Goal: Information Seeking & Learning: Learn about a topic

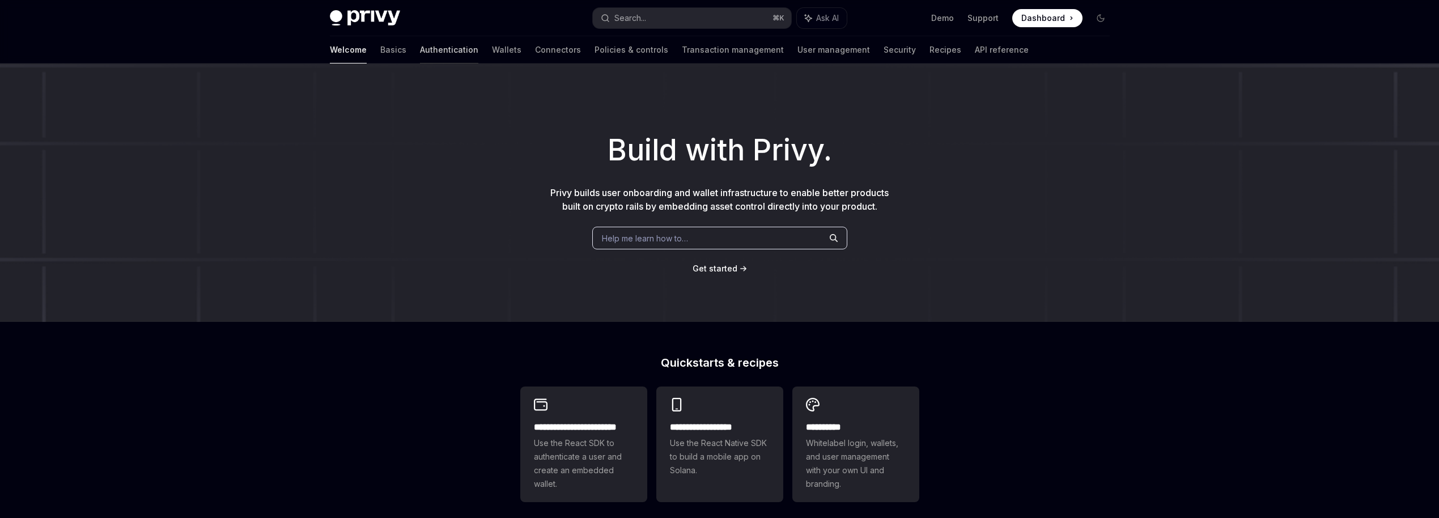
click at [420, 49] on link "Authentication" at bounding box center [449, 49] width 58 height 27
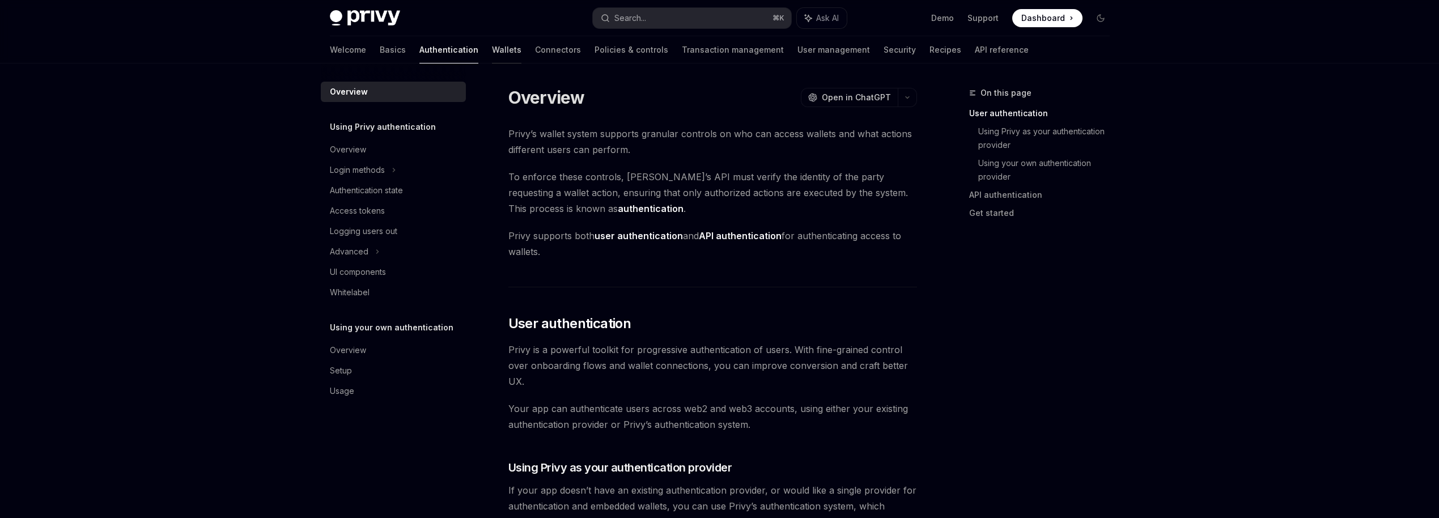
click at [492, 48] on link "Wallets" at bounding box center [506, 49] width 29 height 27
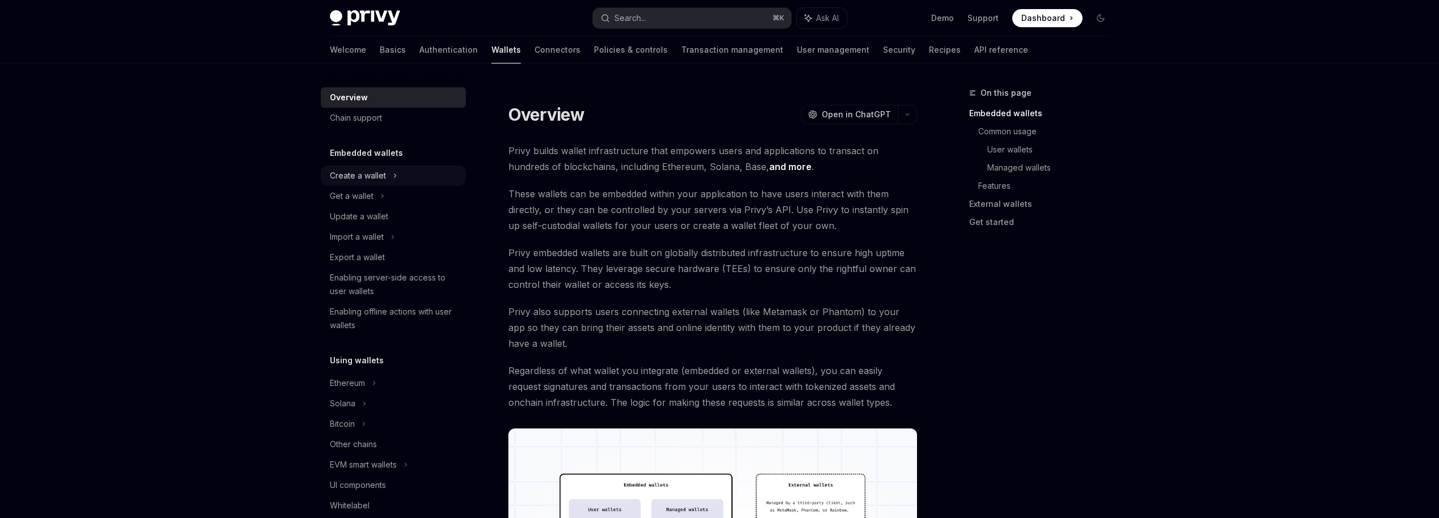
click at [403, 179] on div "Create a wallet" at bounding box center [393, 176] width 145 height 20
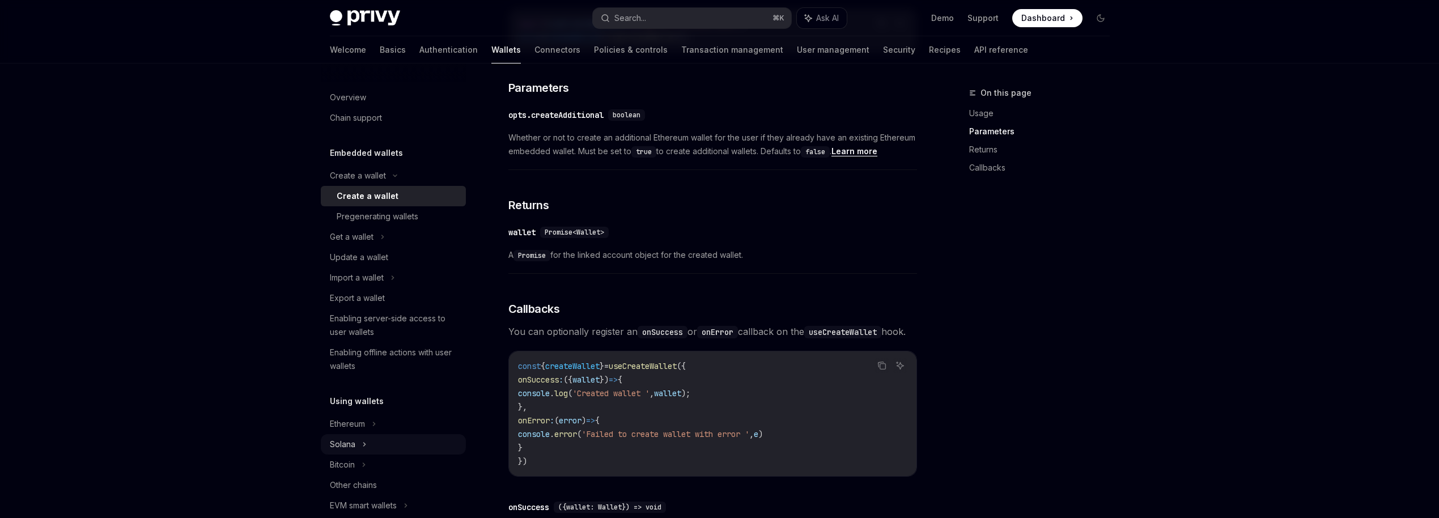
scroll to position [8, 0]
click at [383, 239] on div "Solana" at bounding box center [393, 229] width 145 height 20
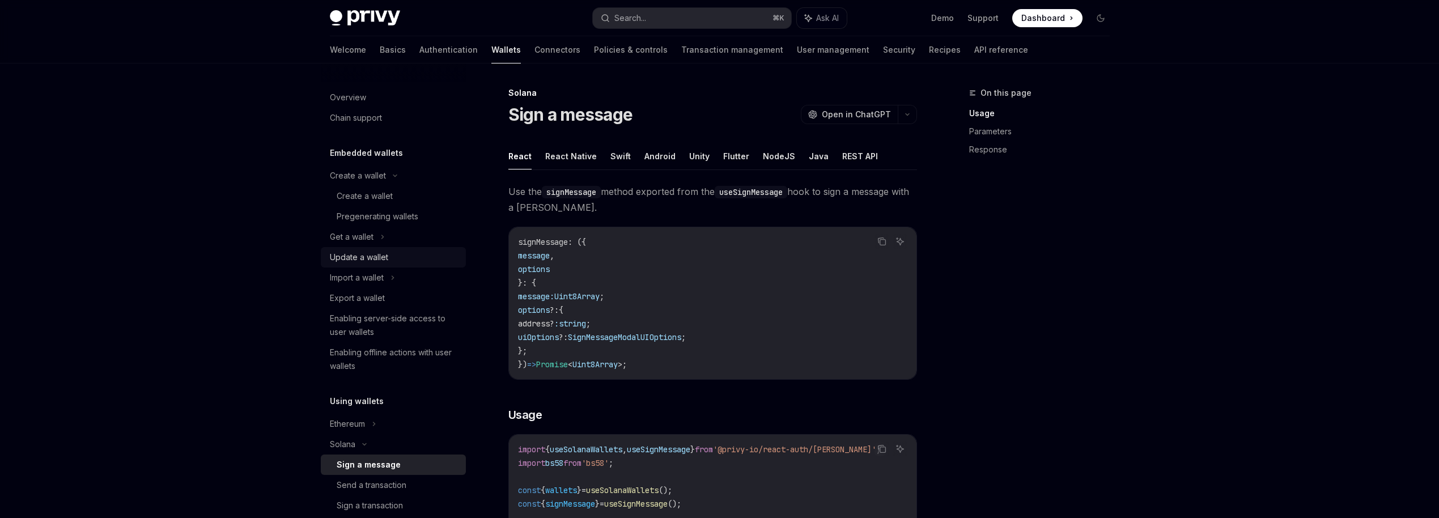
click at [375, 253] on div "Update a wallet" at bounding box center [359, 258] width 58 height 14
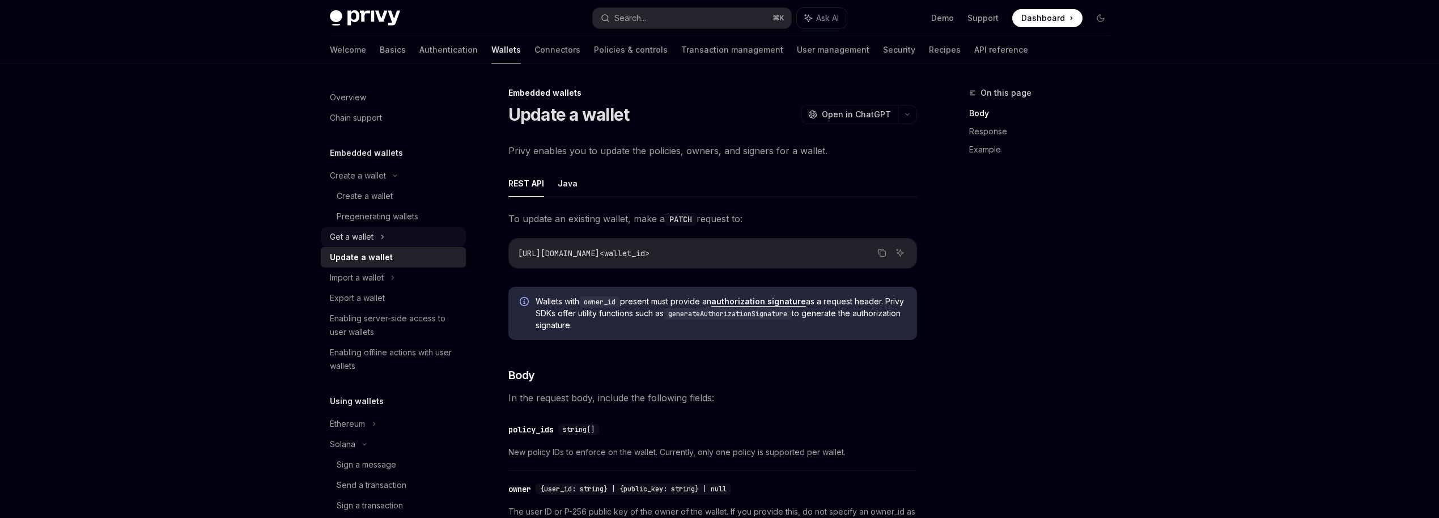
click at [372, 241] on div "Get a wallet" at bounding box center [352, 237] width 44 height 14
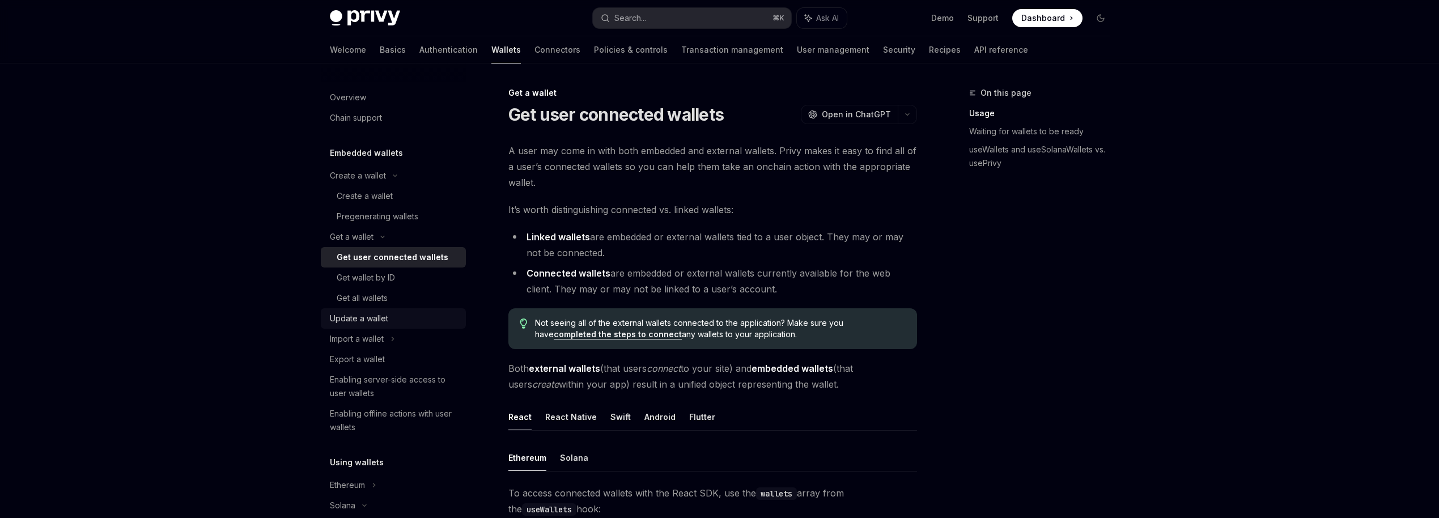
click at [384, 324] on div "Update a wallet" at bounding box center [359, 319] width 58 height 14
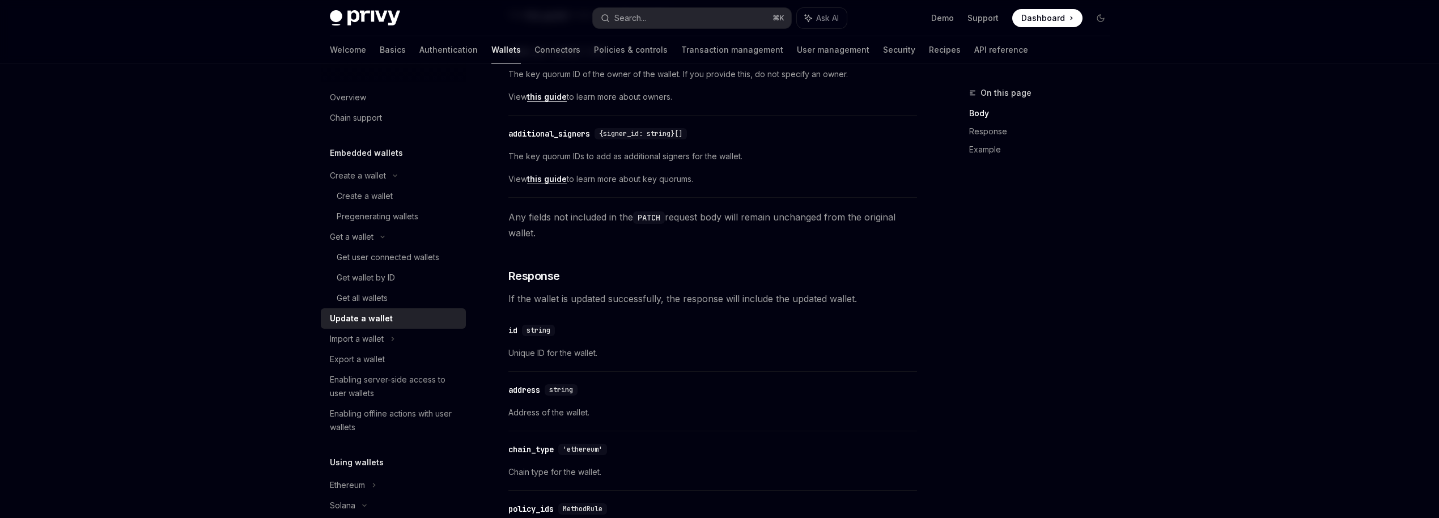
scroll to position [527, 0]
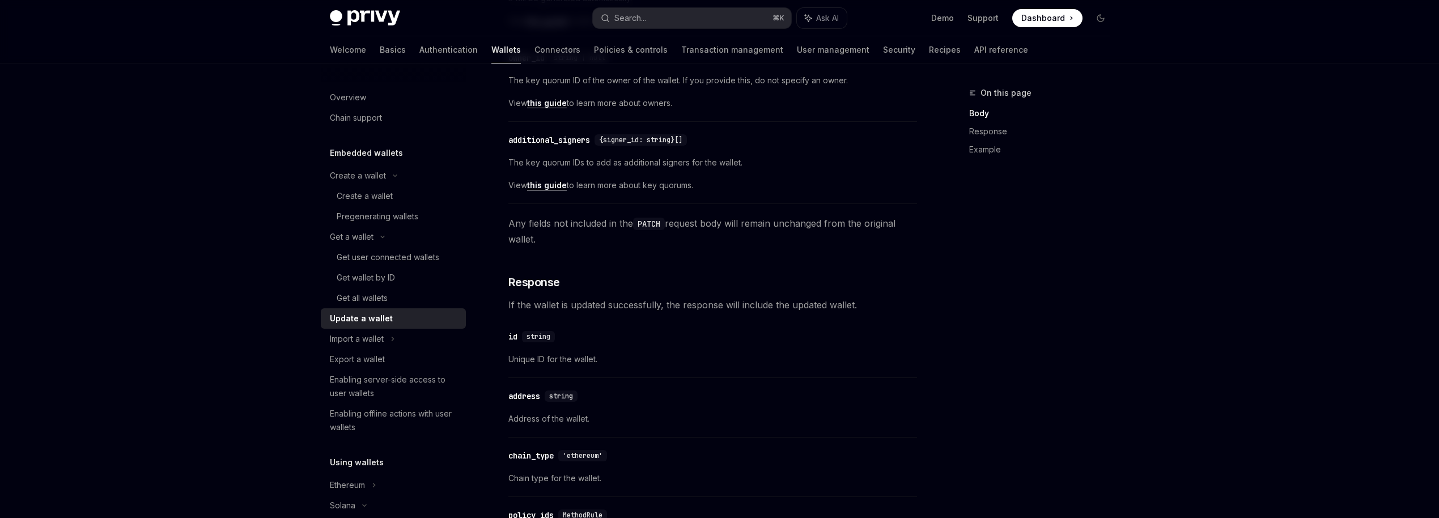
drag, startPoint x: 506, startPoint y: 163, endPoint x: 631, endPoint y: 202, distance: 131.2
click at [631, 202] on div "Embedded wallets Update a wallet OpenAI Open in ChatGPT OpenAI Open in ChatGPT …" at bounding box center [607, 445] width 626 height 1772
click at [631, 202] on div "​ additional_signers {signer_id: string}[] The key quorum IDs to add as additio…" at bounding box center [712, 166] width 409 height 77
click at [620, 186] on span "View this guide to learn more about key quorums." at bounding box center [712, 186] width 409 height 14
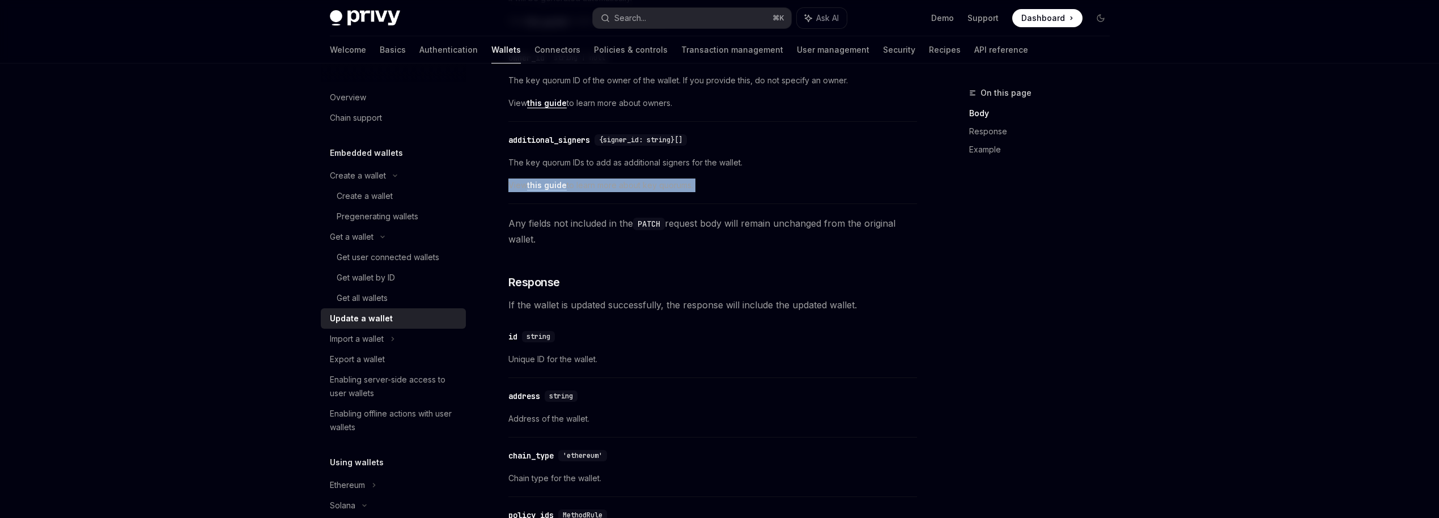
click at [620, 186] on span "View this guide to learn more about key quorums." at bounding box center [712, 186] width 409 height 14
click at [637, 184] on span "View this guide to learn more about key quorums." at bounding box center [712, 186] width 409 height 14
click at [603, 187] on span "View this guide to learn more about key quorums." at bounding box center [712, 186] width 409 height 14
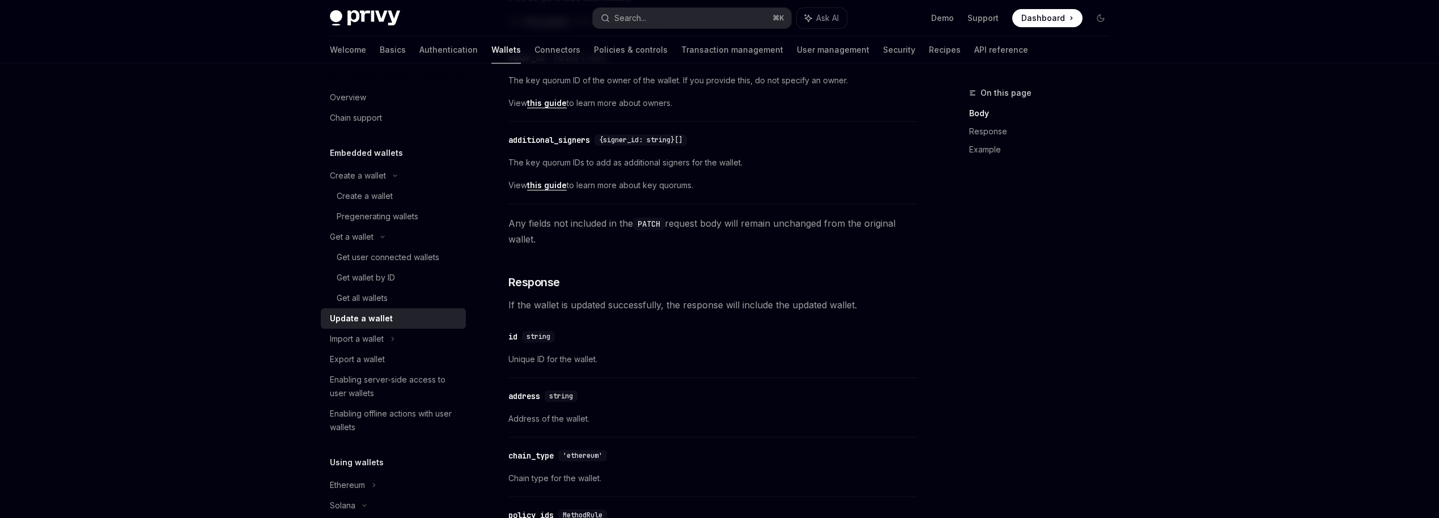
click at [553, 183] on link "this guide" at bounding box center [547, 185] width 40 height 10
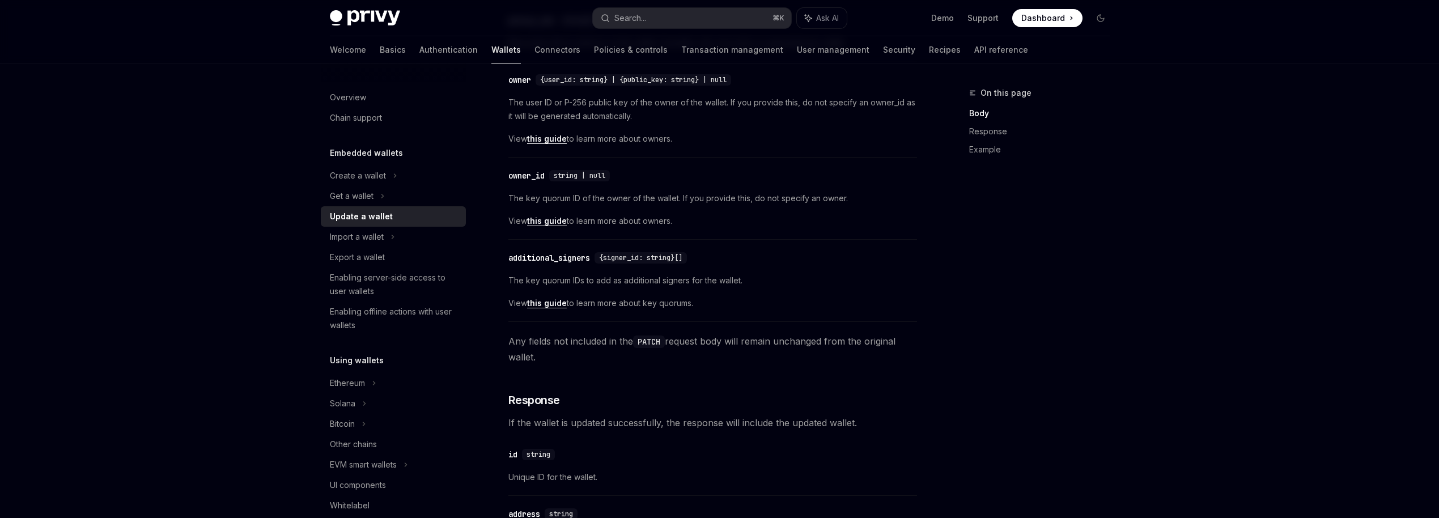
scroll to position [527, 0]
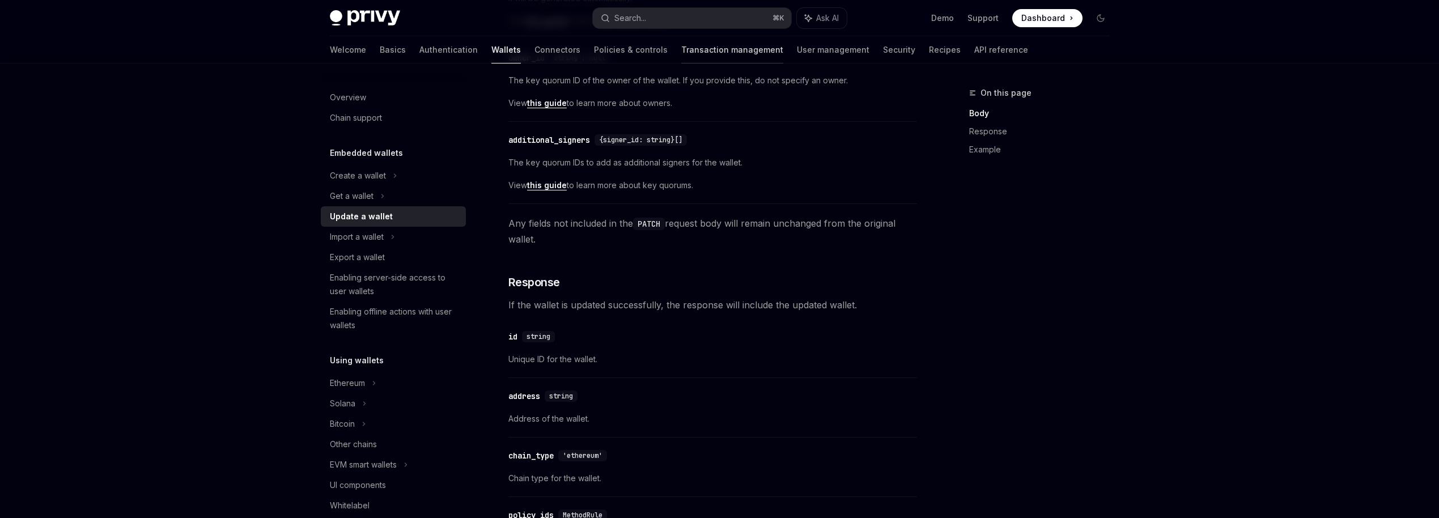
click at [681, 46] on link "Transaction management" at bounding box center [732, 49] width 102 height 27
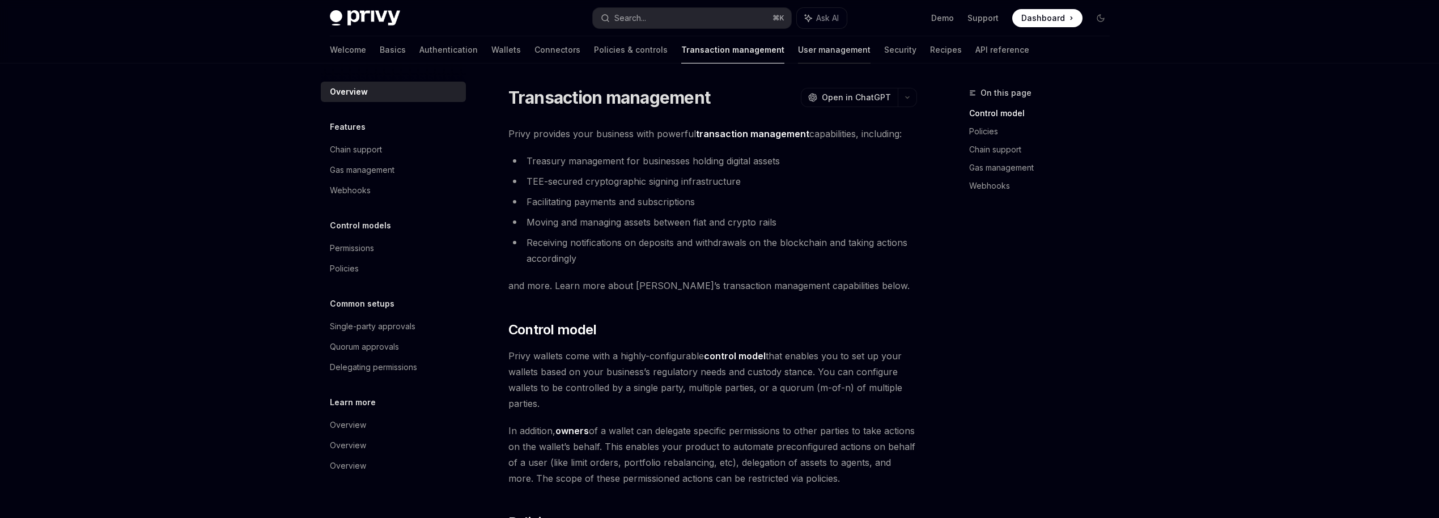
click at [798, 47] on link "User management" at bounding box center [834, 49] width 73 height 27
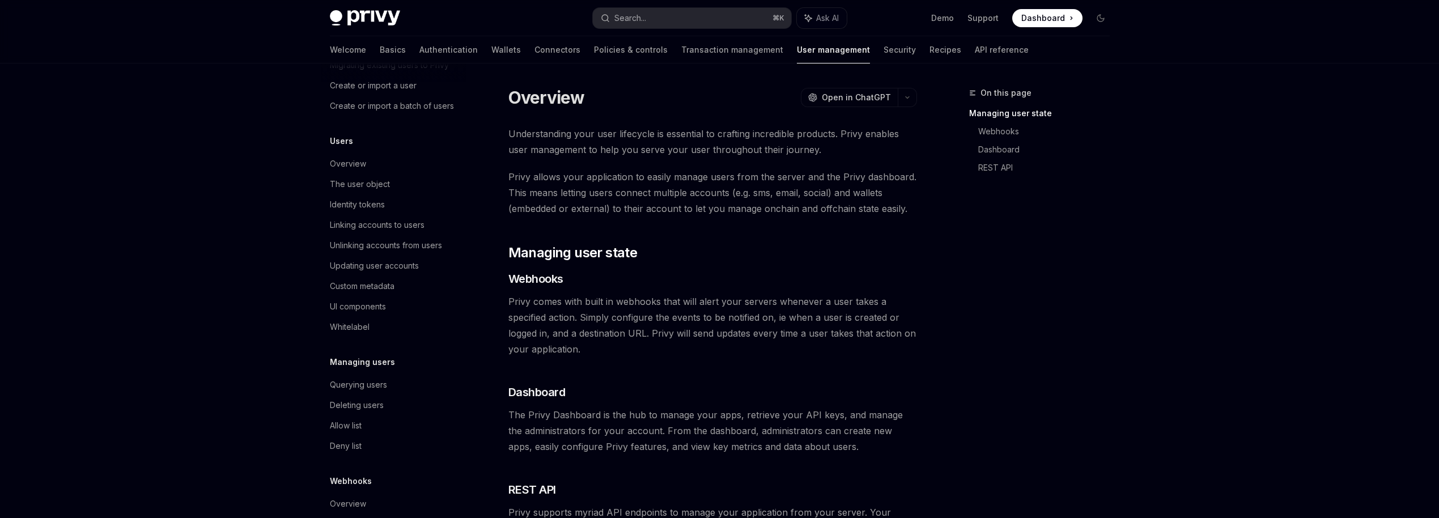
scroll to position [124, 0]
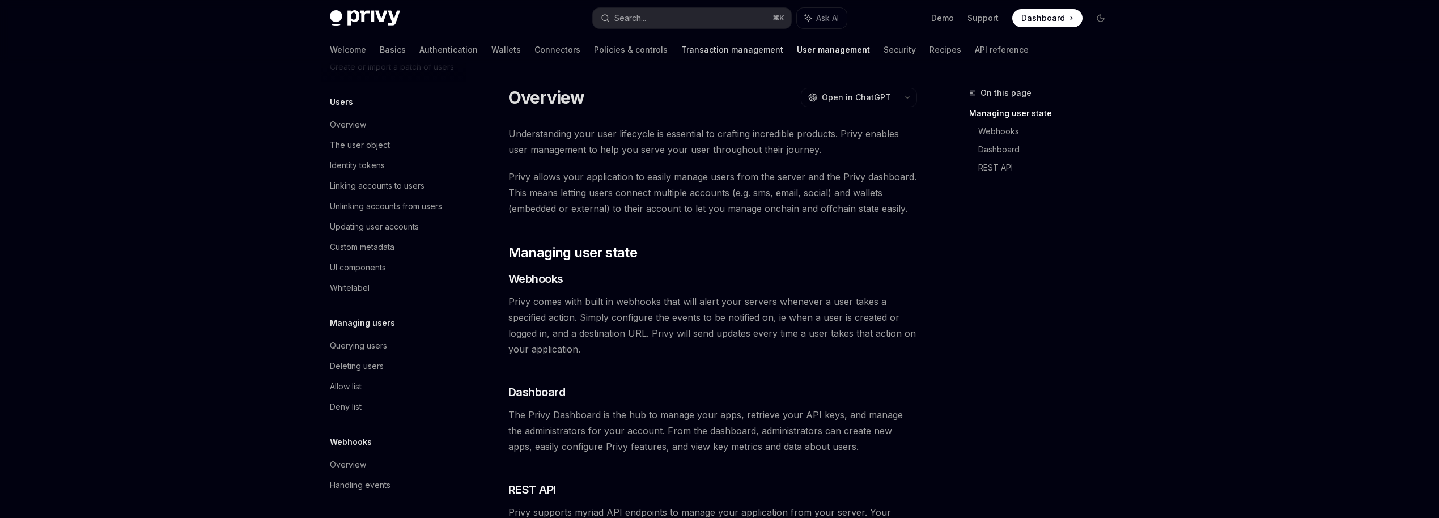
click at [697, 44] on link "Transaction management" at bounding box center [732, 49] width 102 height 27
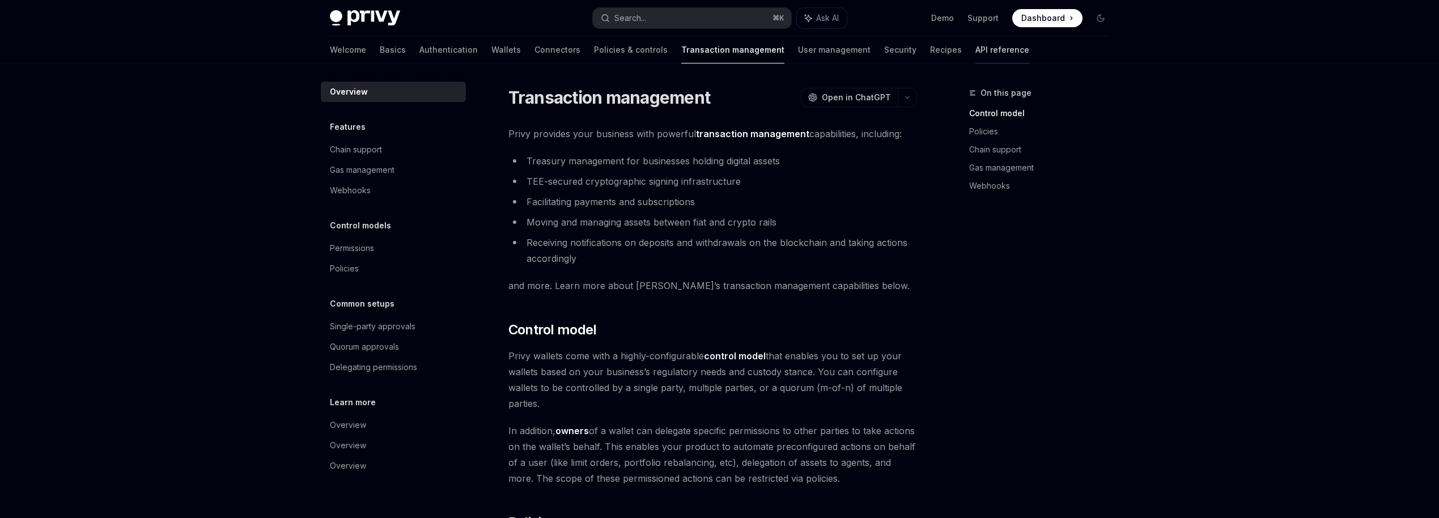
click at [975, 52] on link "API reference" at bounding box center [1002, 49] width 54 height 27
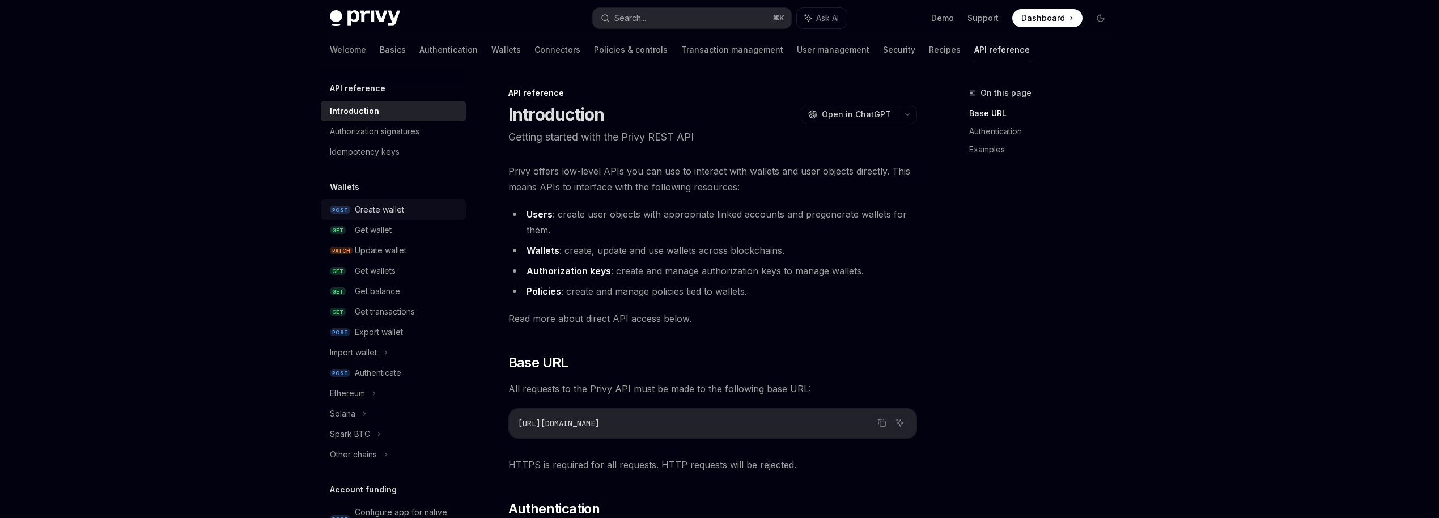
click at [408, 211] on div "Create wallet" at bounding box center [407, 210] width 104 height 14
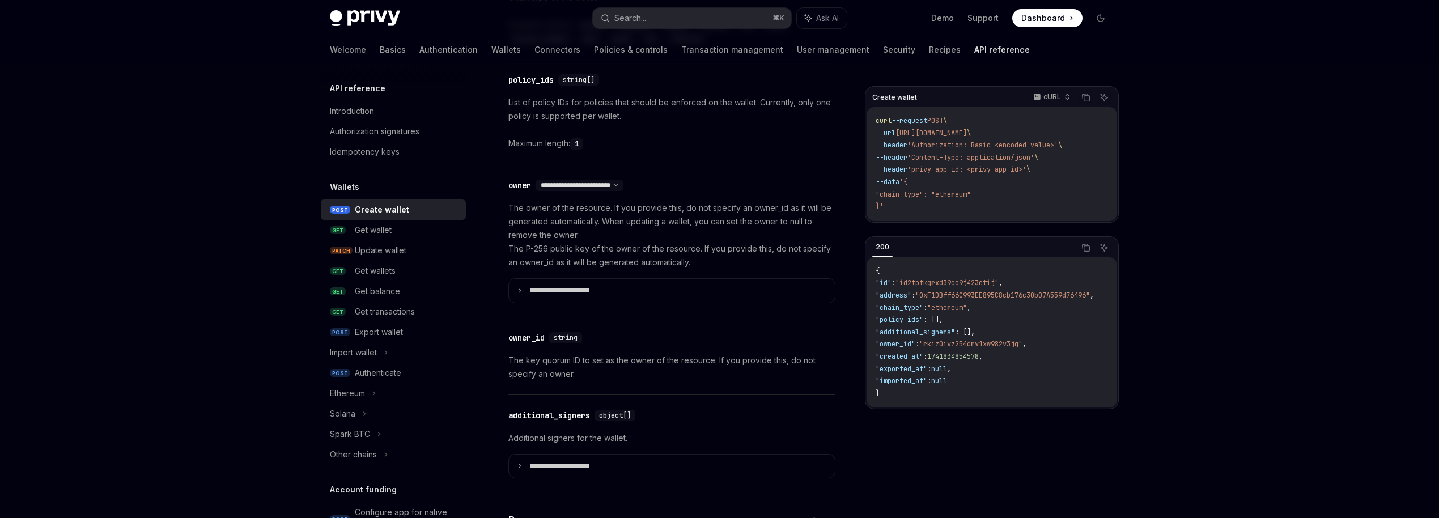
scroll to position [600, 0]
click at [560, 466] on p "**********" at bounding box center [568, 462] width 79 height 10
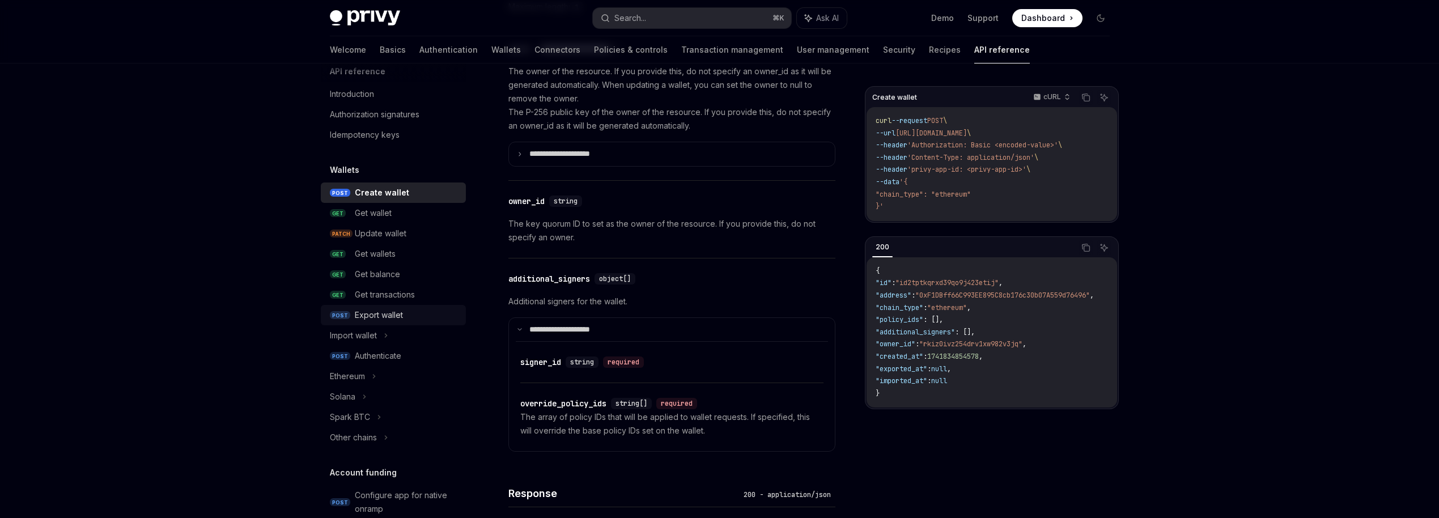
scroll to position [23, 0]
click at [378, 389] on div "Solana" at bounding box center [393, 391] width 145 height 20
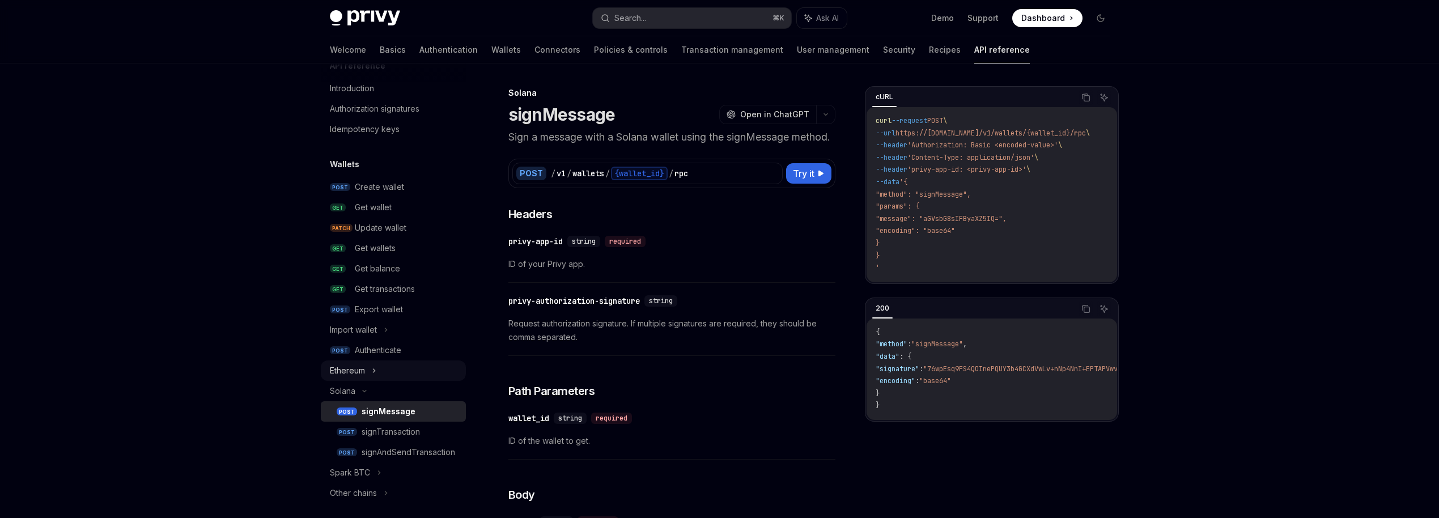
click at [380, 368] on div "Ethereum" at bounding box center [393, 370] width 145 height 20
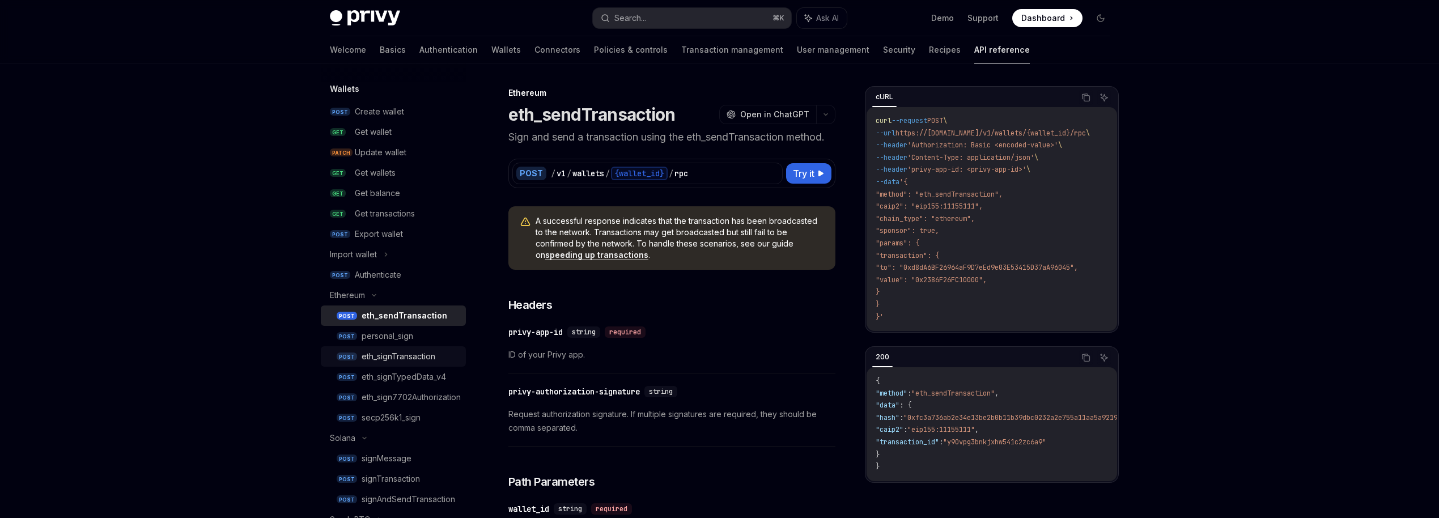
scroll to position [172, 0]
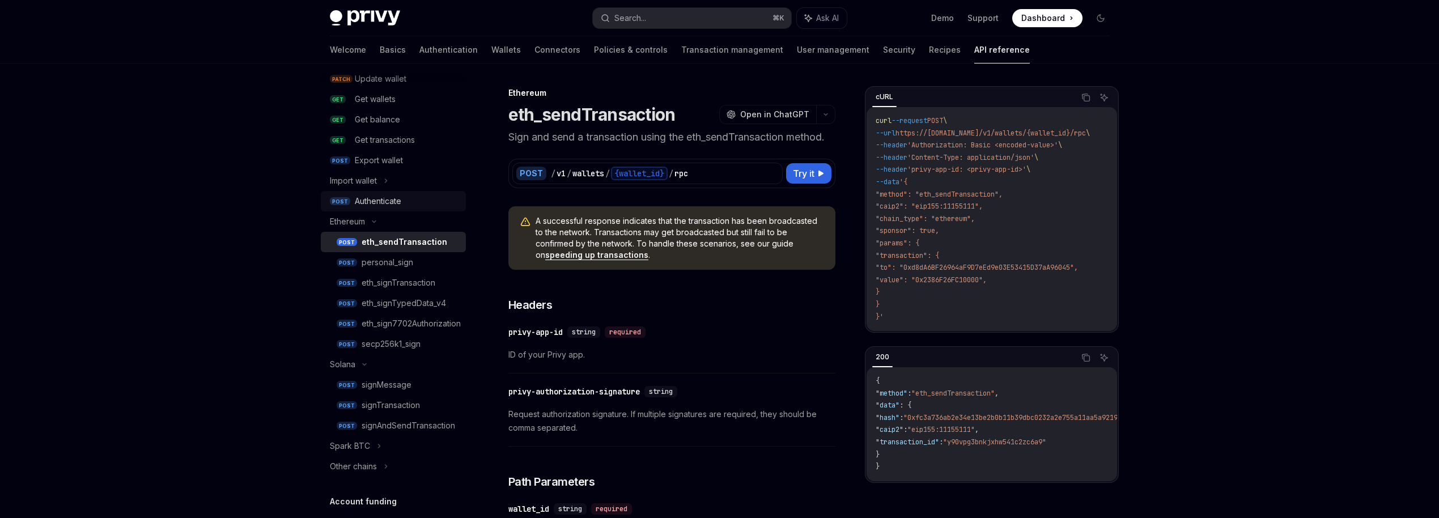
click at [381, 202] on div "Authenticate" at bounding box center [378, 201] width 46 height 14
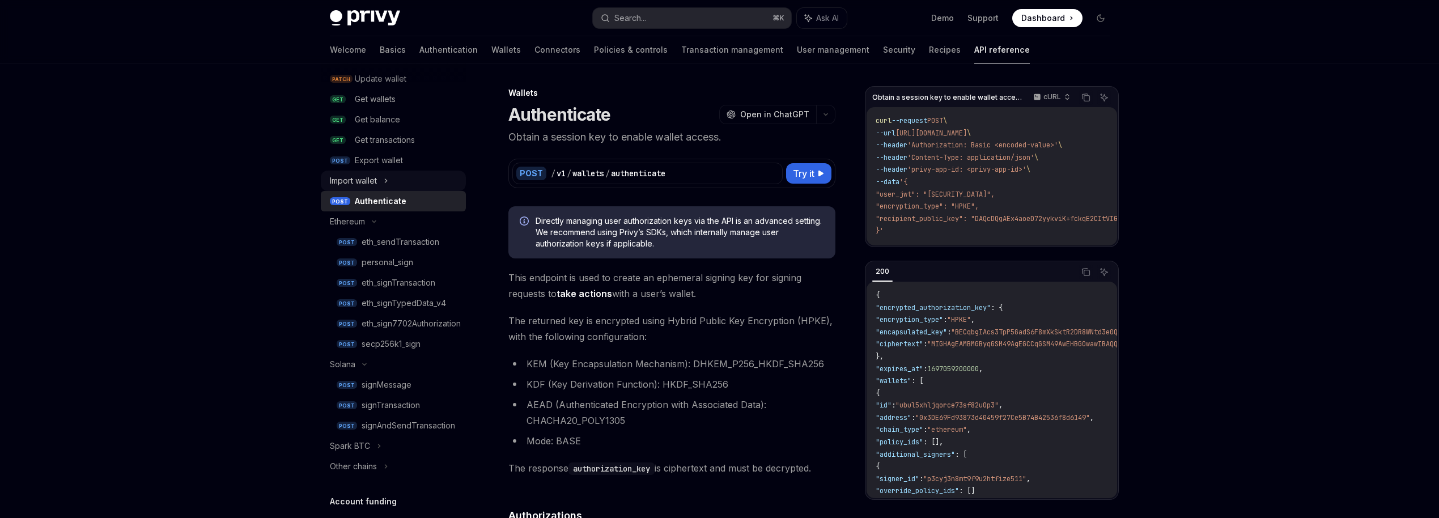
click at [381, 179] on div "Import wallet" at bounding box center [393, 181] width 145 height 20
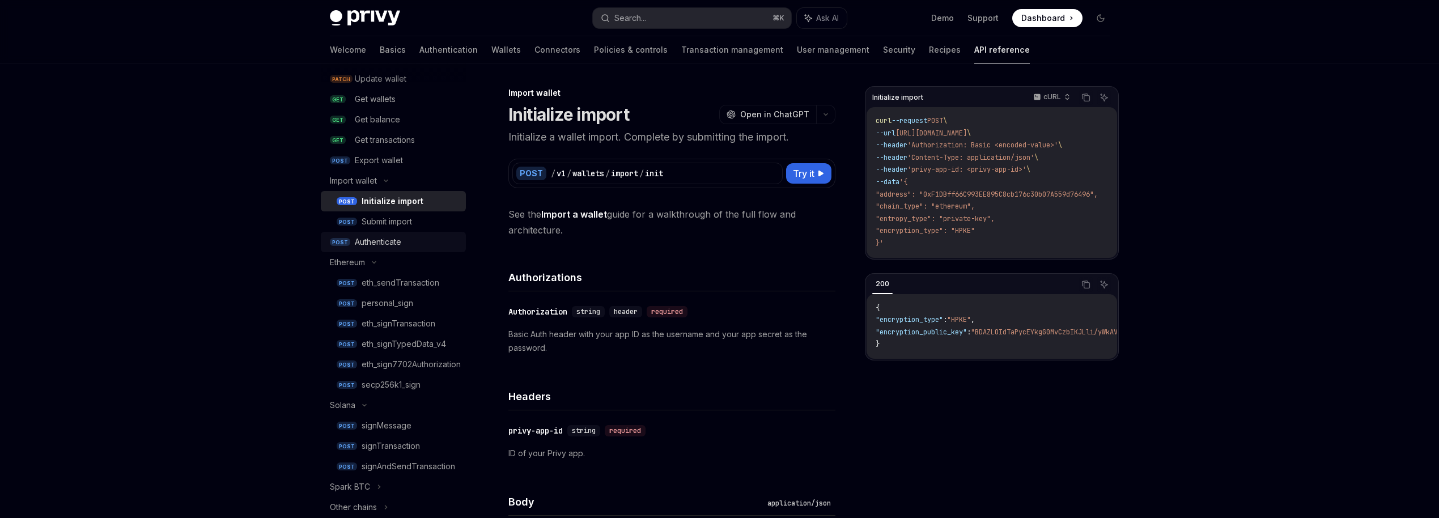
click at [392, 244] on div "Authenticate" at bounding box center [378, 242] width 46 height 14
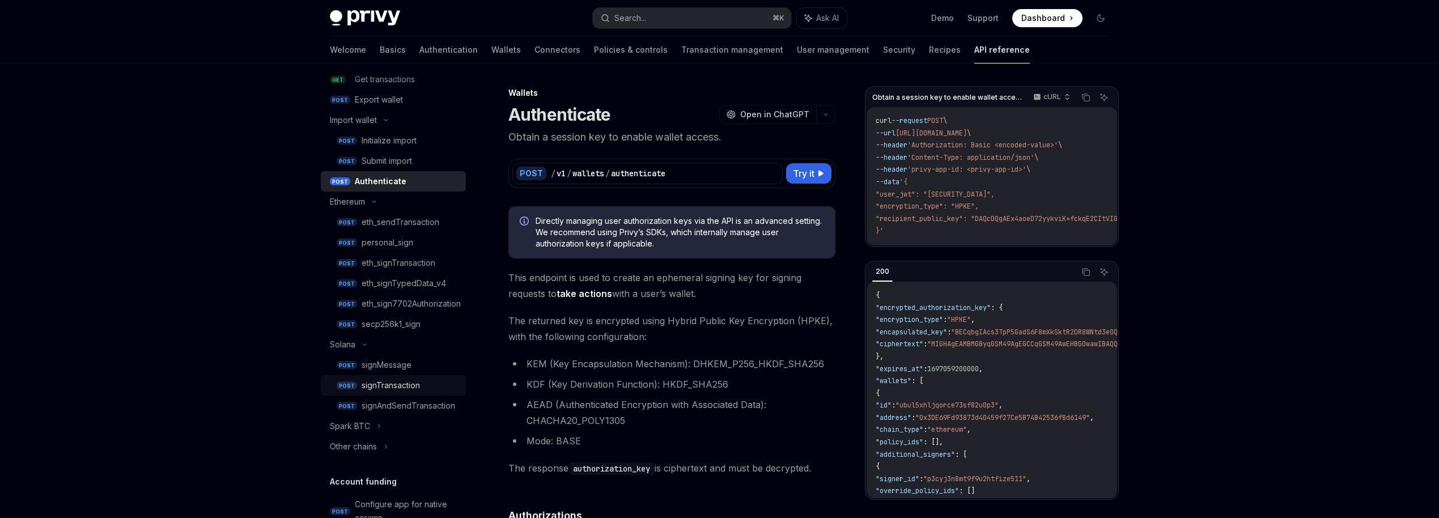
scroll to position [238, 0]
click at [391, 443] on div "Other chains" at bounding box center [393, 441] width 145 height 20
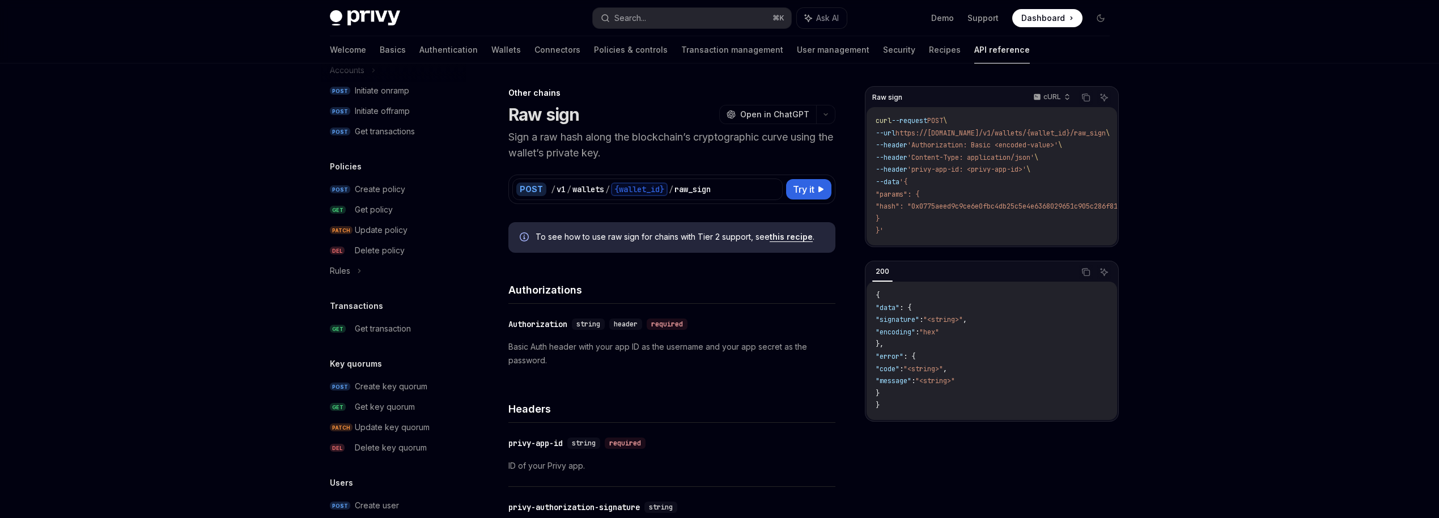
scroll to position [780, 0]
click at [407, 384] on div "Create key quorum" at bounding box center [391, 382] width 73 height 14
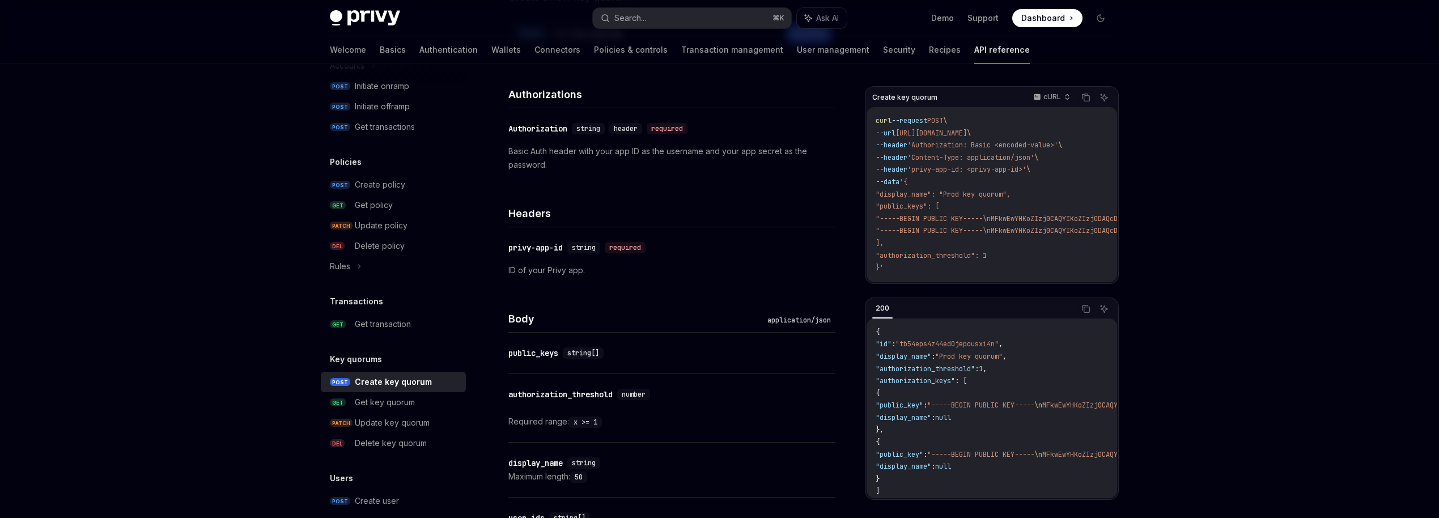
scroll to position [141, 0]
drag, startPoint x: 529, startPoint y: 354, endPoint x: 635, endPoint y: 355, distance: 106.6
click at [635, 355] on div "​ public_keys string[]" at bounding box center [666, 353] width 316 height 14
drag, startPoint x: 515, startPoint y: 398, endPoint x: 640, endPoint y: 398, distance: 125.8
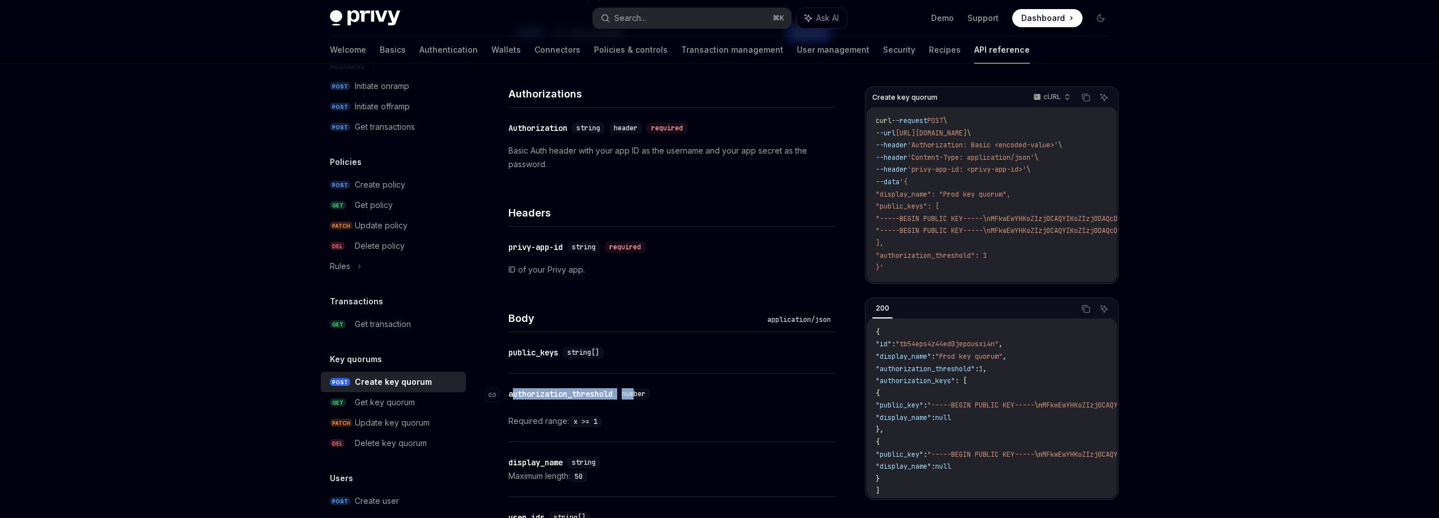
click at [640, 398] on div "​ authorization_threshold number" at bounding box center [581, 393] width 146 height 11
click at [640, 398] on span "number" at bounding box center [634, 393] width 24 height 9
drag, startPoint x: 502, startPoint y: 418, endPoint x: 659, endPoint y: 418, distance: 157.0
click at [659, 418] on div "Key quorums Create key quorum OpenAI Open in ChatGPT Create a new key quorum. O…" at bounding box center [566, 501] width 544 height 1111
click at [659, 418] on div "Required range: x >= 1" at bounding box center [671, 421] width 327 height 14
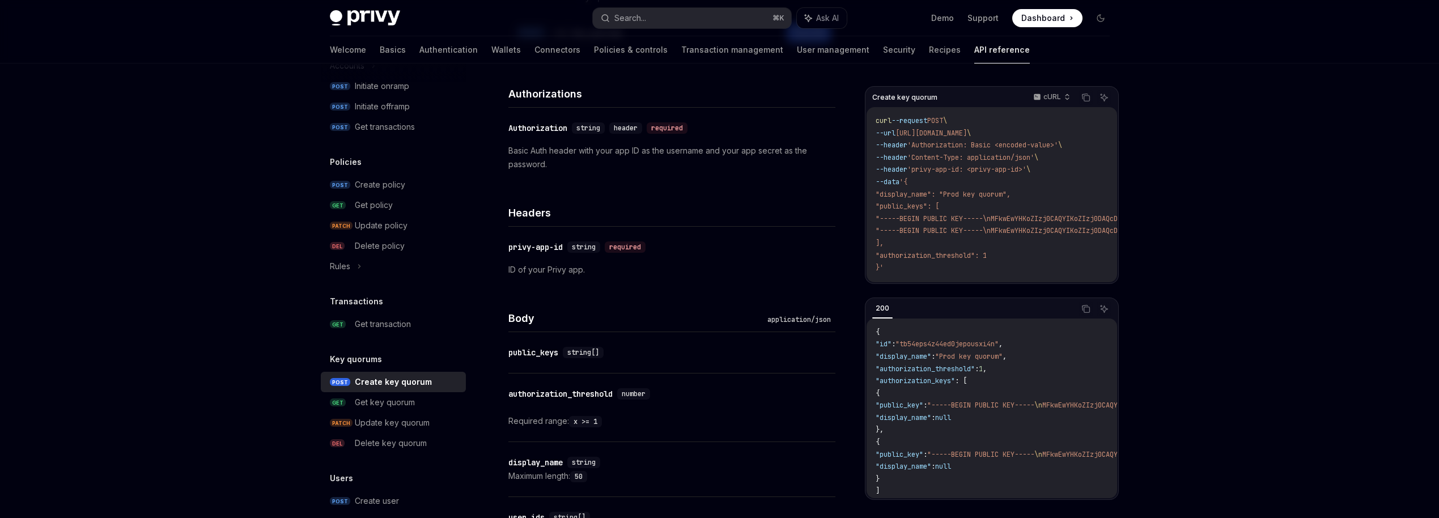
click at [609, 487] on div "​ display_name string Maximum length: 50" at bounding box center [671, 469] width 327 height 54
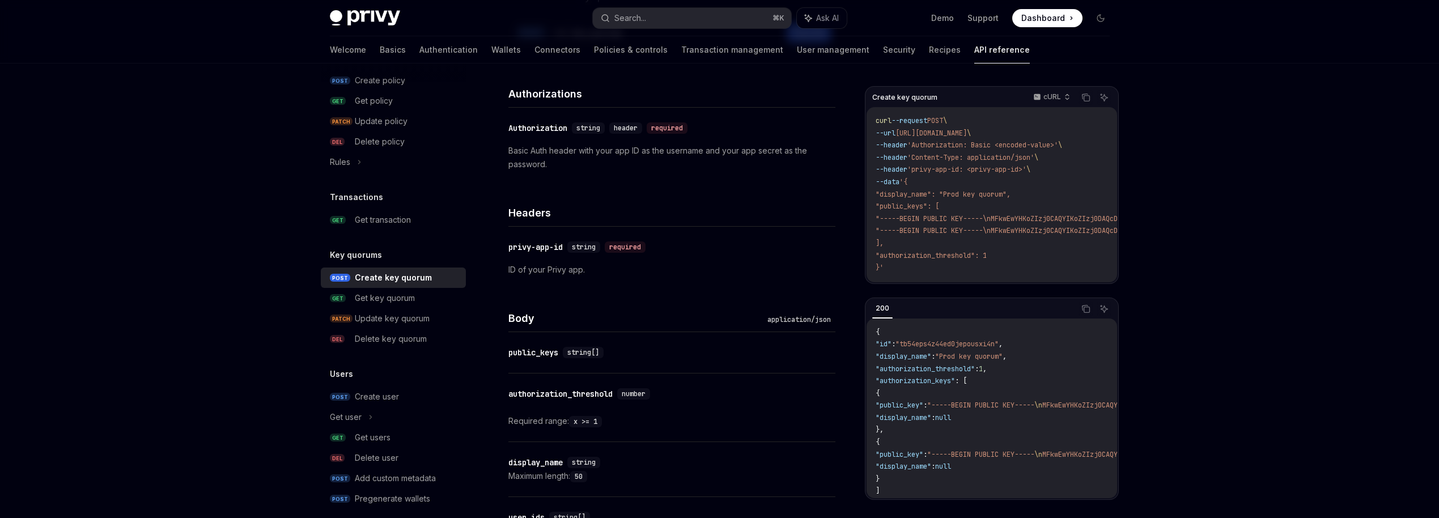
scroll to position [898, 0]
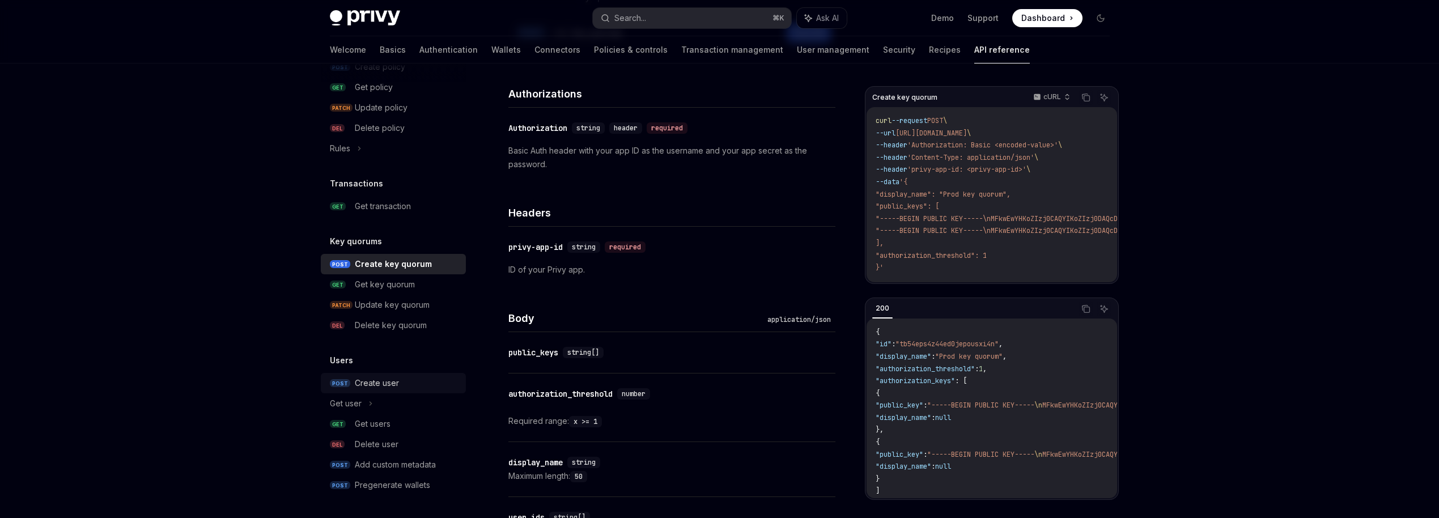
click at [390, 384] on div "Create user" at bounding box center [377, 383] width 44 height 14
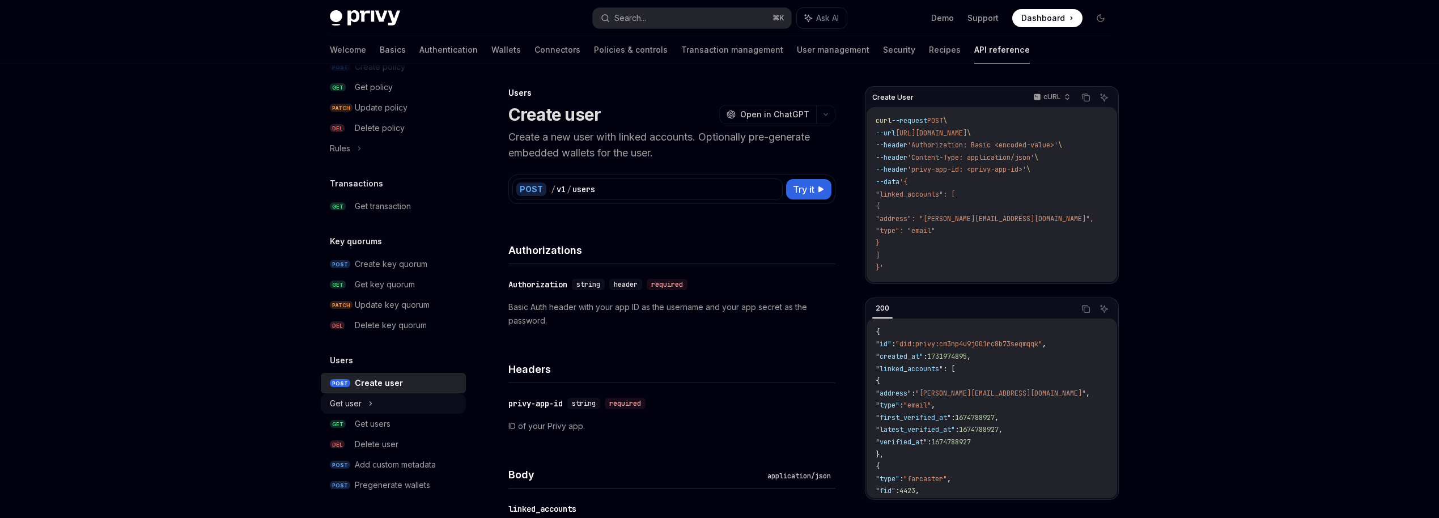
click at [378, 402] on div "Get user" at bounding box center [393, 403] width 145 height 20
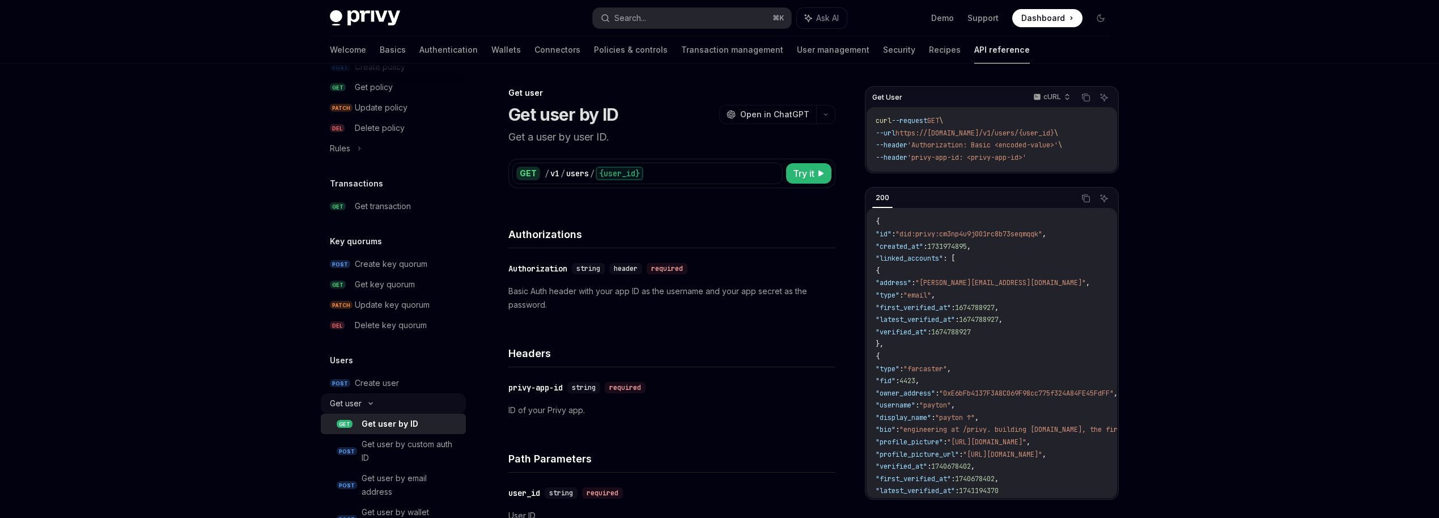
click at [378, 402] on div "Get user" at bounding box center [393, 403] width 145 height 20
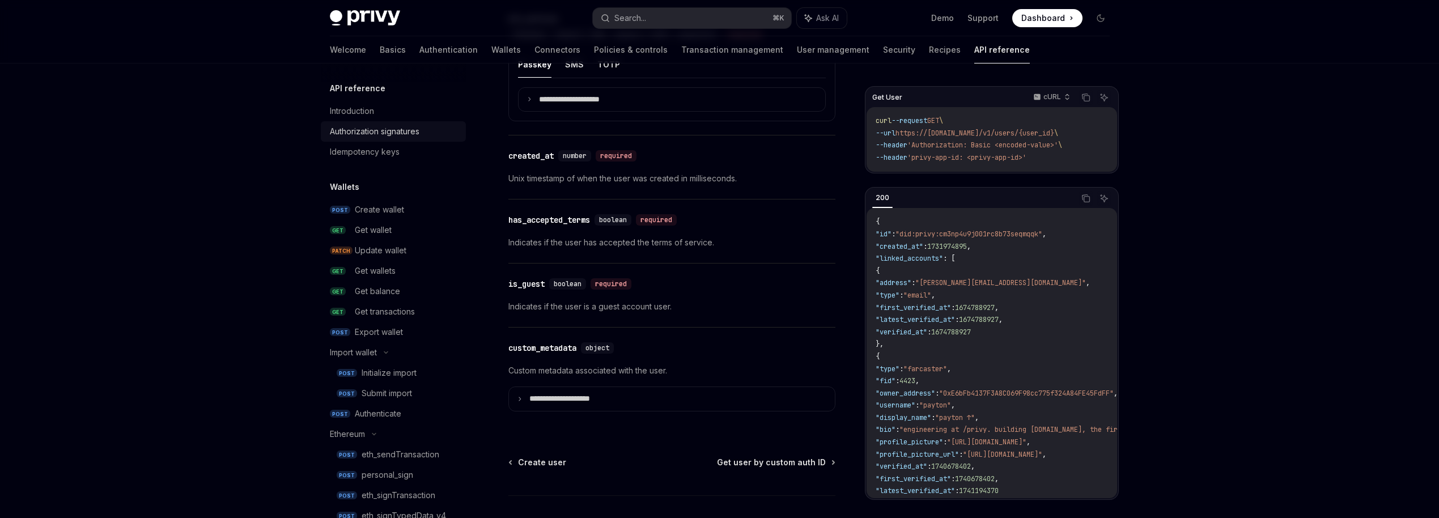
click at [395, 132] on div "Authorization signatures" at bounding box center [375, 132] width 90 height 14
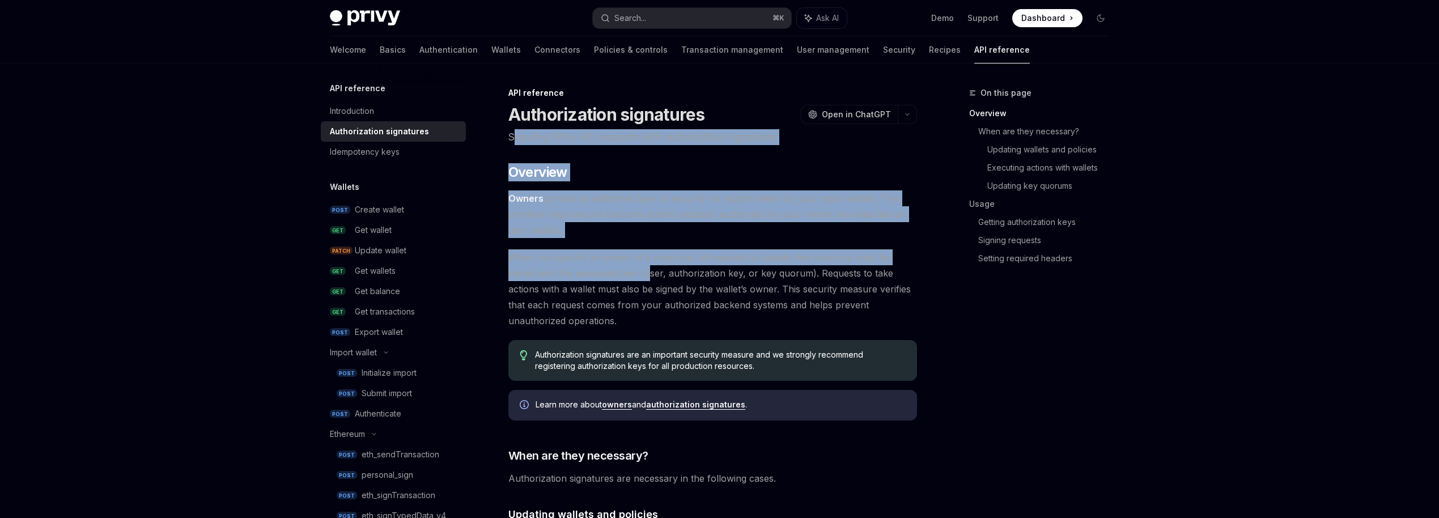
drag, startPoint x: 513, startPoint y: 138, endPoint x: 623, endPoint y: 277, distance: 176.7
click at [623, 277] on span "When you specify an owner of a resource, all requests to update that resource m…" at bounding box center [712, 288] width 409 height 79
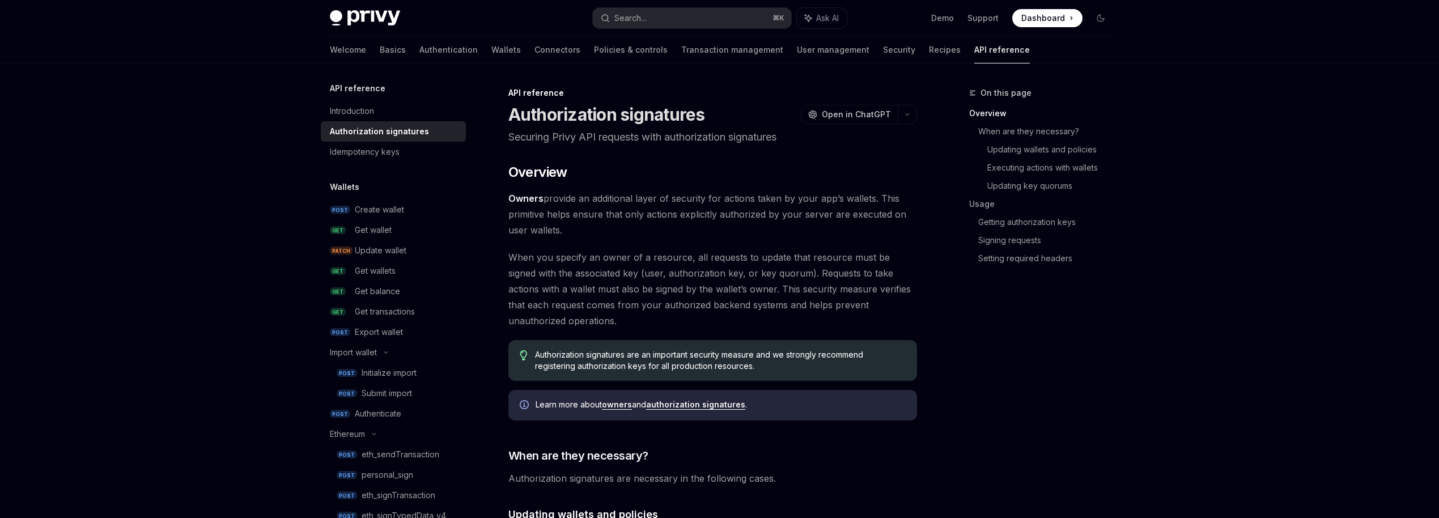
click at [606, 231] on span "Owners provide an additional layer of security for actions taken by your app’s …" at bounding box center [712, 214] width 409 height 48
click at [419, 46] on link "Authentication" at bounding box center [448, 49] width 58 height 27
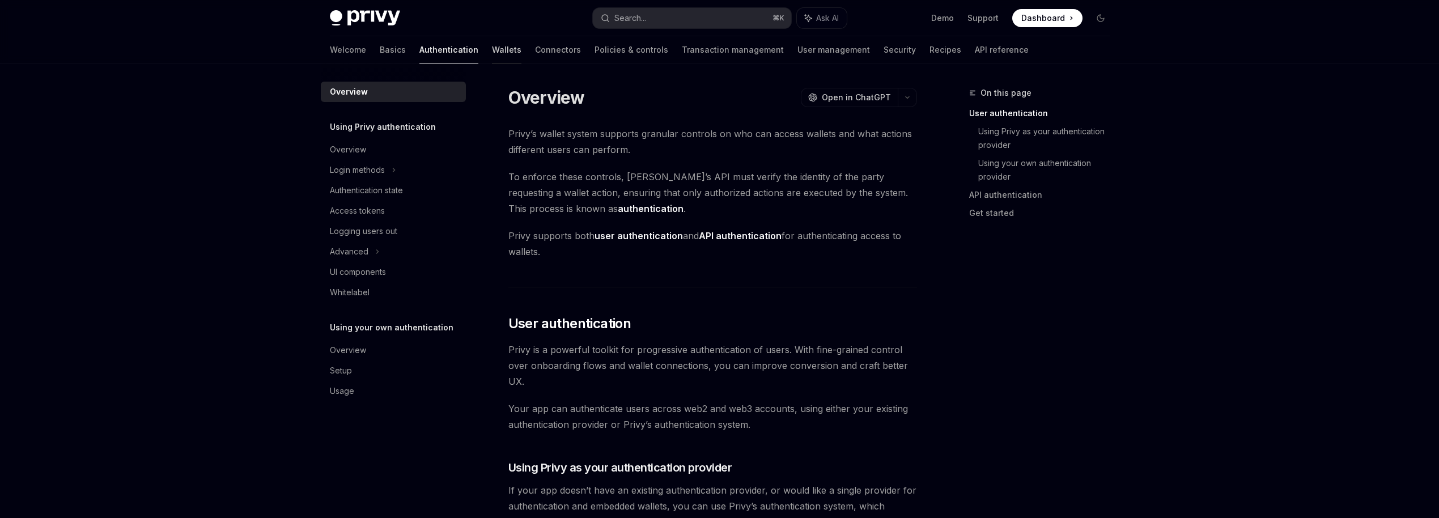
click at [492, 54] on link "Wallets" at bounding box center [506, 49] width 29 height 27
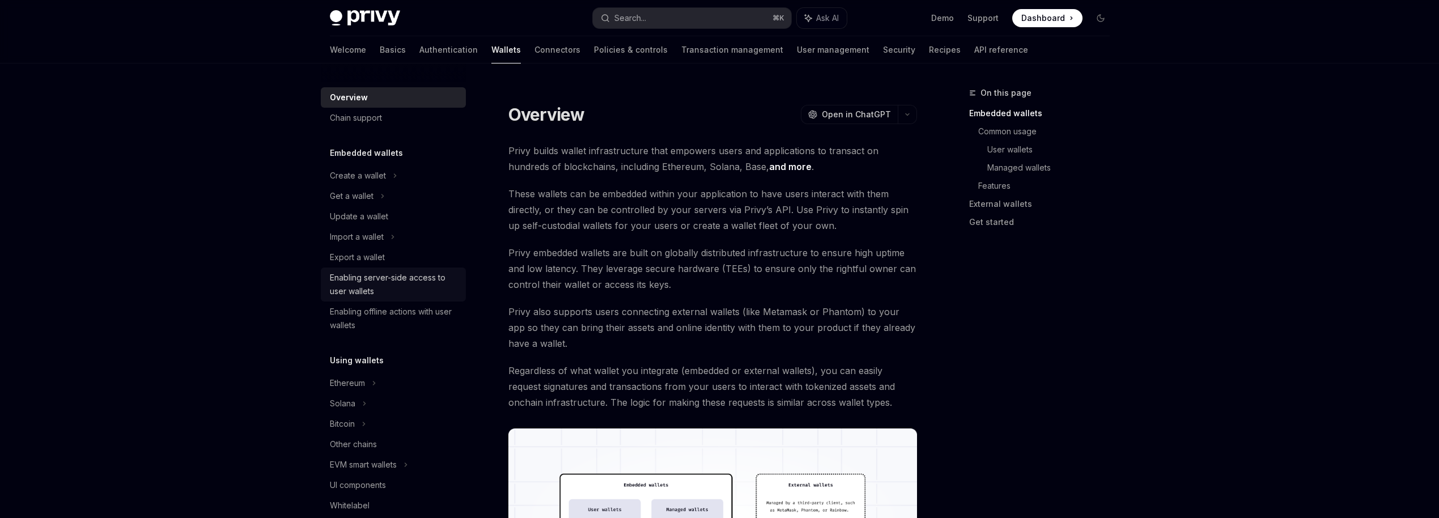
click at [382, 268] on link "Enabling server-side access to user wallets" at bounding box center [393, 285] width 145 height 34
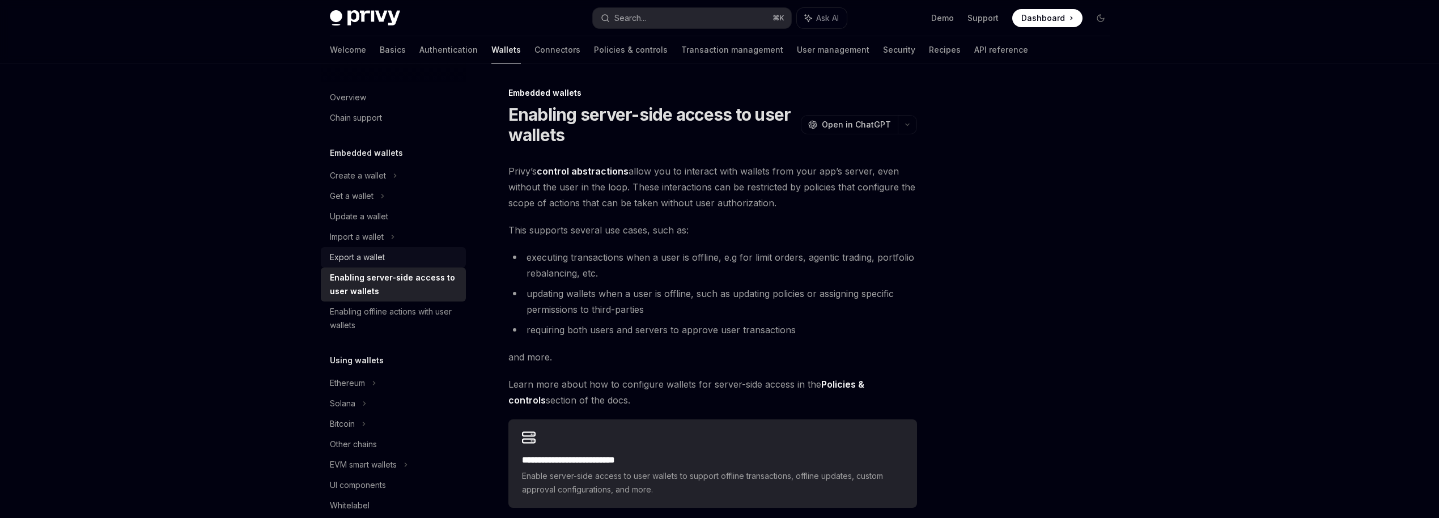
click at [381, 258] on div "Export a wallet" at bounding box center [357, 258] width 55 height 14
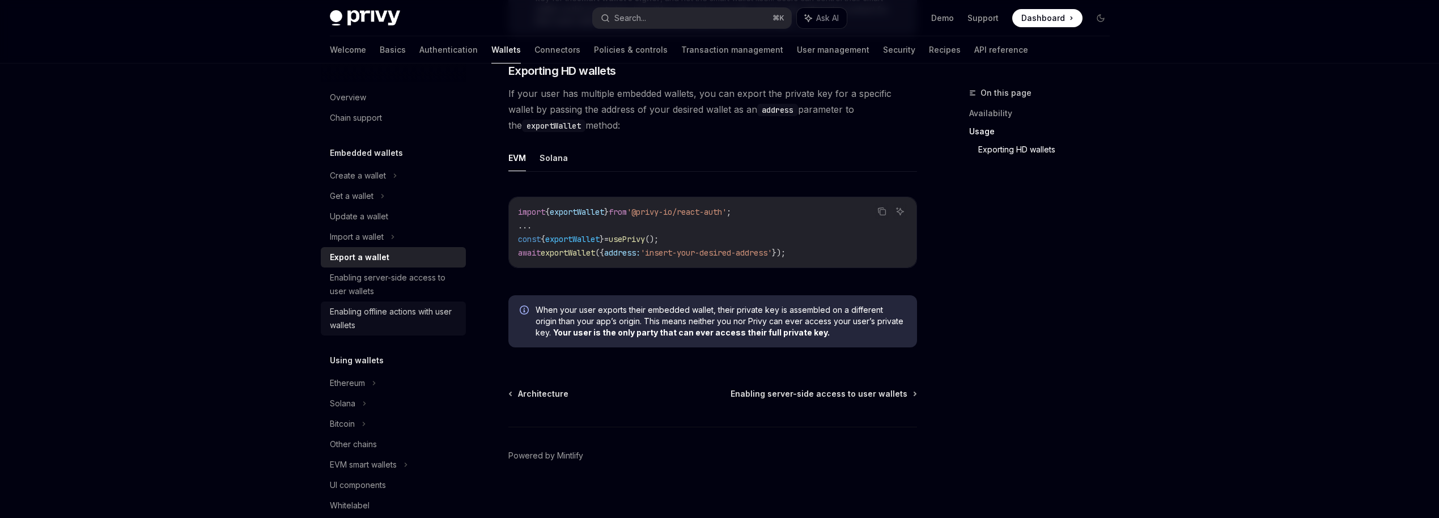
scroll to position [1105, 0]
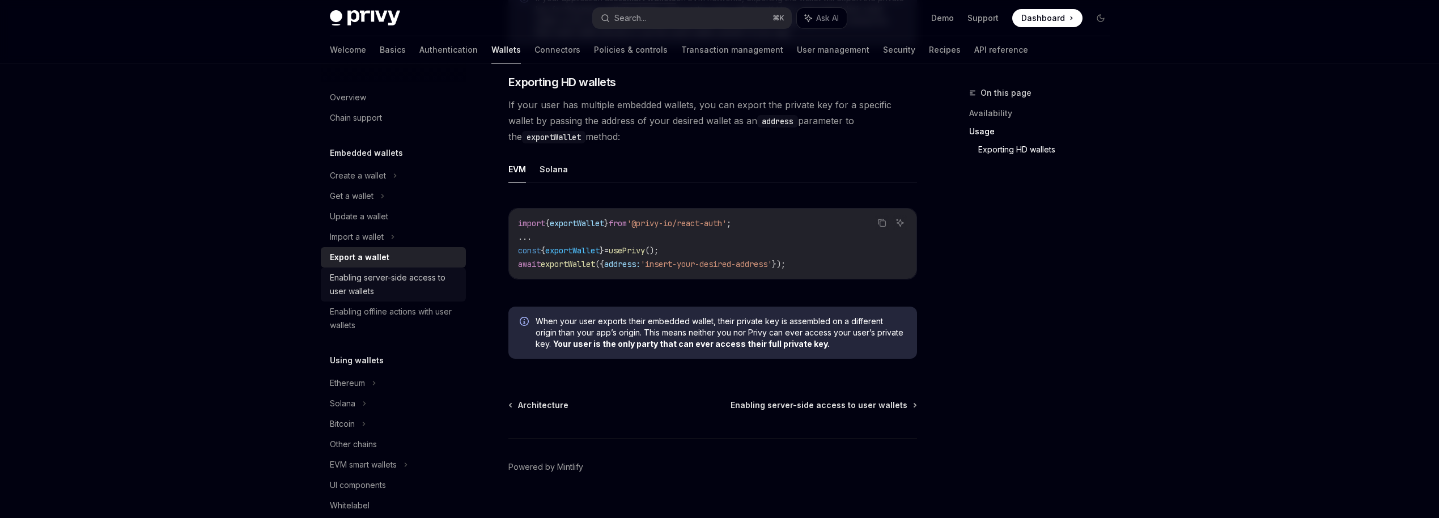
click at [406, 283] on div "Enabling server-side access to user wallets" at bounding box center [394, 284] width 129 height 27
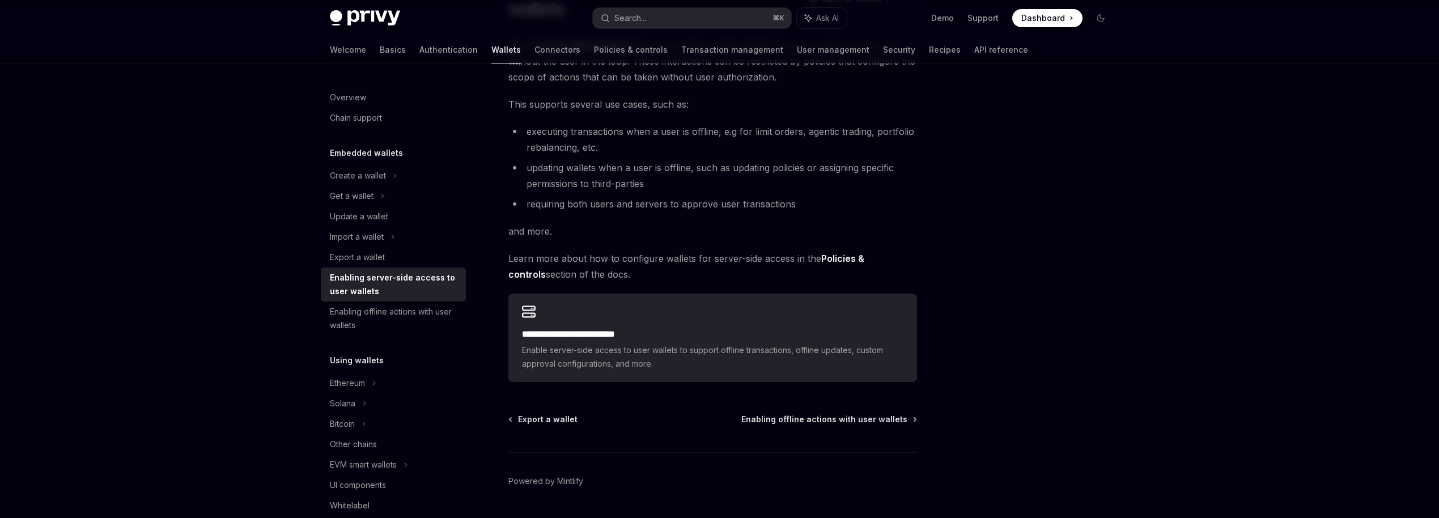
scroll to position [145, 0]
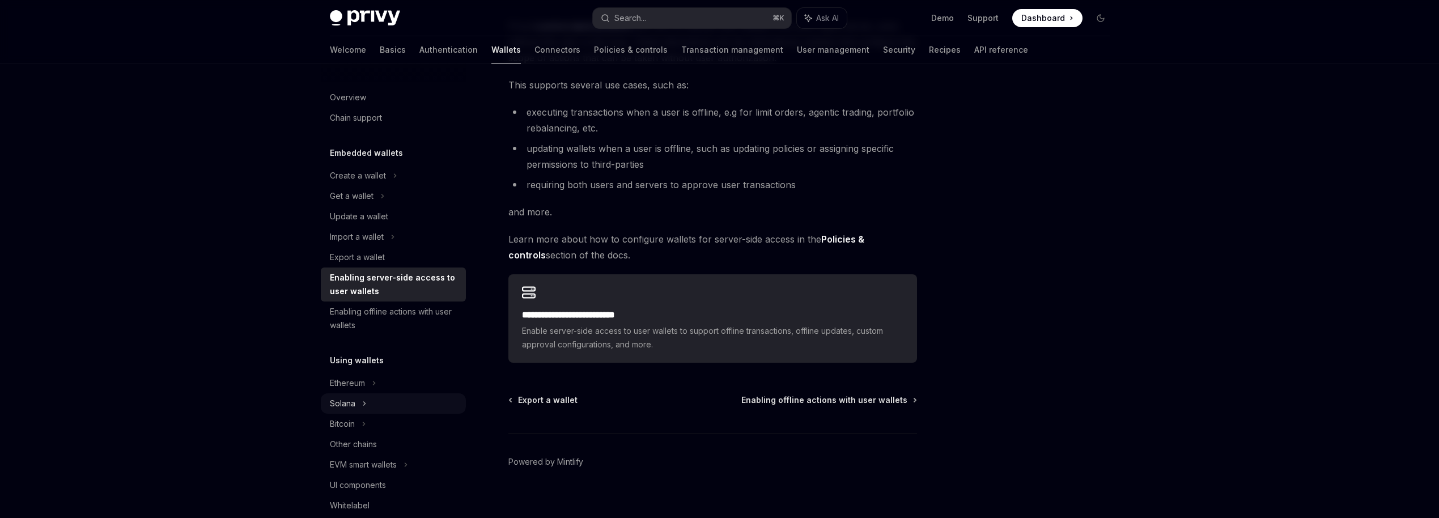
click at [360, 206] on div "Solana" at bounding box center [393, 196] width 145 height 20
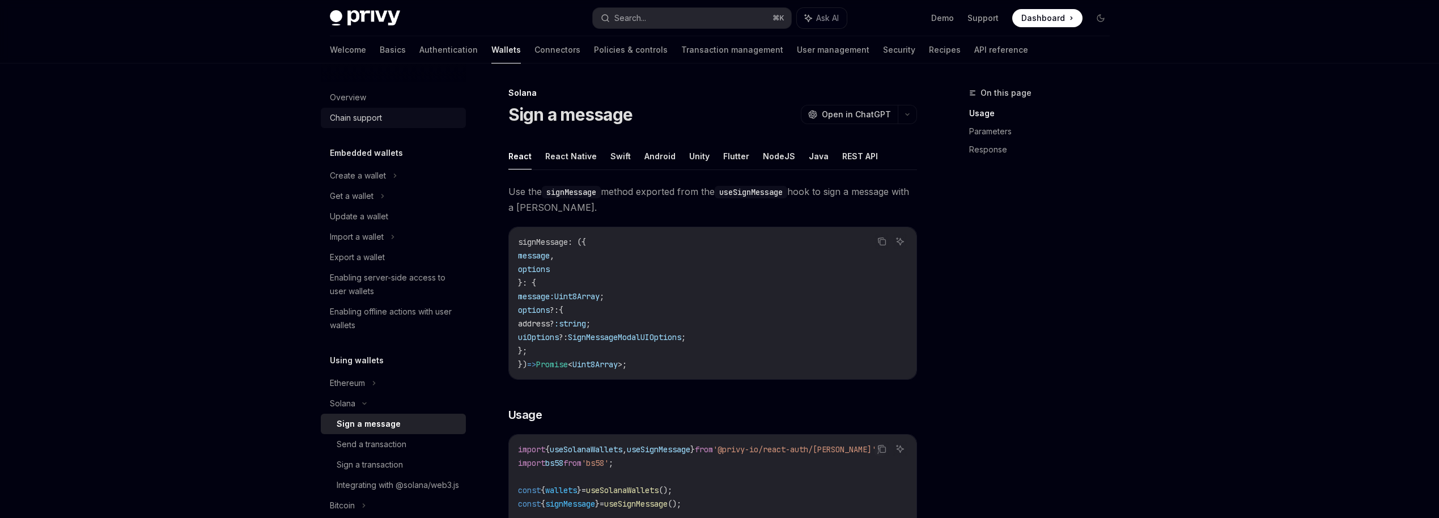
click at [374, 116] on div "Chain support" at bounding box center [356, 118] width 52 height 14
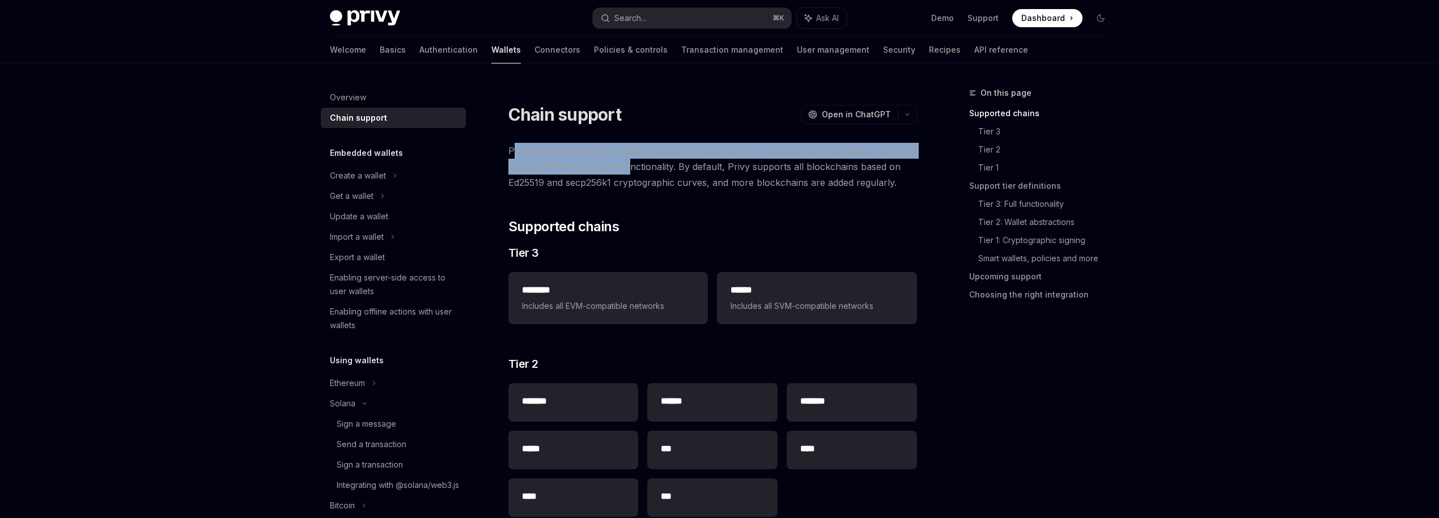
drag, startPoint x: 514, startPoint y: 155, endPoint x: 626, endPoint y: 174, distance: 113.9
click at [626, 174] on span "Privy offers support for multiple blockchain ecosystems, organized into three d…" at bounding box center [712, 167] width 409 height 48
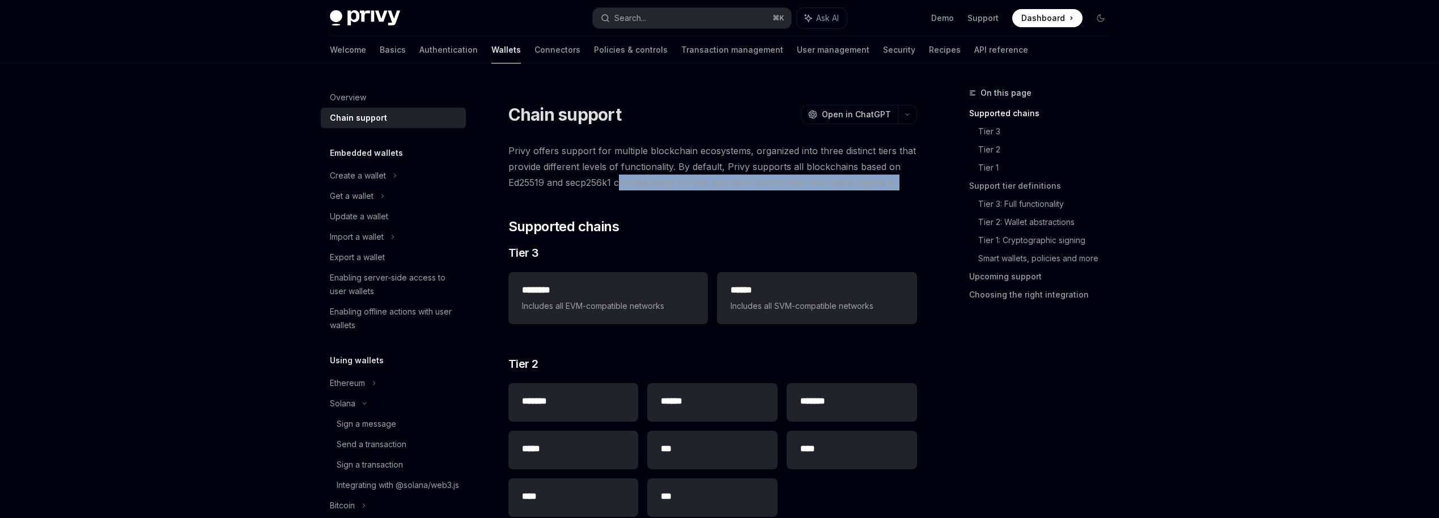
drag, startPoint x: 621, startPoint y: 186, endPoint x: 665, endPoint y: 190, distance: 45.0
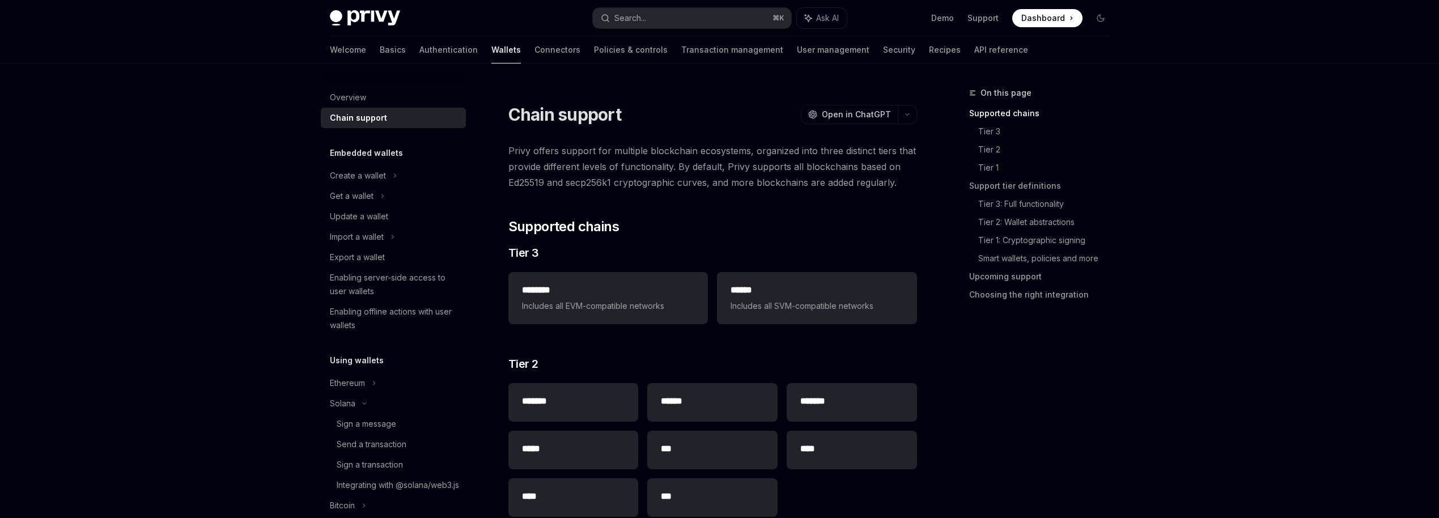
click at [629, 167] on span "Privy offers support for multiple blockchain ecosystems, organized into three d…" at bounding box center [712, 167] width 409 height 48
click at [629, 176] on span "Privy offers support for multiple blockchain ecosystems, organized into three d…" at bounding box center [712, 167] width 409 height 48
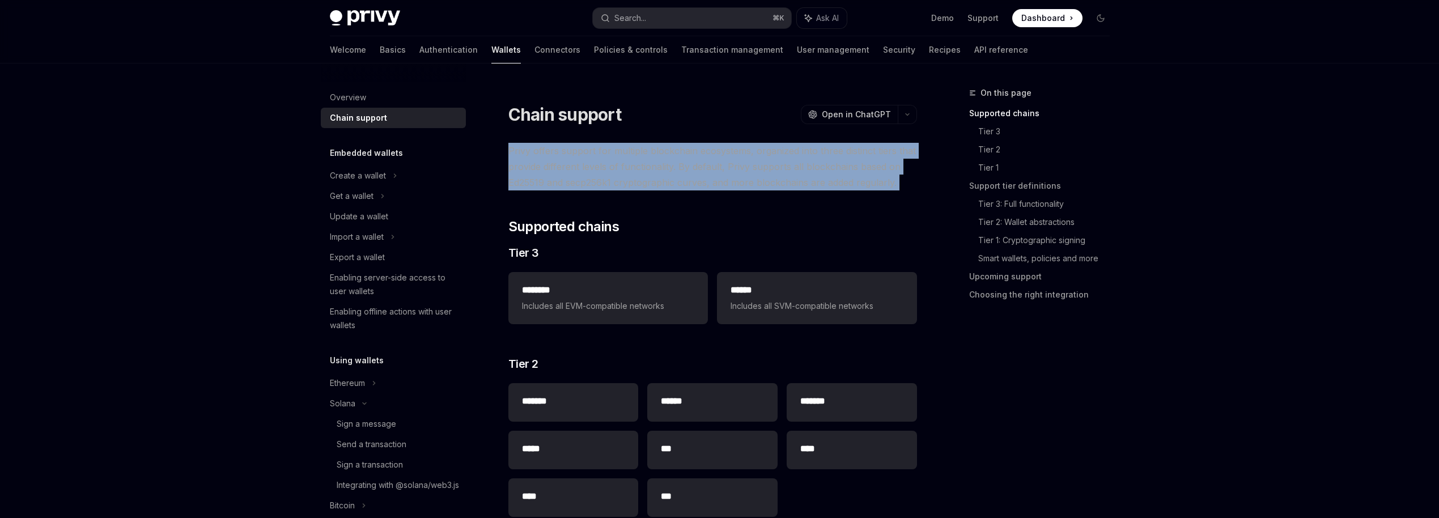
click at [629, 176] on span "Privy offers support for multiple blockchain ecosystems, organized into three d…" at bounding box center [712, 167] width 409 height 48
click at [673, 188] on span "Privy offers support for multiple blockchain ecosystems, organized into three d…" at bounding box center [712, 167] width 409 height 48
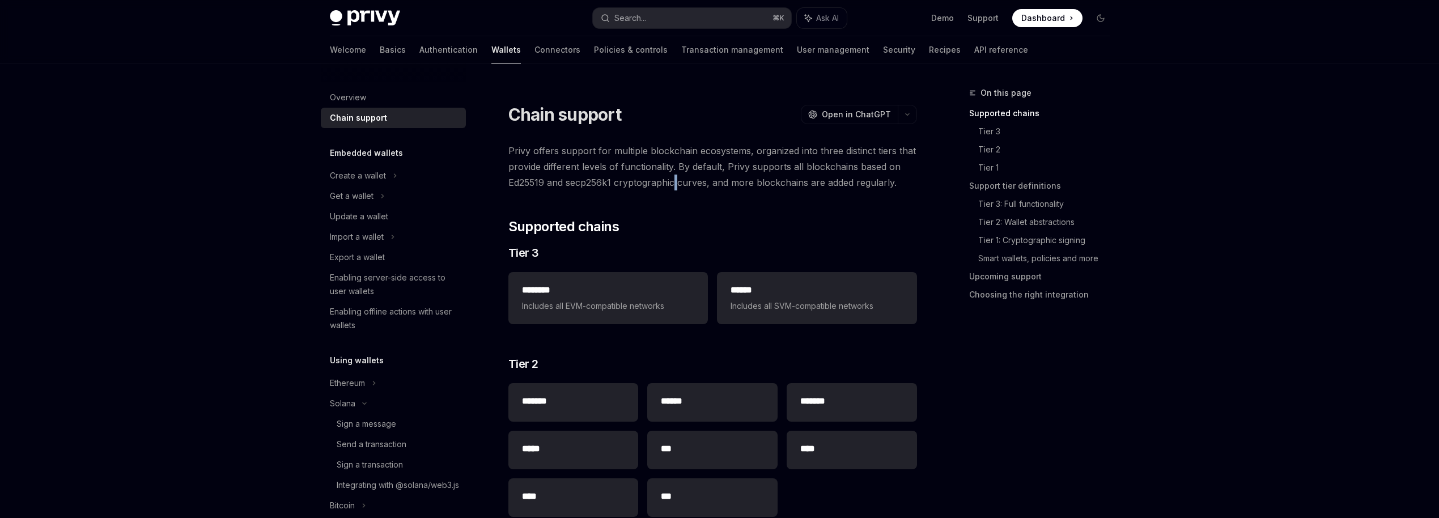
click at [673, 188] on span "Privy offers support for multiple blockchain ecosystems, organized into three d…" at bounding box center [712, 167] width 409 height 48
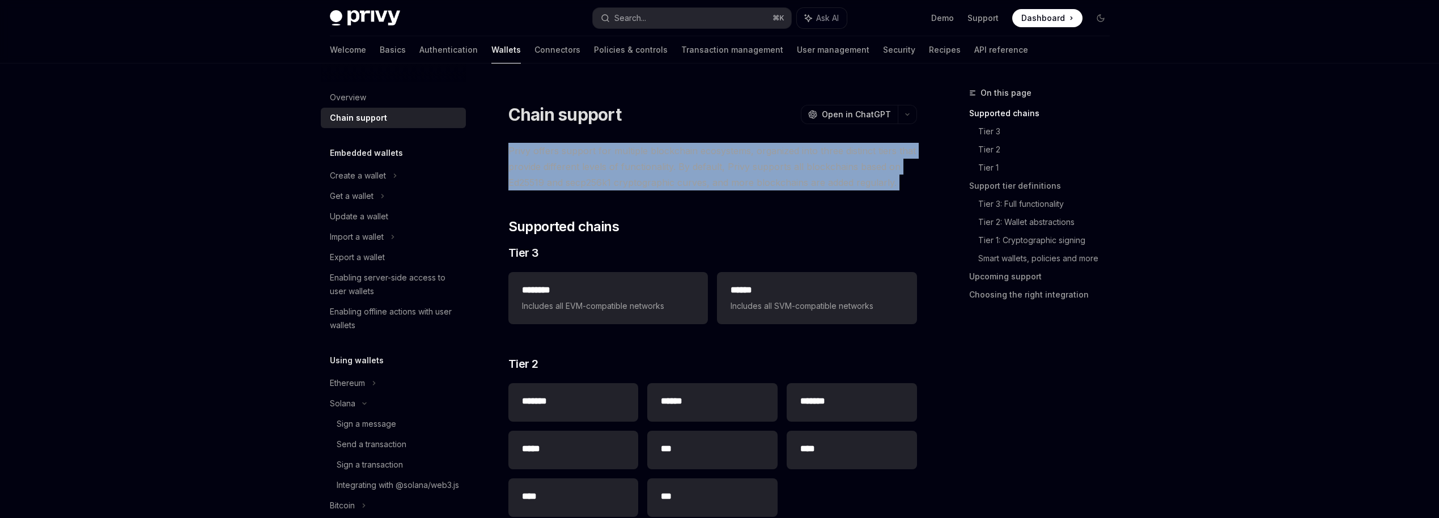
click at [673, 188] on span "Privy offers support for multiple blockchain ecosystems, organized into three d…" at bounding box center [712, 167] width 409 height 48
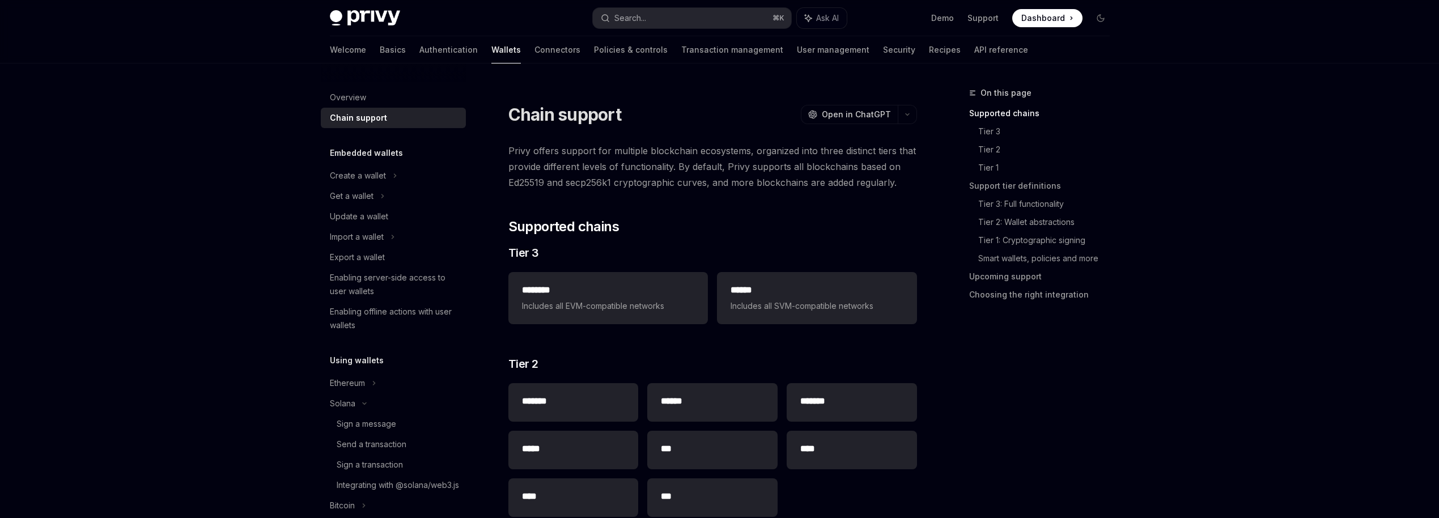
click at [703, 177] on span "Privy offers support for multiple blockchain ecosystems, organized into three d…" at bounding box center [712, 167] width 409 height 48
click at [594, 49] on link "Policies & controls" at bounding box center [631, 49] width 74 height 27
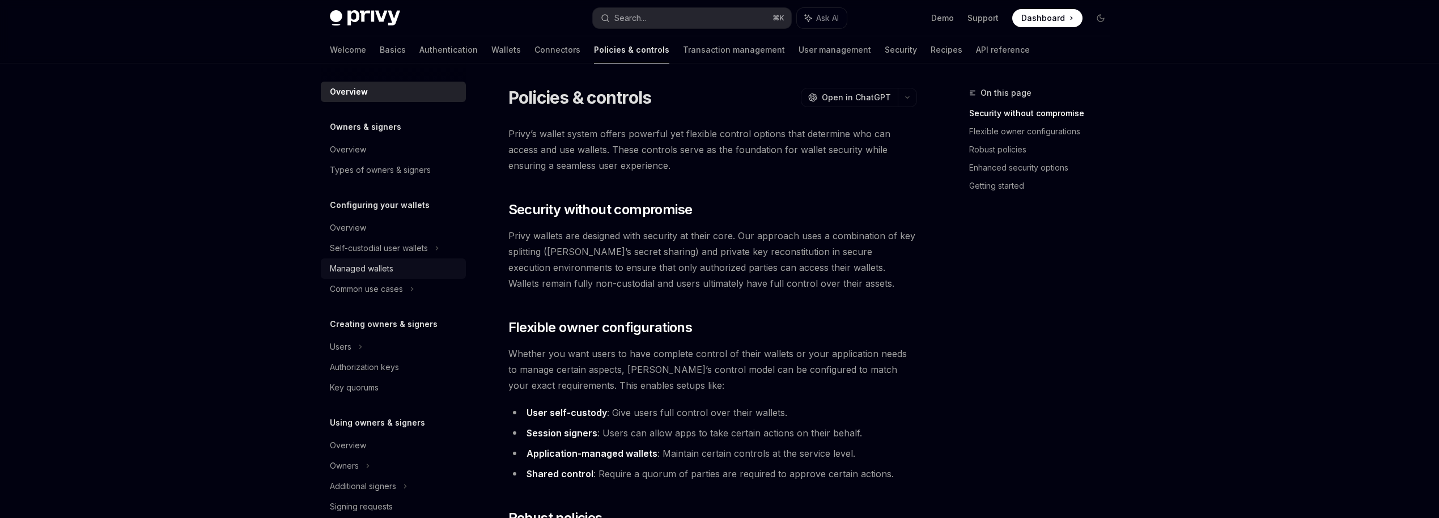
click at [426, 273] on div "Managed wallets" at bounding box center [394, 269] width 129 height 14
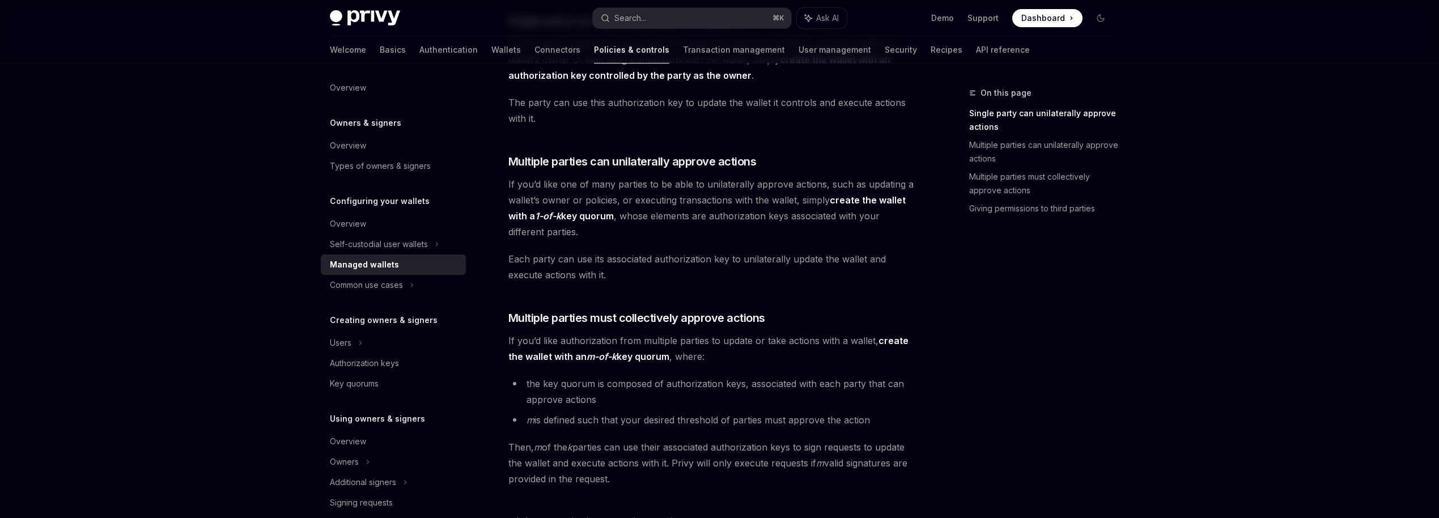
scroll to position [71, 0]
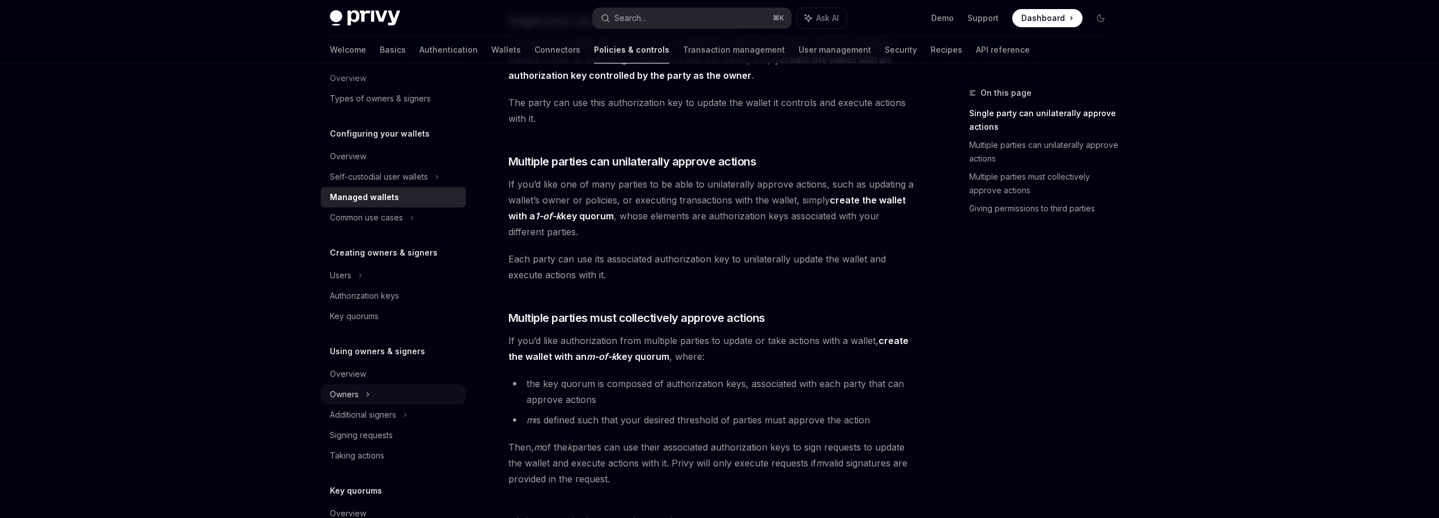
click at [374, 187] on div "Owners" at bounding box center [393, 177] width 145 height 20
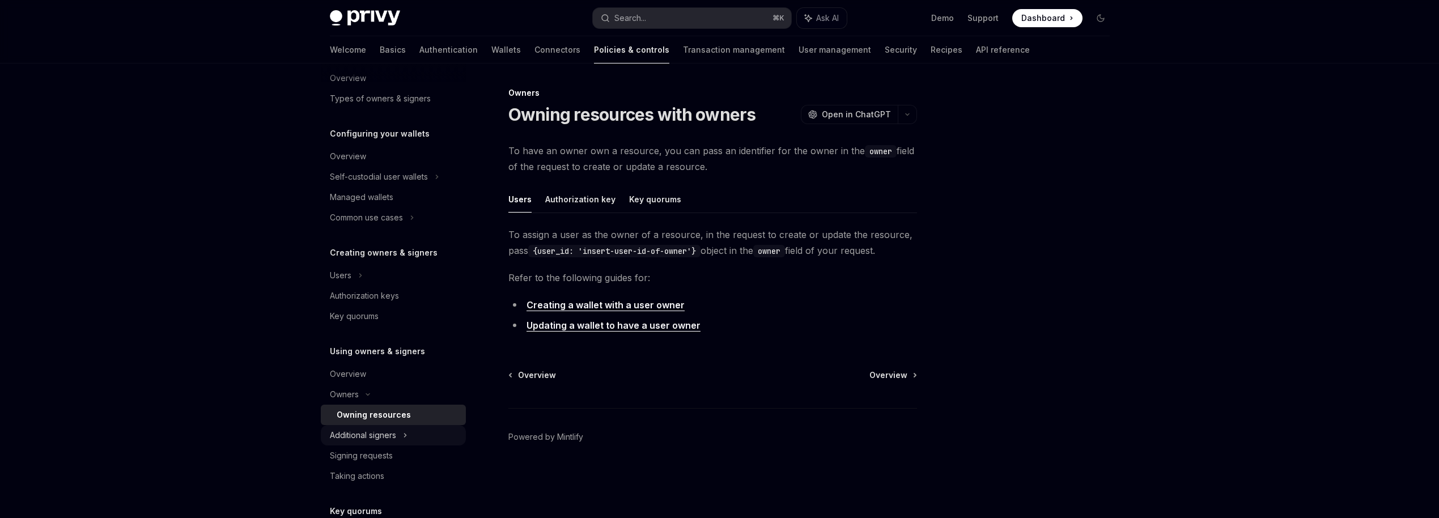
click at [400, 438] on div "Additional signers" at bounding box center [393, 435] width 145 height 20
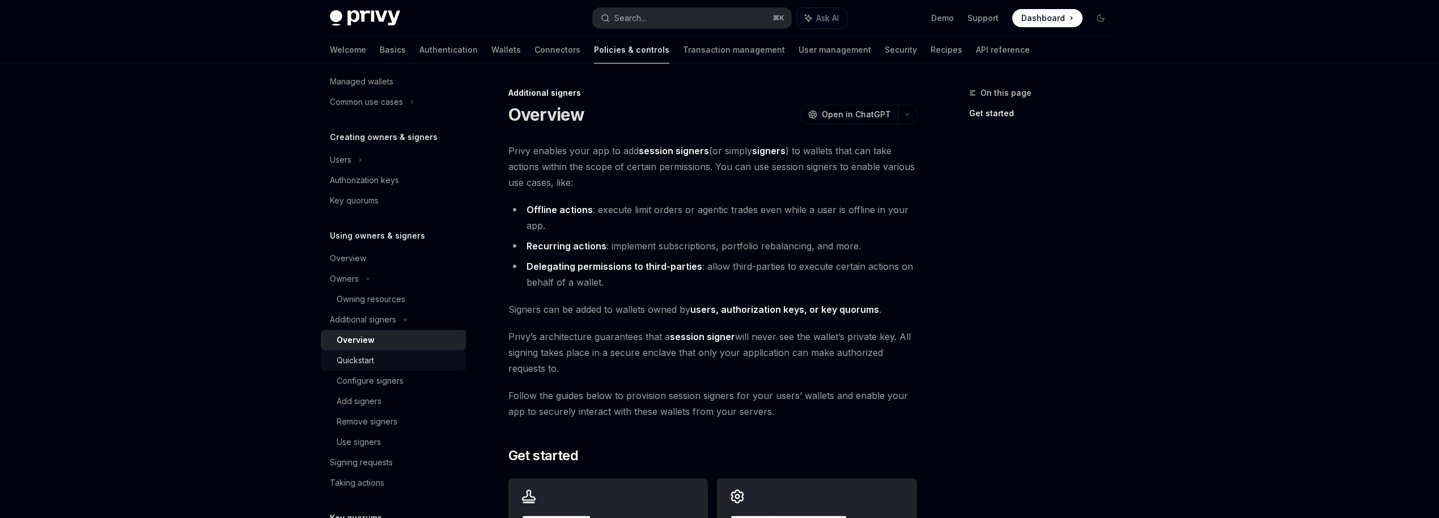
scroll to position [200, 0]
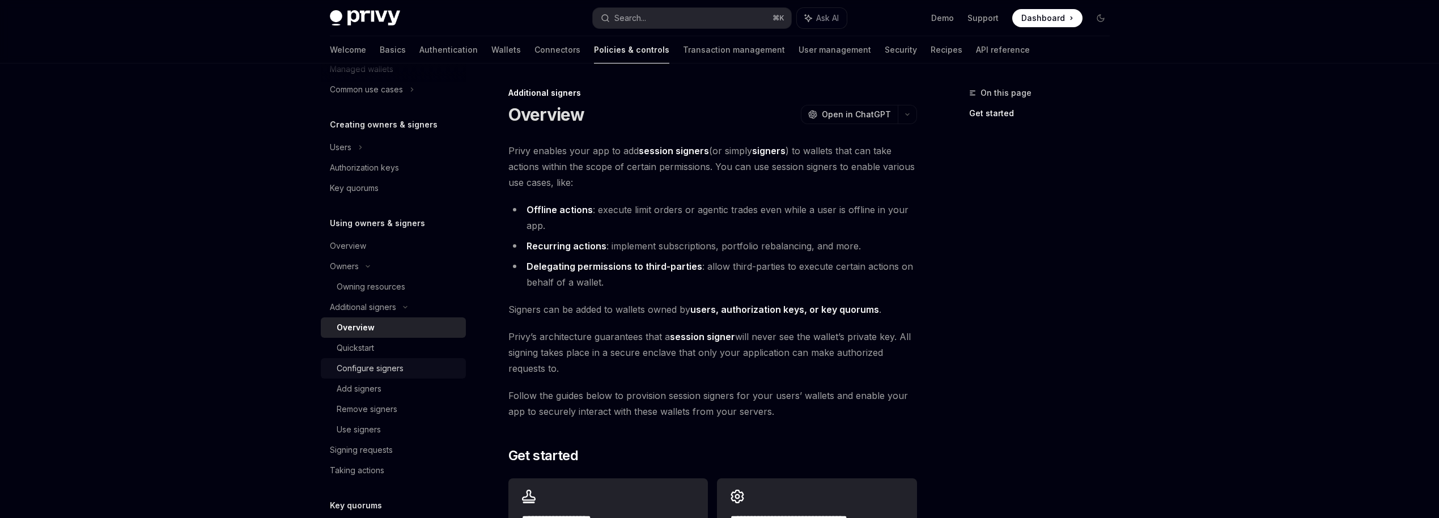
click at [374, 374] on div "Configure signers" at bounding box center [370, 369] width 67 height 14
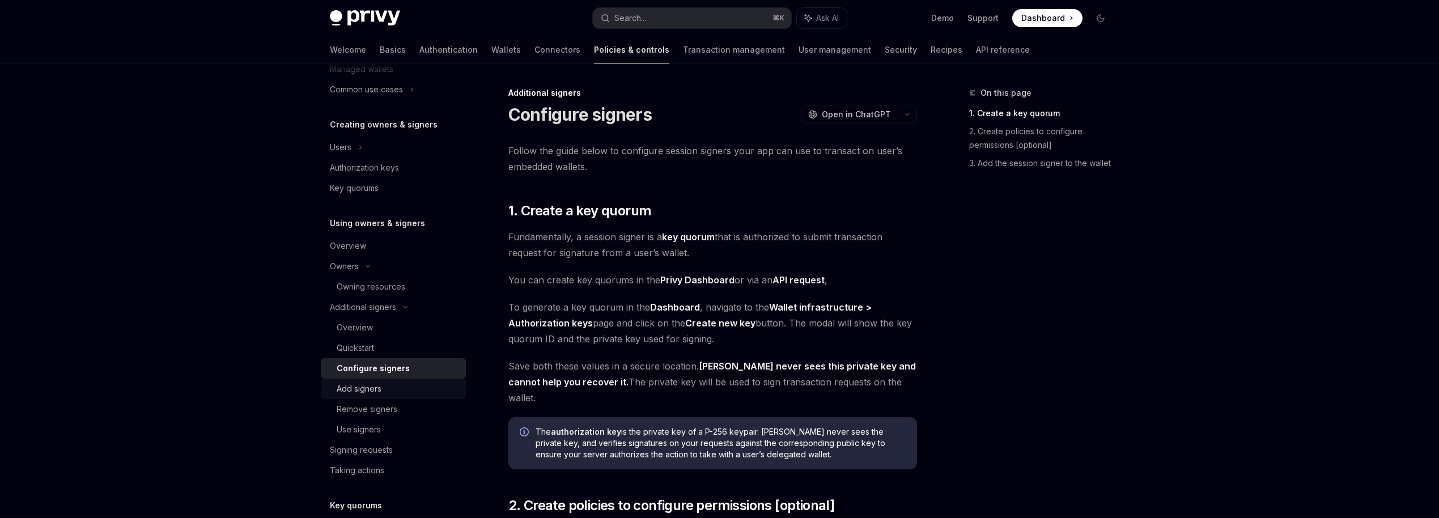
click at [375, 391] on div "Add signers" at bounding box center [359, 389] width 45 height 14
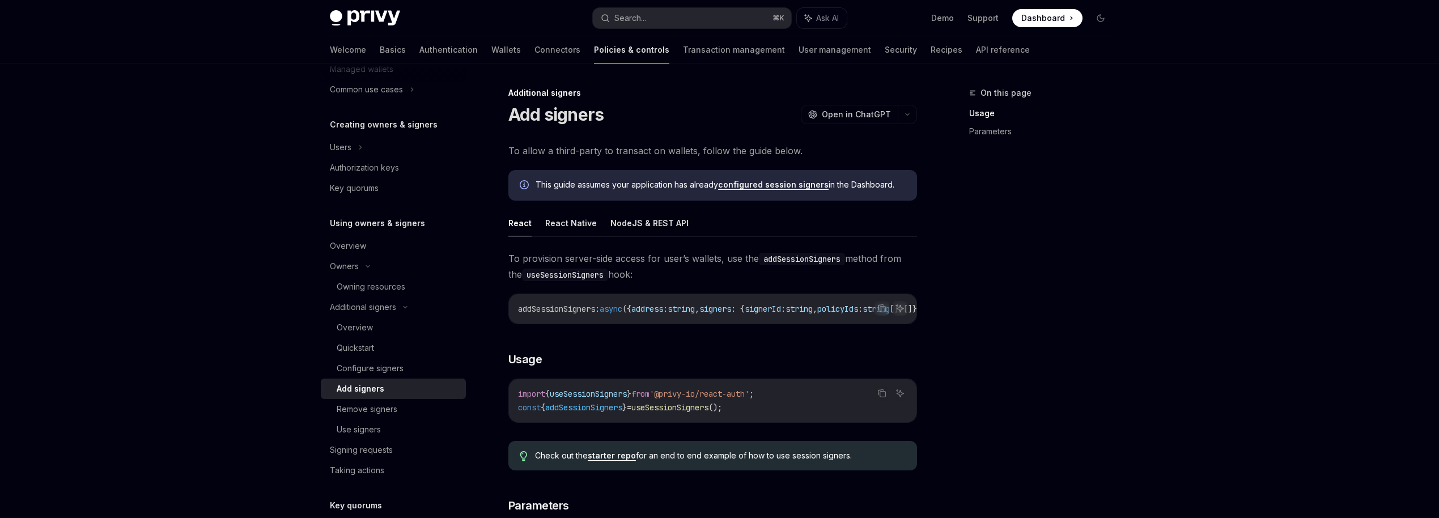
drag, startPoint x: 637, startPoint y: 328, endPoint x: 699, endPoint y: 330, distance: 62.4
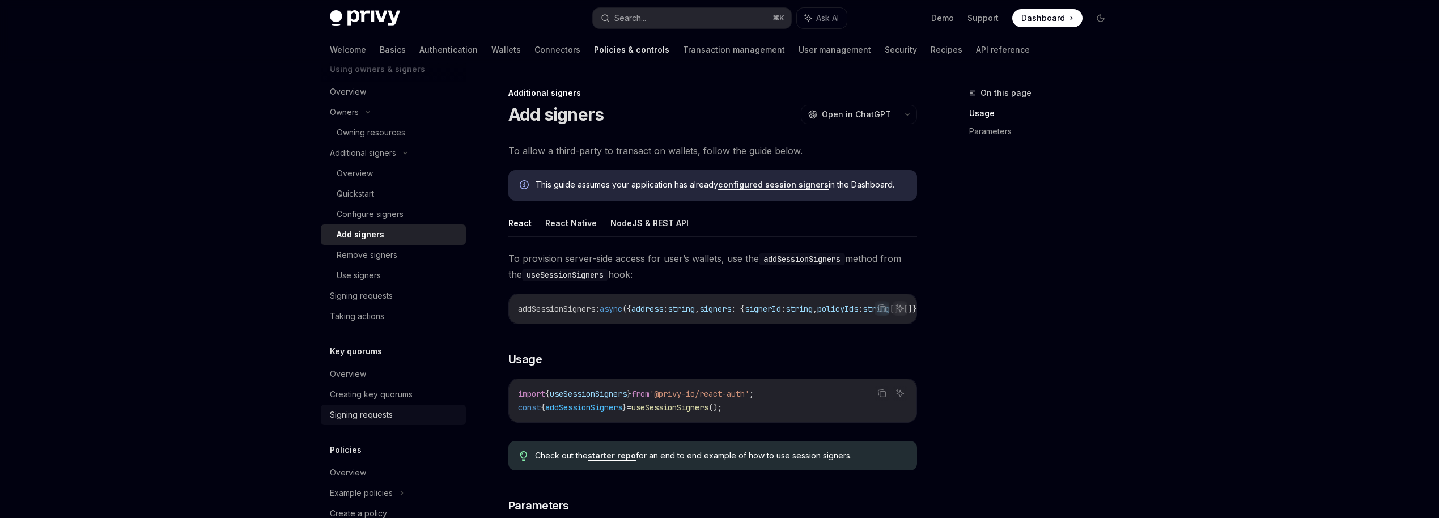
scroll to position [388, 0]
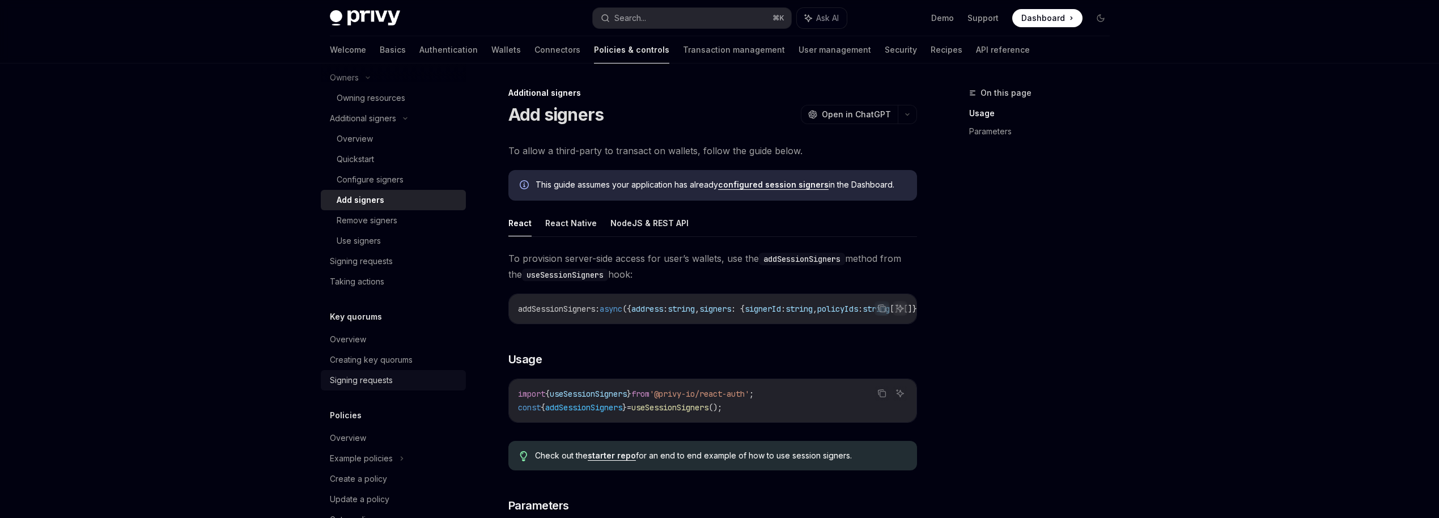
click at [379, 381] on div "Signing requests" at bounding box center [361, 381] width 63 height 14
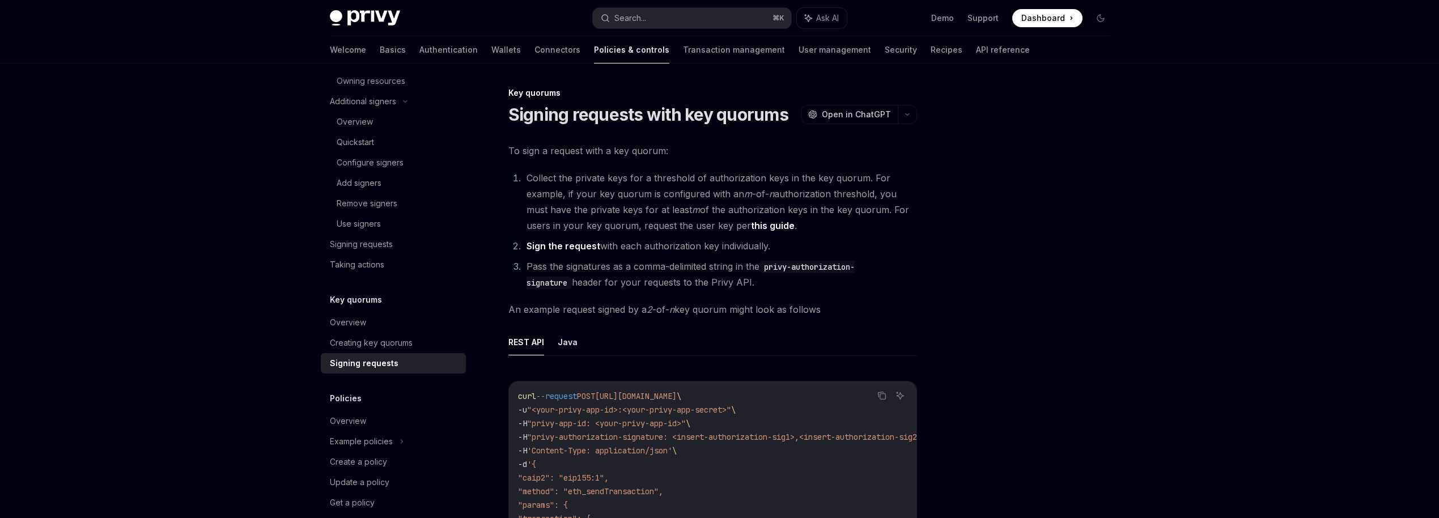
scroll to position [405, 0]
click at [671, 274] on li "Pass the signatures as a comma-delimited string in the privy-authorization-sign…" at bounding box center [720, 274] width 394 height 32
click at [584, 270] on li "Pass the signatures as a comma-delimited string in the privy-authorization-sign…" at bounding box center [720, 274] width 394 height 32
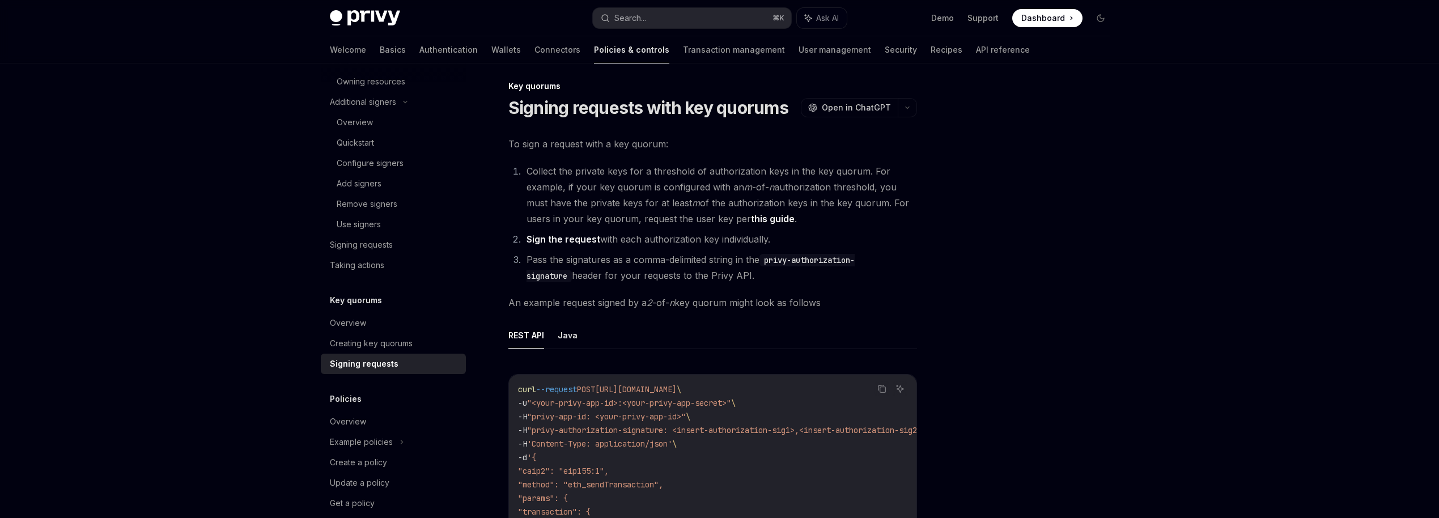
scroll to position [0, 0]
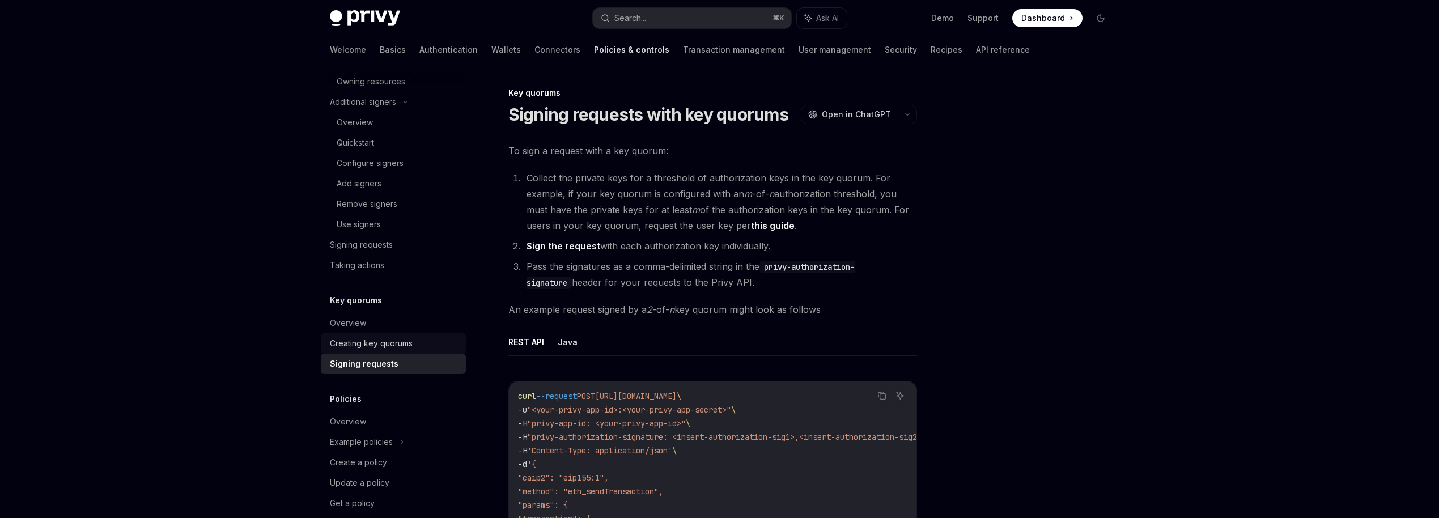
click at [389, 337] on div "Creating key quorums" at bounding box center [371, 344] width 83 height 14
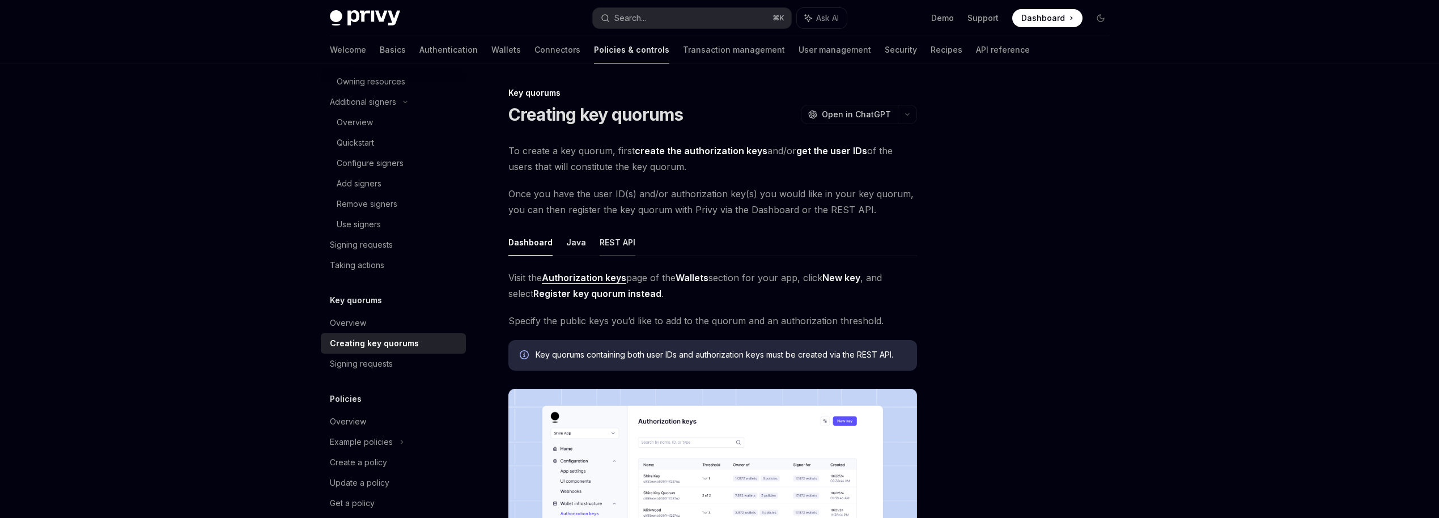
click at [623, 237] on button "REST API" at bounding box center [618, 242] width 36 height 27
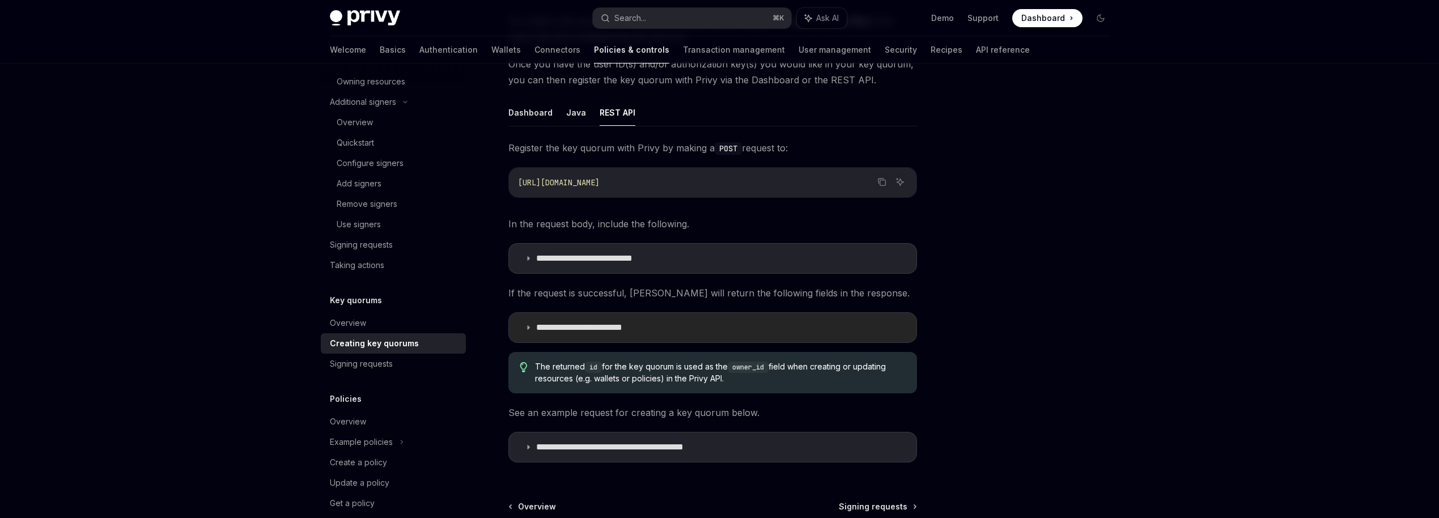
scroll to position [137, 0]
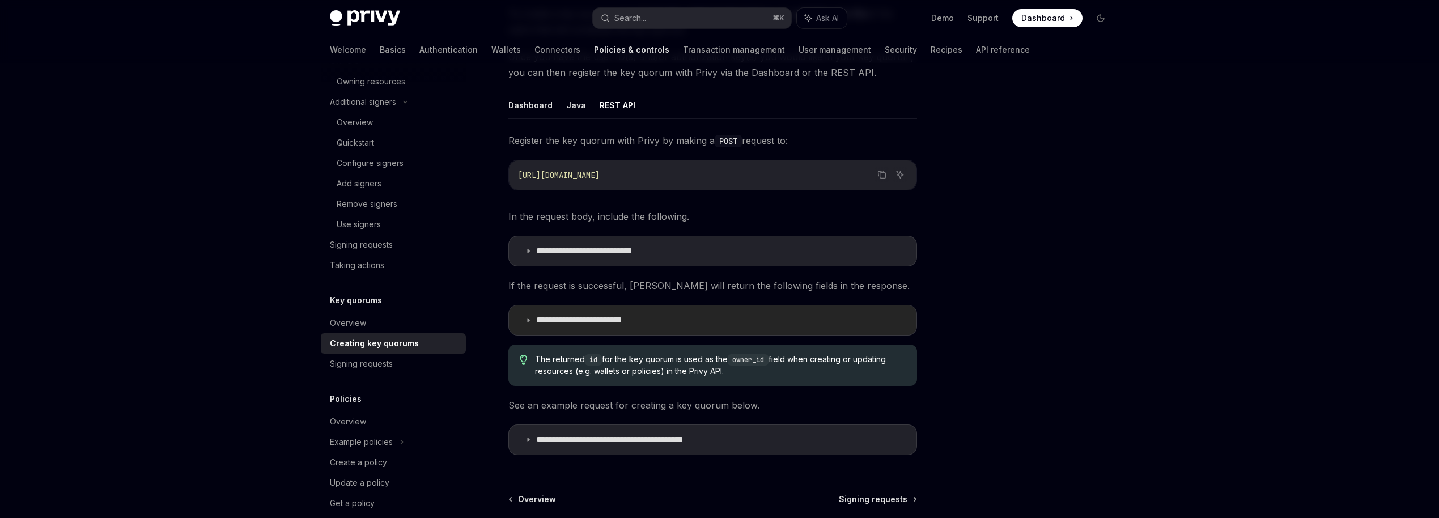
click at [568, 324] on p "**********" at bounding box center [594, 320] width 117 height 11
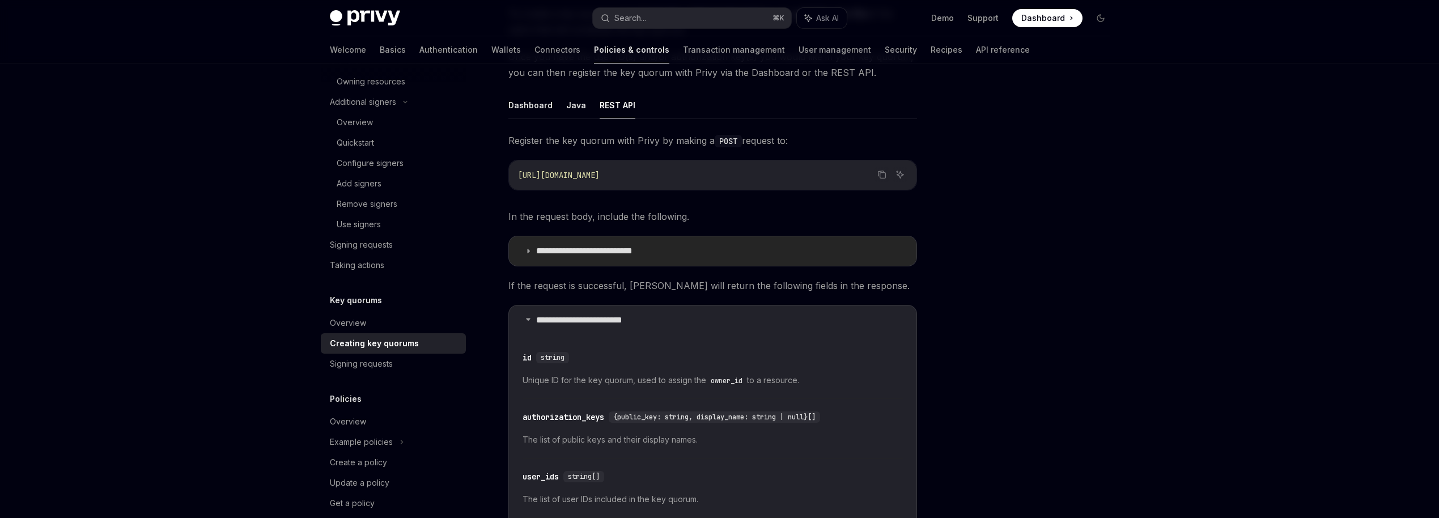
click at [584, 259] on summary "**********" at bounding box center [713, 250] width 408 height 29
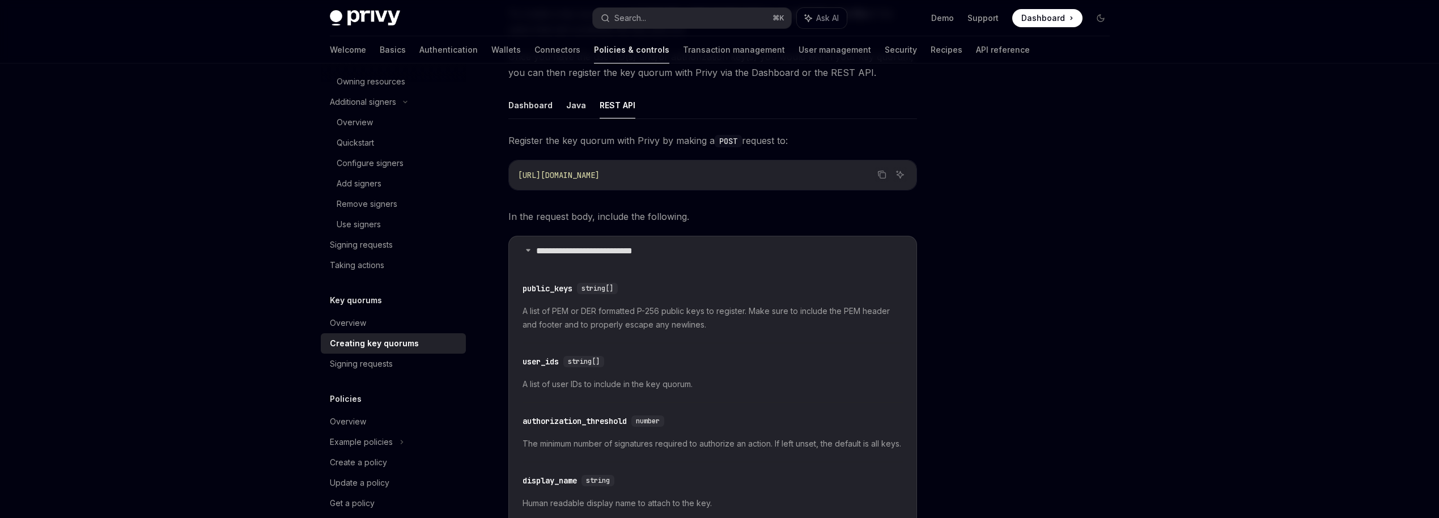
scroll to position [145, 0]
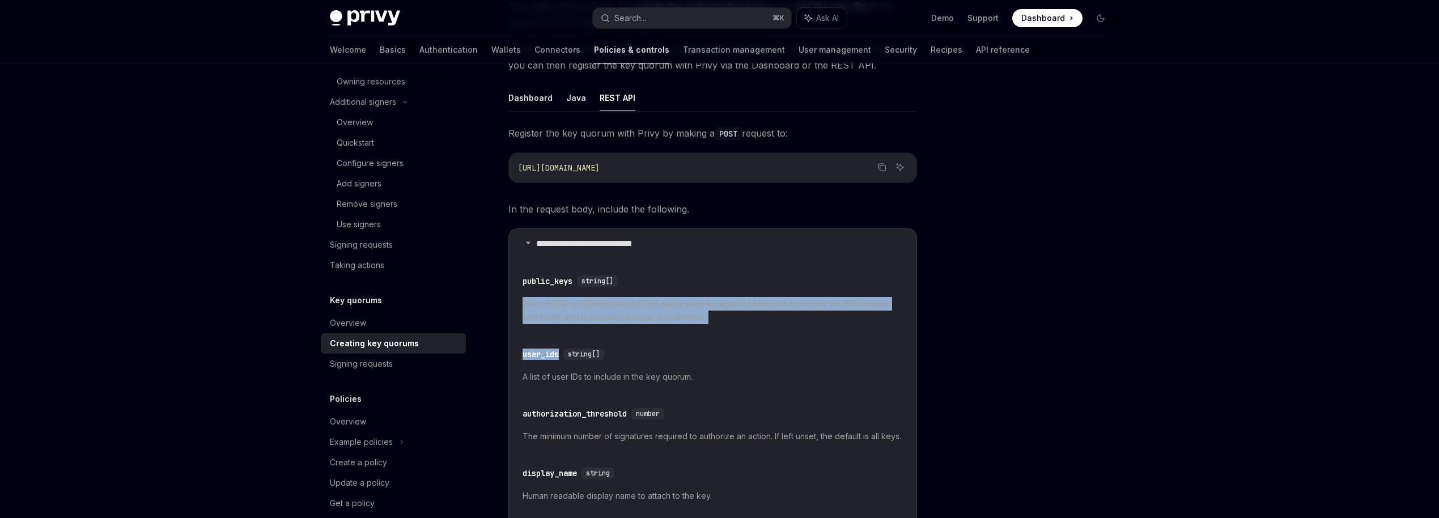
drag, startPoint x: 522, startPoint y: 301, endPoint x: 709, endPoint y: 343, distance: 191.7
click at [709, 343] on children "​ public_keys string[] A list of PEM or DER formatted P-256 public keys to regi…" at bounding box center [713, 391] width 380 height 257
click at [718, 316] on span "A list of PEM or DER formatted P-256 public keys to register. Make sure to incl…" at bounding box center [713, 310] width 380 height 27
drag, startPoint x: 725, startPoint y: 324, endPoint x: 541, endPoint y: 307, distance: 184.4
click at [541, 307] on span "A list of PEM or DER formatted P-256 public keys to register. Make sure to incl…" at bounding box center [713, 310] width 380 height 27
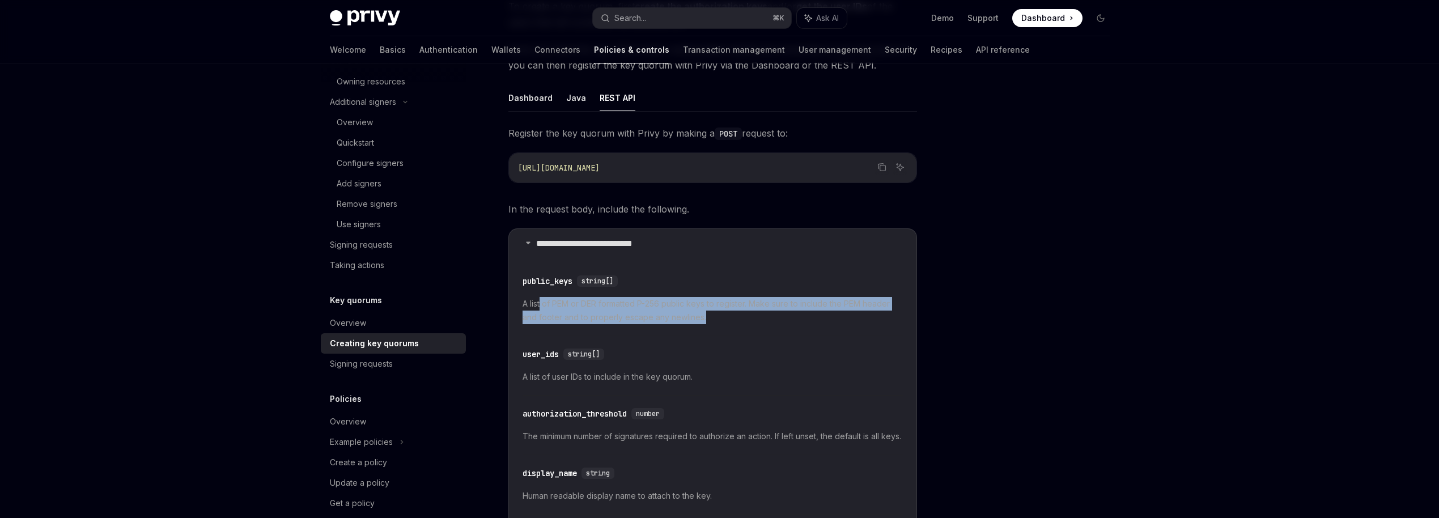
click at [535, 313] on span "A list of PEM or DER formatted P-256 public keys to register. Make sure to incl…" at bounding box center [713, 310] width 380 height 27
drag, startPoint x: 519, startPoint y: 299, endPoint x: 611, endPoint y: 325, distance: 95.5
click at [611, 325] on details "**********" at bounding box center [712, 379] width 409 height 302
click at [622, 323] on span "A list of PEM or DER formatted P-256 public keys to register. Make sure to incl…" at bounding box center [713, 310] width 380 height 27
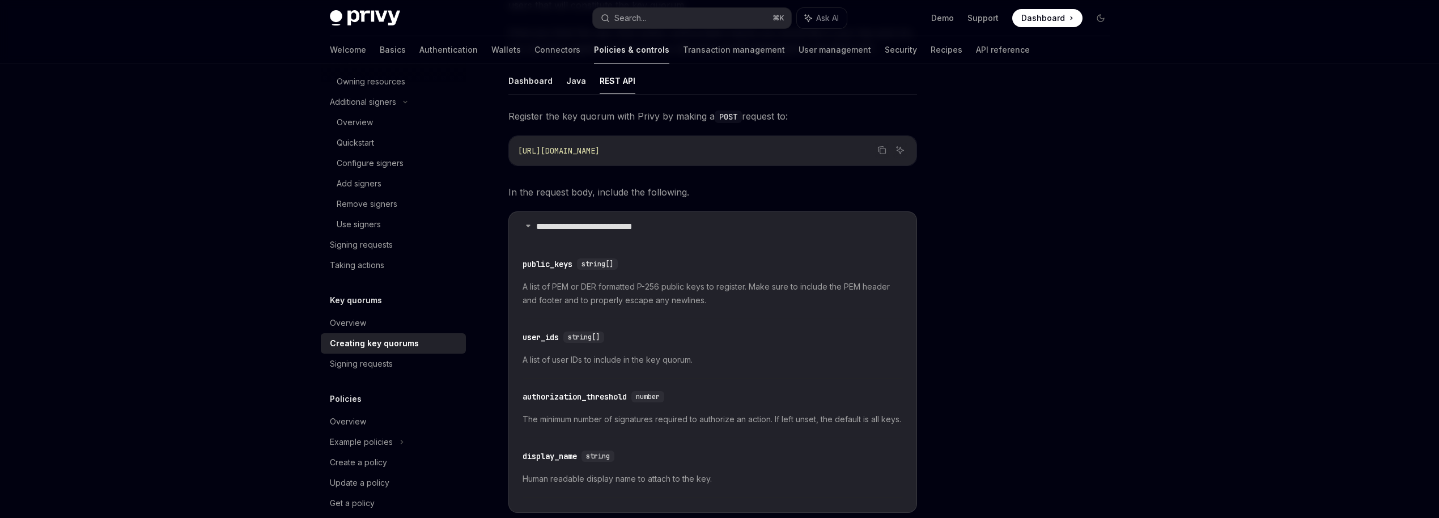
scroll to position [172, 0]
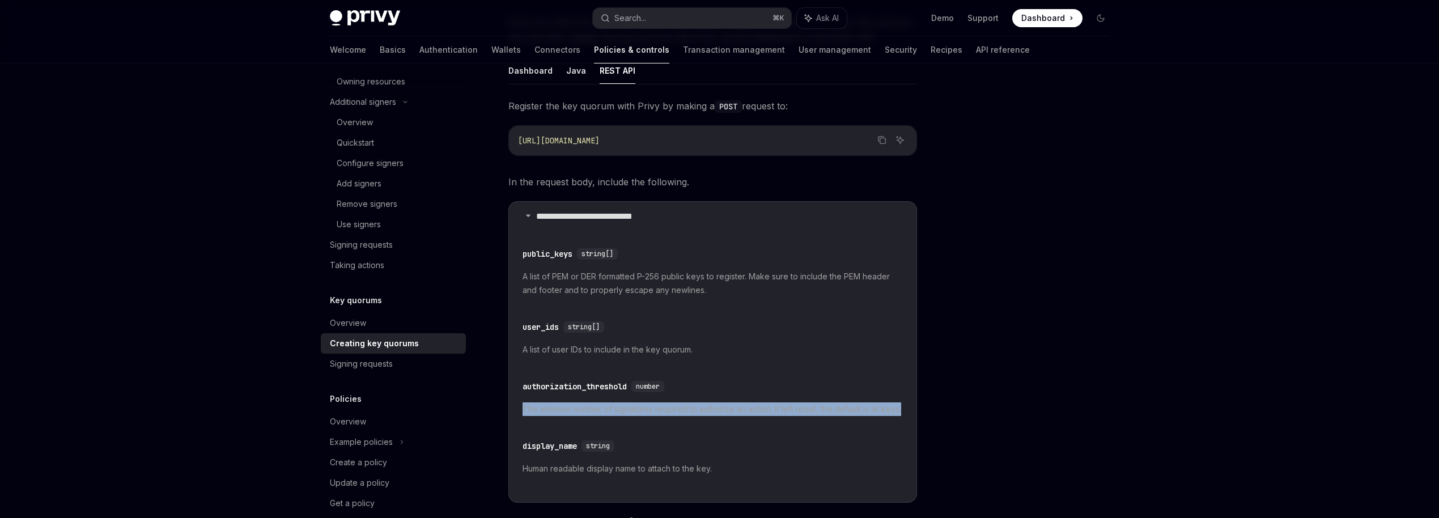
drag, startPoint x: 523, startPoint y: 404, endPoint x: 566, endPoint y: 421, distance: 46.1
click at [566, 416] on span "The minimum number of signatures required to authorize an action. If left unset…" at bounding box center [713, 409] width 380 height 14
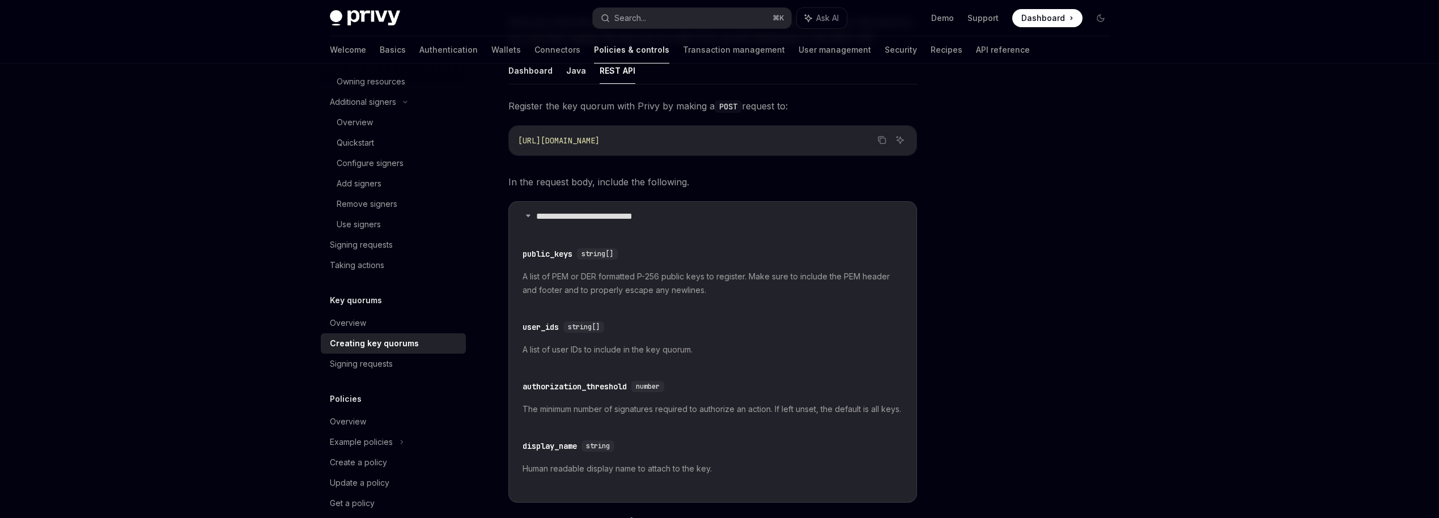
click at [572, 416] on span "The minimum number of signatures required to authorize an action. If left unset…" at bounding box center [713, 409] width 380 height 14
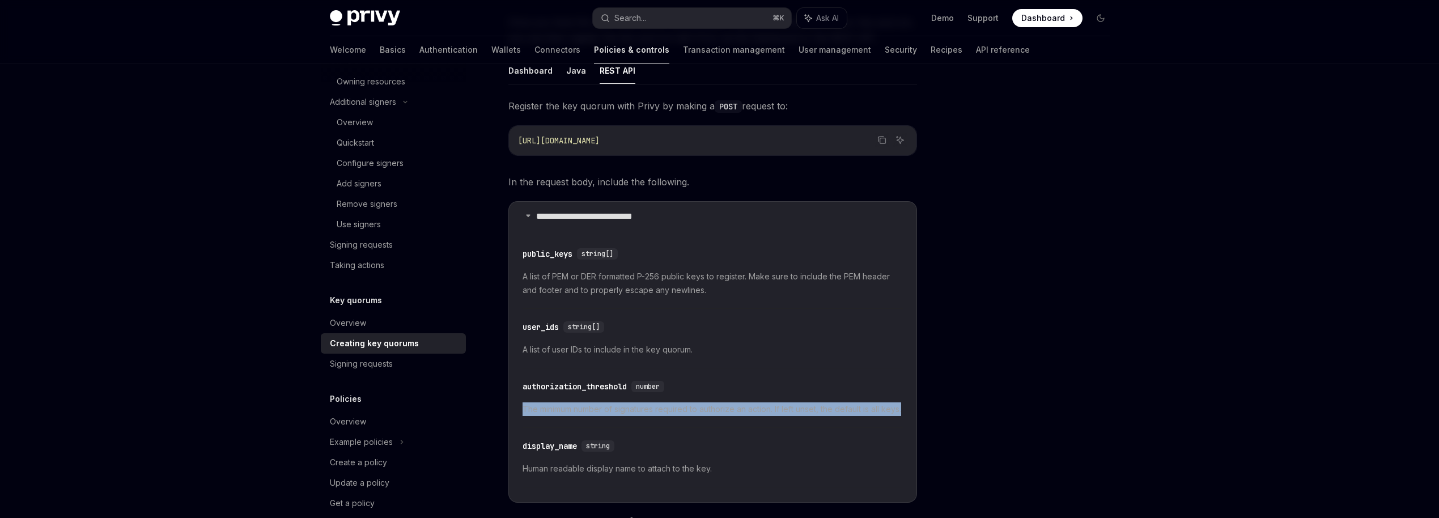
drag, startPoint x: 596, startPoint y: 434, endPoint x: 520, endPoint y: 407, distance: 81.0
click at [520, 407] on details "**********" at bounding box center [712, 352] width 409 height 302
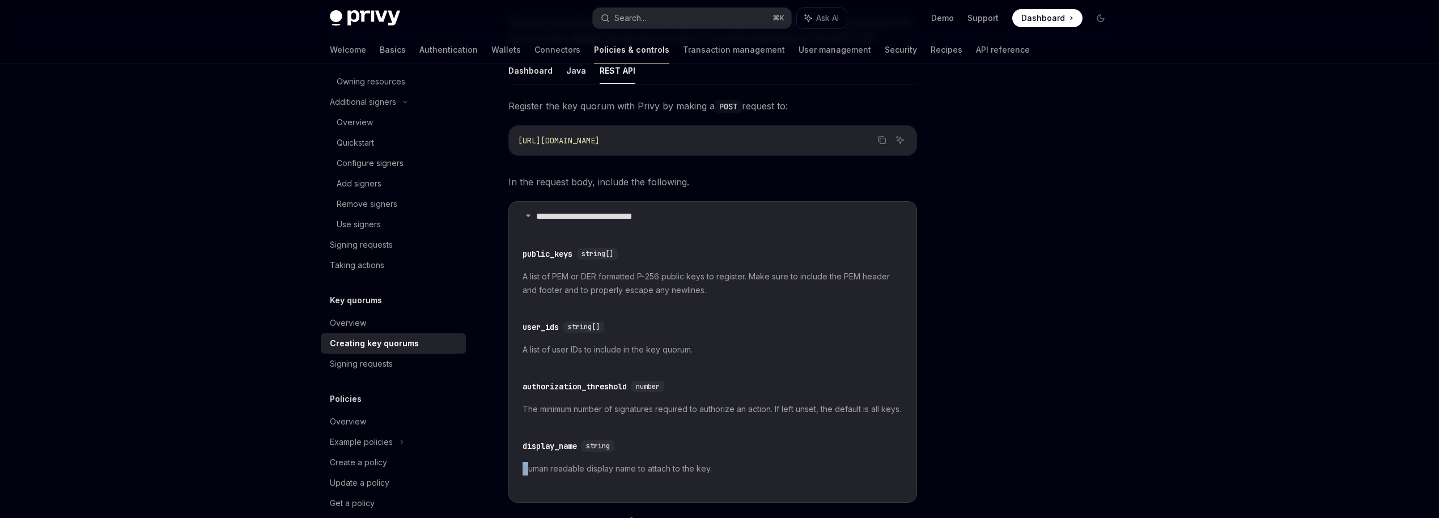
drag, startPoint x: 530, startPoint y: 485, endPoint x: 710, endPoint y: 473, distance: 180.1
click at [712, 475] on span "Human readable display name to attach to the key." at bounding box center [713, 469] width 380 height 14
click at [710, 473] on div "​ display_name string Human readable display name to attach to the key." at bounding box center [713, 461] width 380 height 54
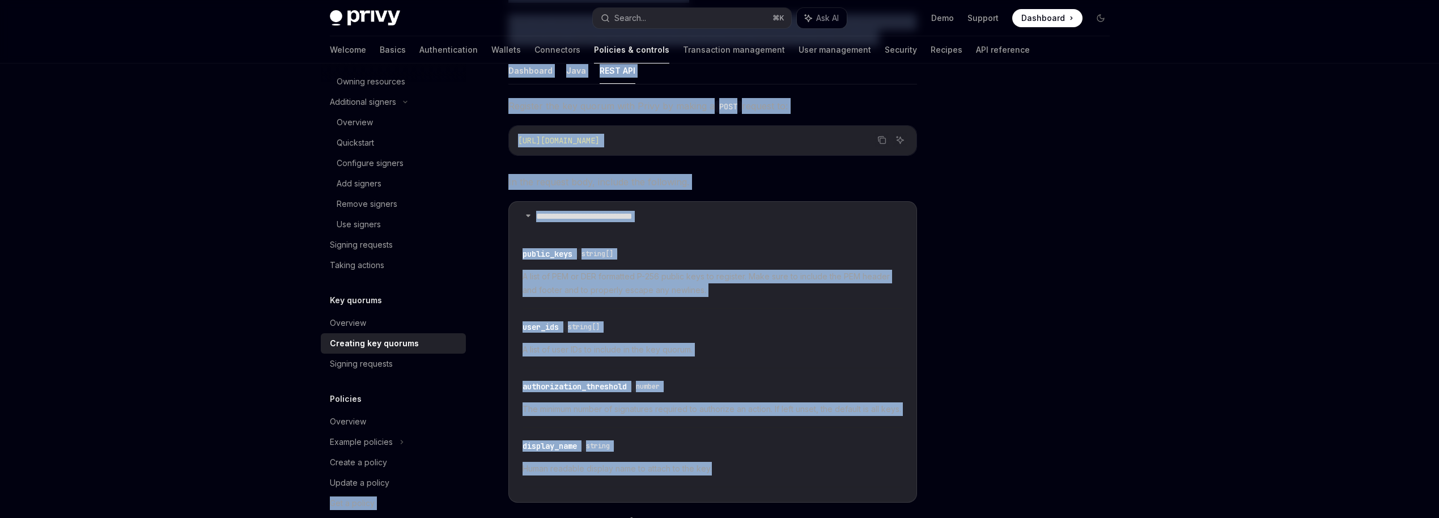
drag, startPoint x: 714, startPoint y: 486, endPoint x: 467, endPoint y: 485, distance: 247.1
click at [625, 416] on span "The minimum number of signatures required to authorize an action. If left unset…" at bounding box center [713, 409] width 380 height 14
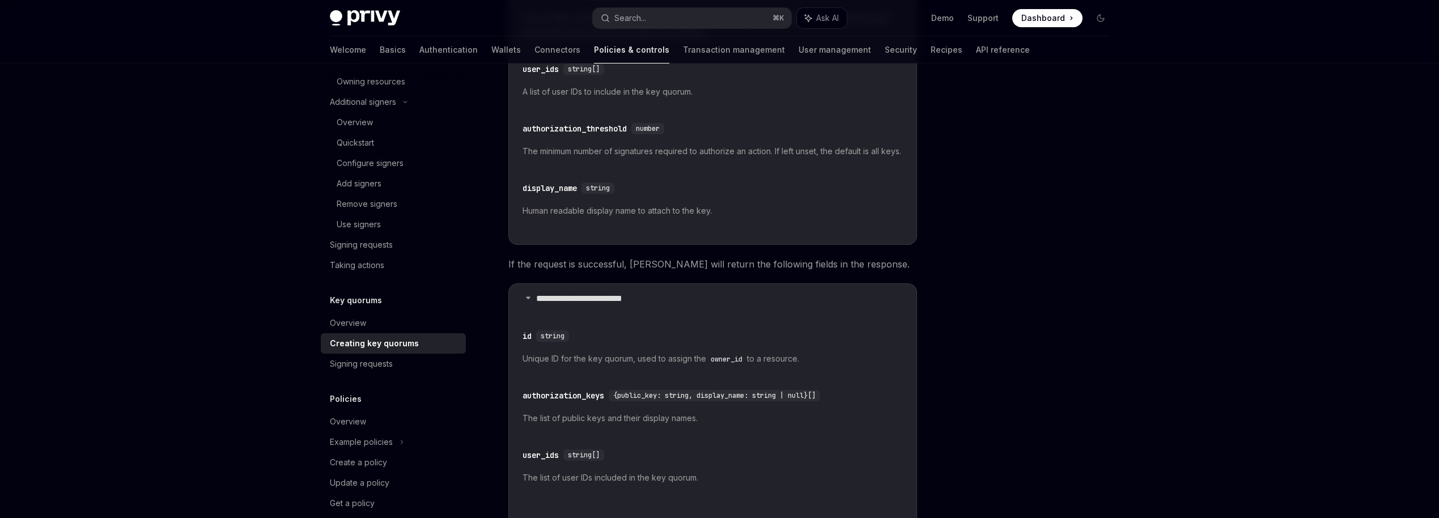
scroll to position [456, 0]
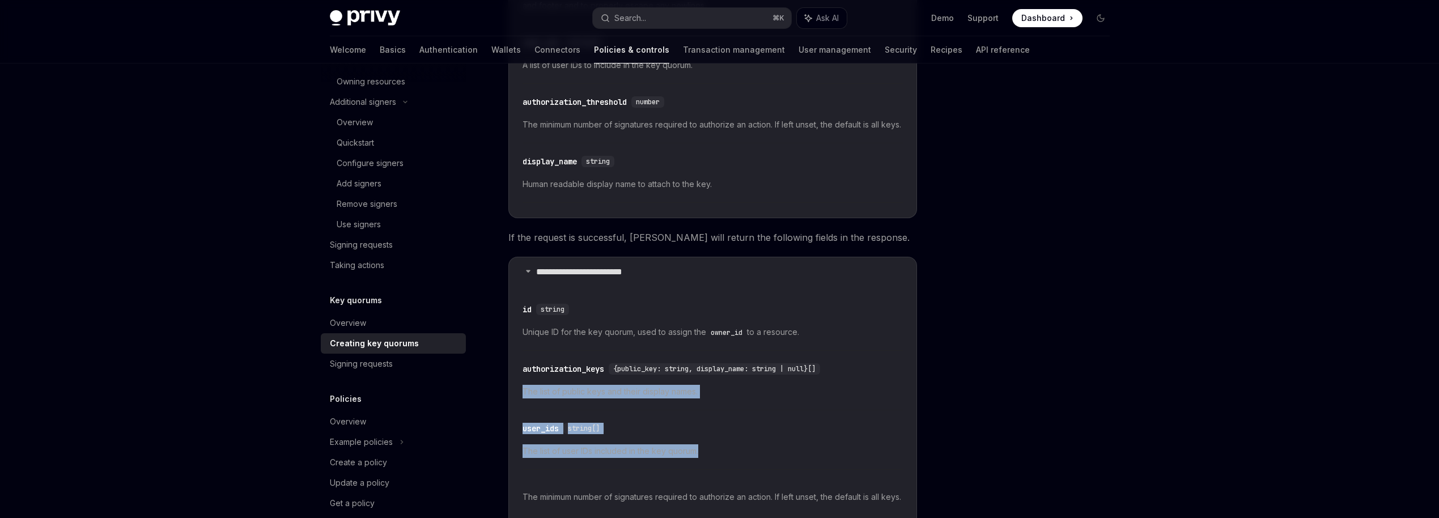
drag, startPoint x: 520, startPoint y: 404, endPoint x: 769, endPoint y: 477, distance: 259.5
click at [769, 477] on details "**********" at bounding box center [712, 424] width 409 height 334
click at [769, 470] on div "​ user_ids string[] The list of user IDs included in the key quorum." at bounding box center [713, 443] width 380 height 54
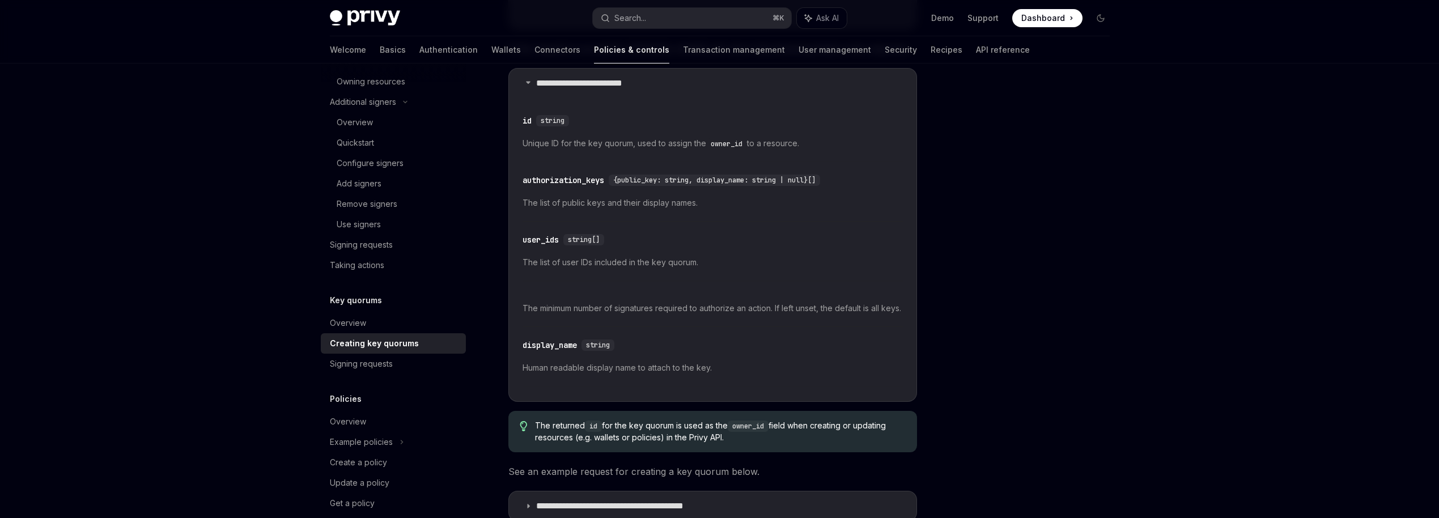
scroll to position [615, 0]
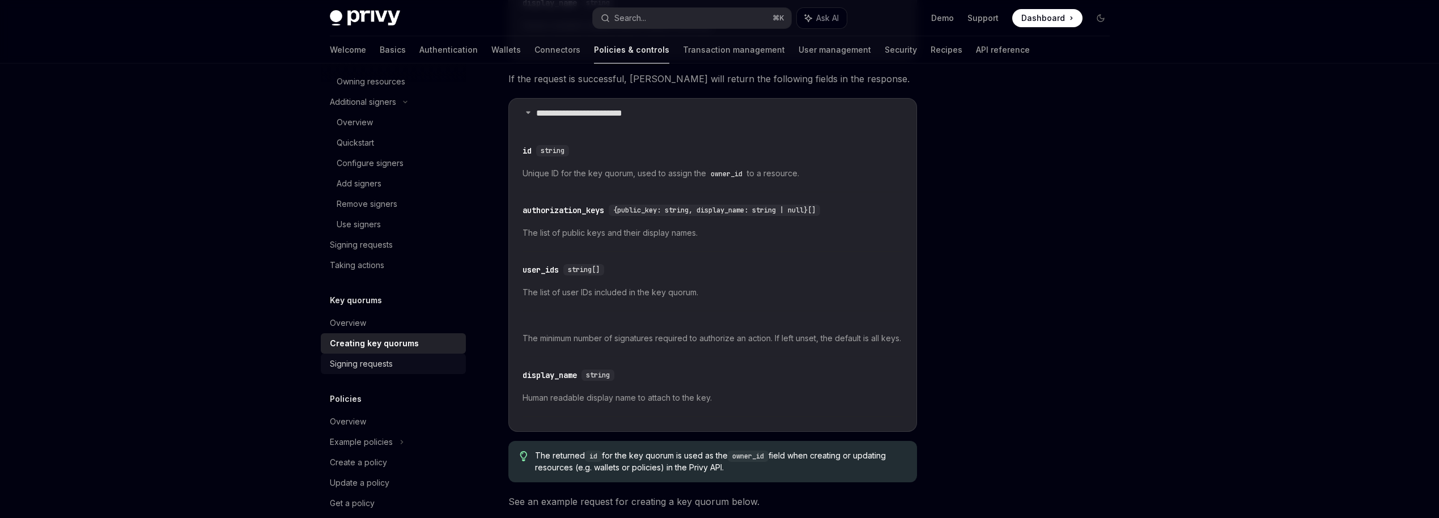
click at [392, 360] on div "Signing requests" at bounding box center [394, 364] width 129 height 14
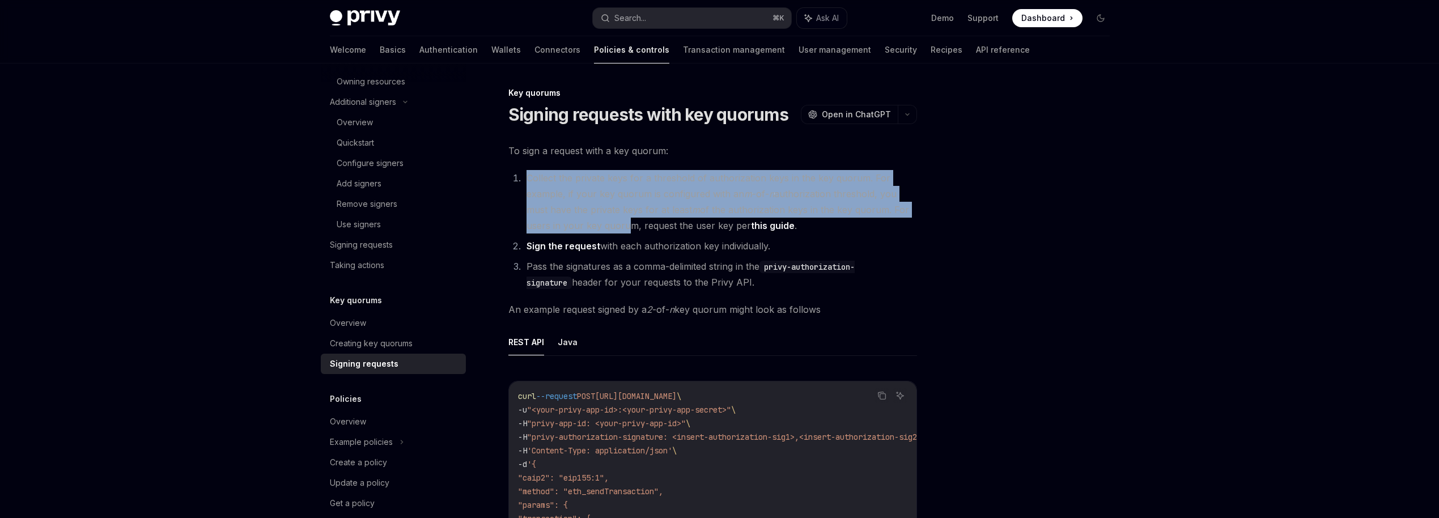
drag, startPoint x: 522, startPoint y: 176, endPoint x: 623, endPoint y: 230, distance: 115.1
click at [623, 230] on li "Collect the private keys for a threshold of authorization keys in the key quoru…" at bounding box center [720, 201] width 394 height 63
click at [677, 216] on li "Collect the private keys for a threshold of authorization keys in the key quoru…" at bounding box center [720, 201] width 394 height 63
drag, startPoint x: 743, startPoint y: 225, endPoint x: 632, endPoint y: 217, distance: 111.4
click at [632, 217] on li "Collect the private keys for a threshold of authorization keys in the key quoru…" at bounding box center [720, 201] width 394 height 63
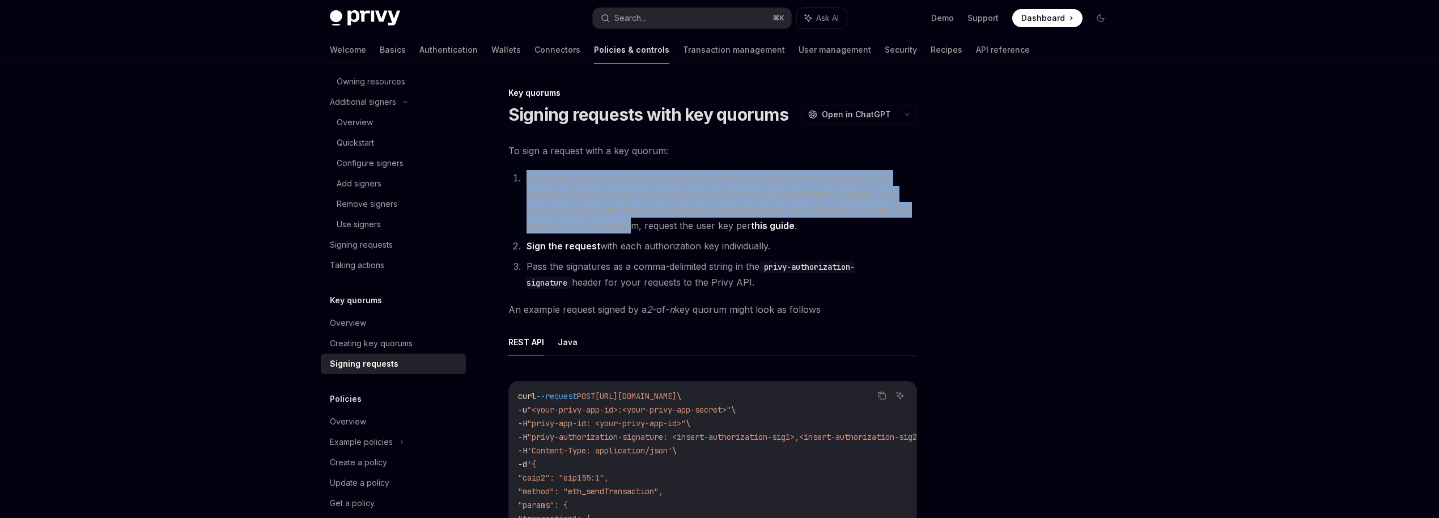
click at [632, 217] on li "Collect the private keys for a threshold of authorization keys in the key quoru…" at bounding box center [720, 201] width 394 height 63
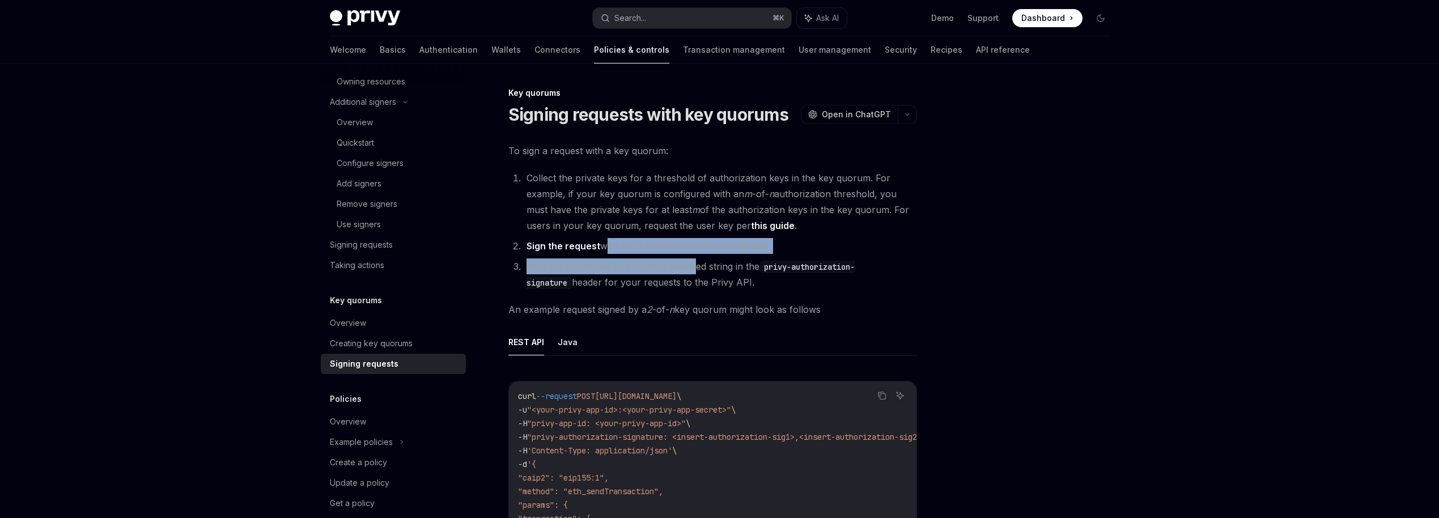
drag, startPoint x: 603, startPoint y: 240, endPoint x: 696, endPoint y: 267, distance: 97.4
click at [696, 267] on ol "Collect the private keys for a threshold of authorization keys in the key quoru…" at bounding box center [712, 230] width 409 height 120
click at [696, 267] on li "Pass the signatures as a comma-delimited string in the privy-authorization-sign…" at bounding box center [720, 274] width 394 height 32
drag, startPoint x: 519, startPoint y: 261, endPoint x: 709, endPoint y: 285, distance: 191.4
click at [709, 285] on li "Pass the signatures as a comma-delimited string in the privy-authorization-sign…" at bounding box center [720, 274] width 394 height 32
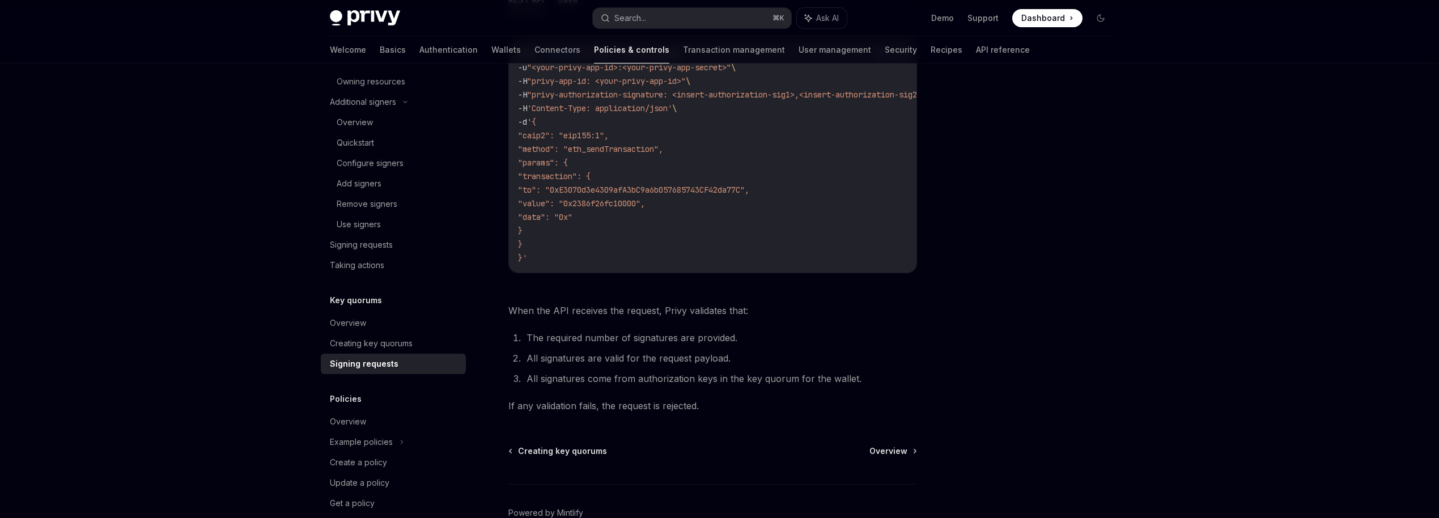
scroll to position [343, 0]
drag, startPoint x: 518, startPoint y: 410, endPoint x: 644, endPoint y: 410, distance: 126.4
click at [644, 410] on span "If any validation fails, the request is rejected." at bounding box center [712, 405] width 409 height 16
click at [362, 320] on div "Overview" at bounding box center [348, 323] width 36 height 14
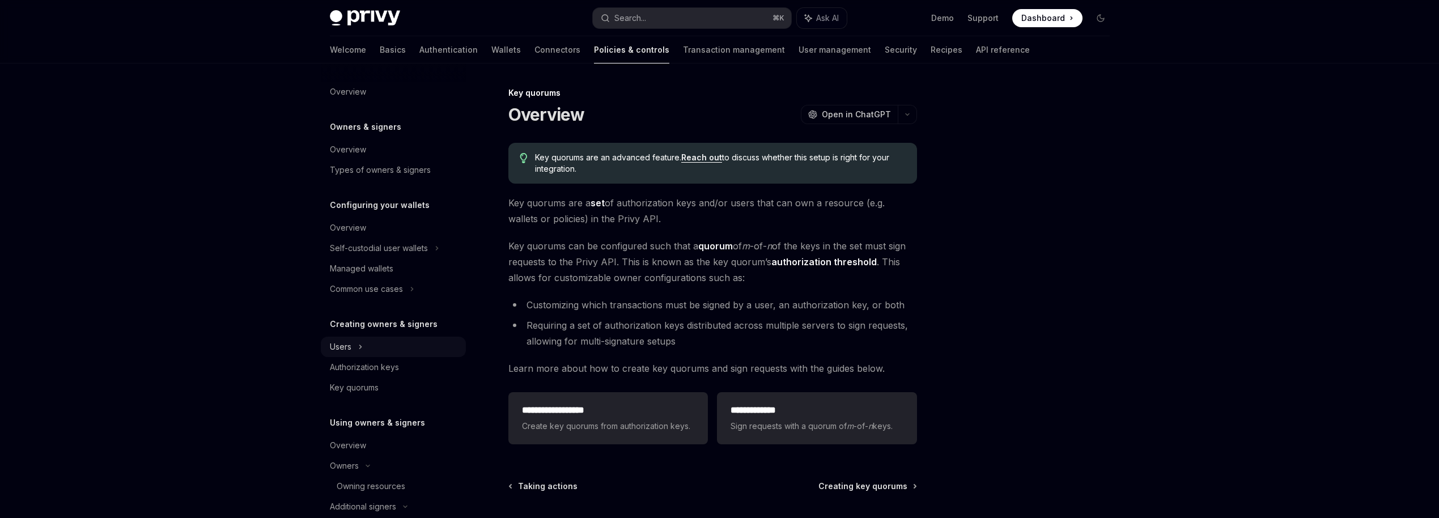
click at [362, 344] on icon at bounding box center [360, 347] width 5 height 14
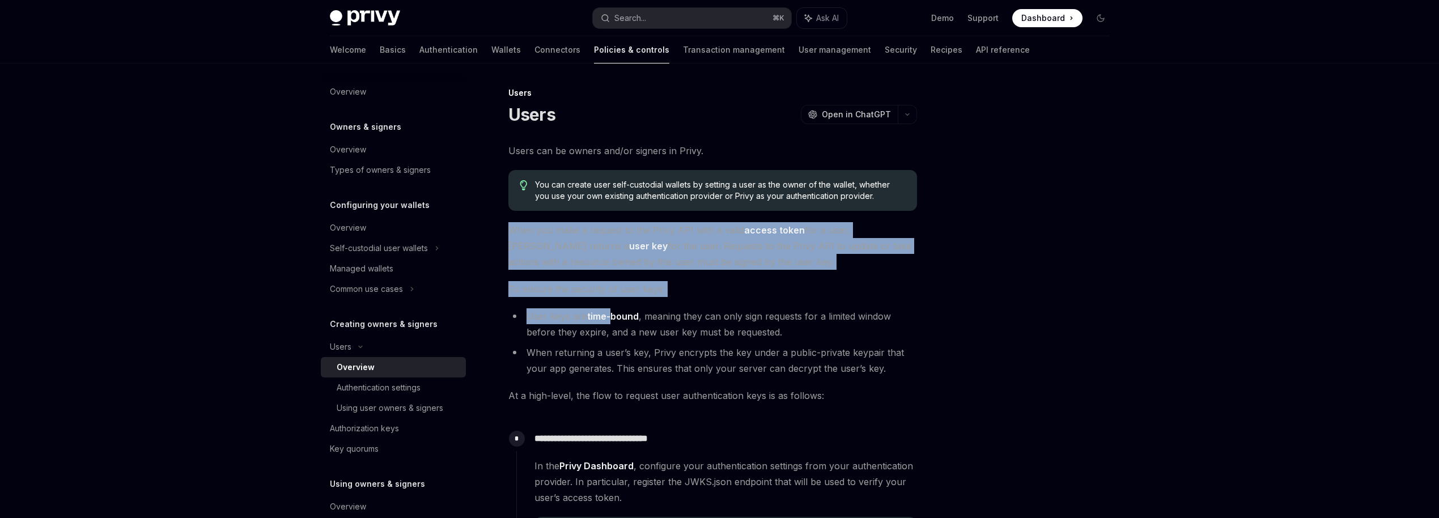
drag, startPoint x: 504, startPoint y: 222, endPoint x: 604, endPoint y: 308, distance: 131.8
click at [610, 309] on div "**********" at bounding box center [607, 493] width 626 height 815
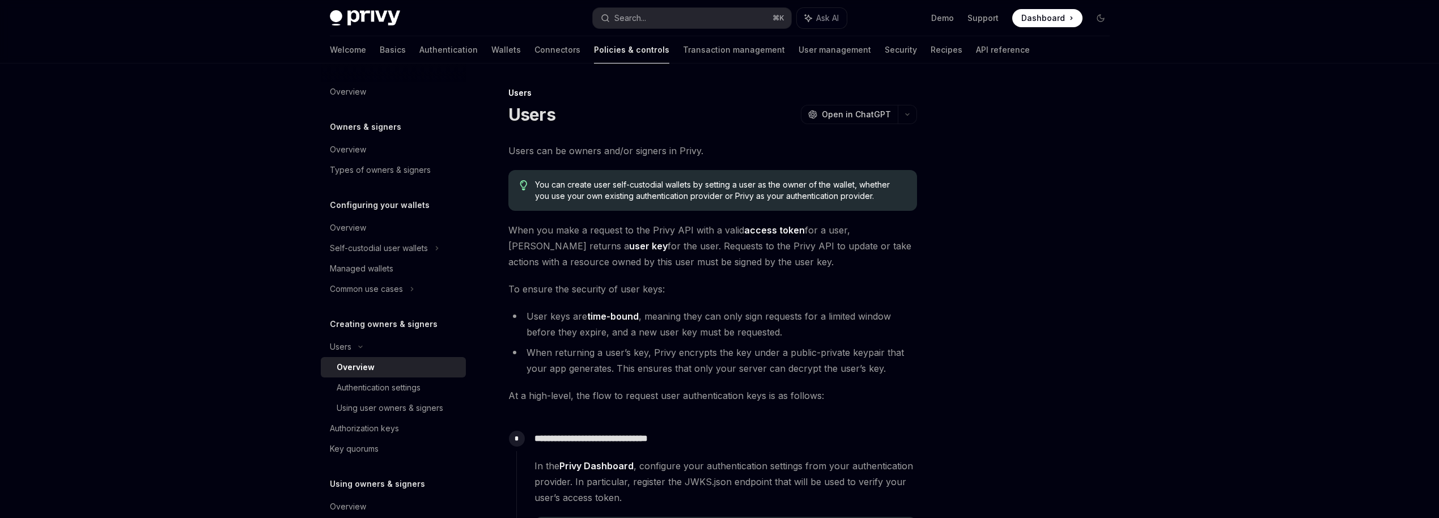
click at [564, 279] on div "**********" at bounding box center [712, 437] width 409 height 589
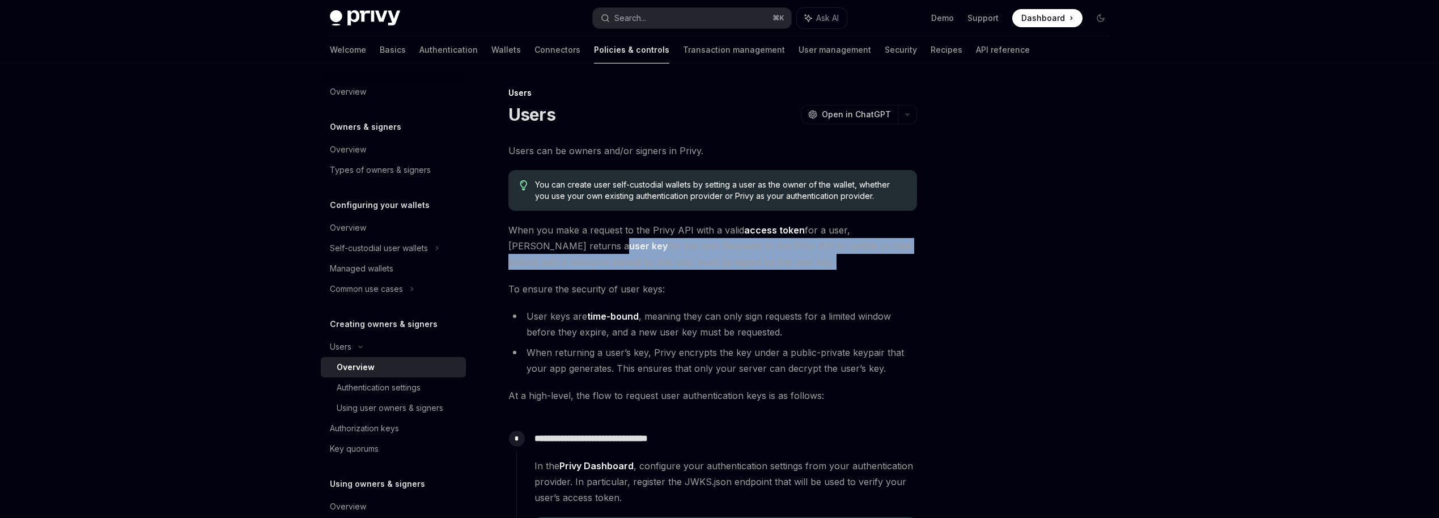
drag, startPoint x: 499, startPoint y: 238, endPoint x: 626, endPoint y: 272, distance: 132.0
click at [626, 272] on div "**********" at bounding box center [607, 493] width 626 height 815
click at [610, 245] on span "When you make a request to the Privy API with a valid access token for a user, …" at bounding box center [712, 246] width 409 height 48
drag, startPoint x: 503, startPoint y: 233, endPoint x: 754, endPoint y: 268, distance: 252.9
click at [754, 268] on div "**********" at bounding box center [607, 493] width 626 height 815
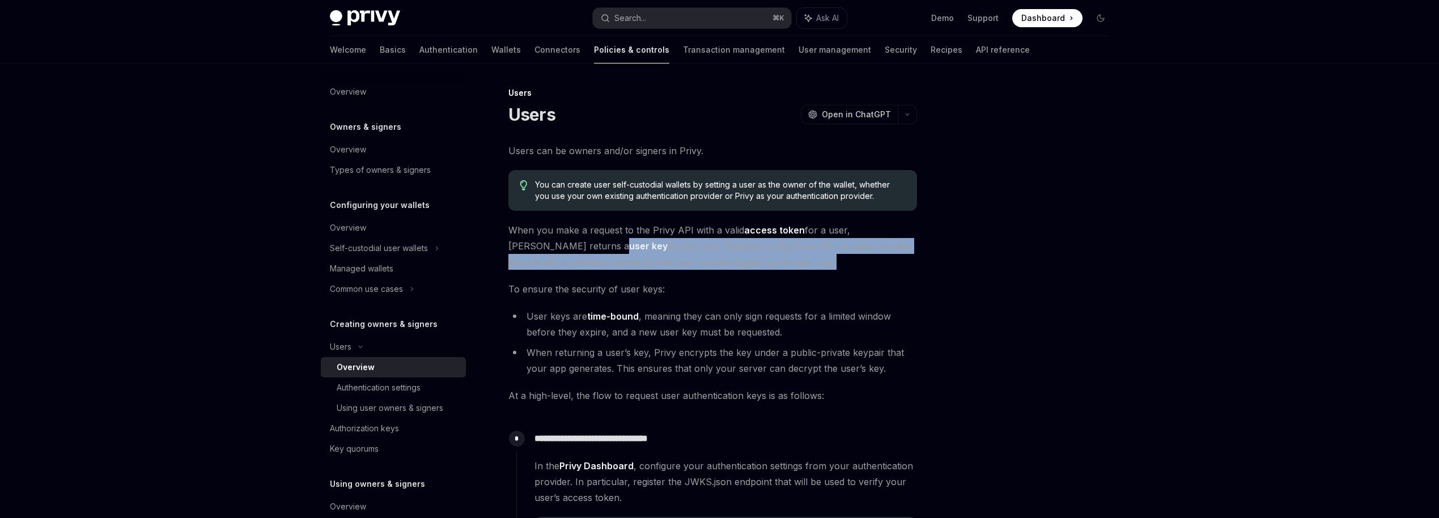
click at [549, 248] on span "When you make a request to the Privy API with a valid access token for a user, …" at bounding box center [712, 246] width 409 height 48
drag, startPoint x: 554, startPoint y: 244, endPoint x: 652, endPoint y: 254, distance: 99.2
click at [652, 254] on span "When you make a request to the Privy API with a valid access token for a user, …" at bounding box center [712, 246] width 409 height 48
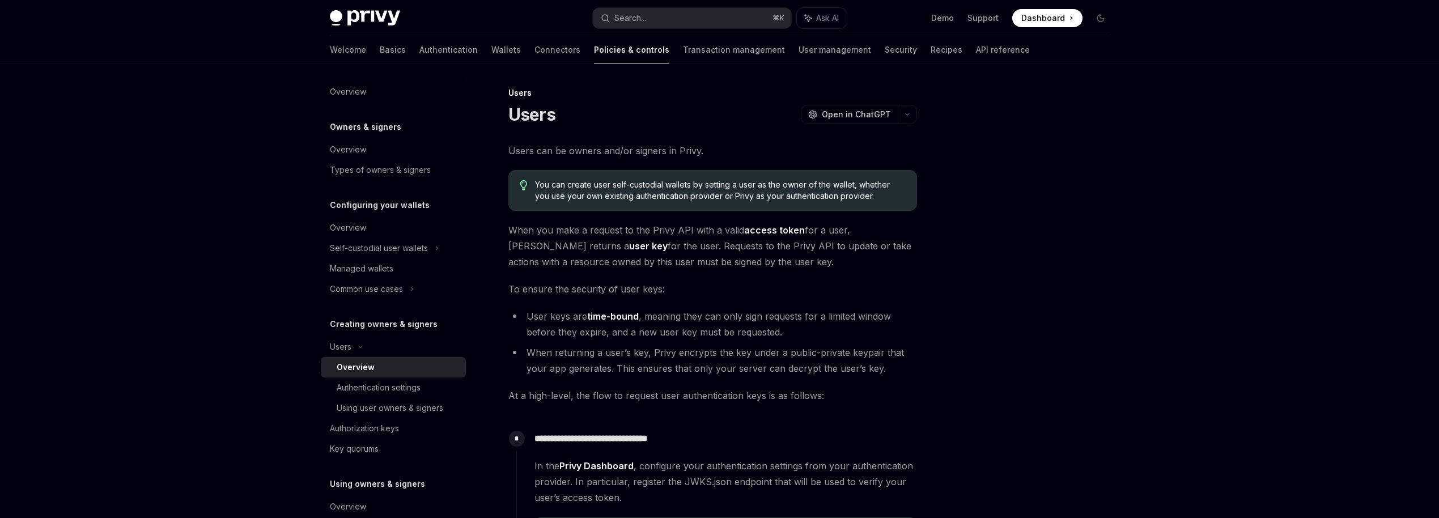
click at [666, 255] on span "When you make a request to the Privy API with a valid access token for a user, …" at bounding box center [712, 246] width 409 height 48
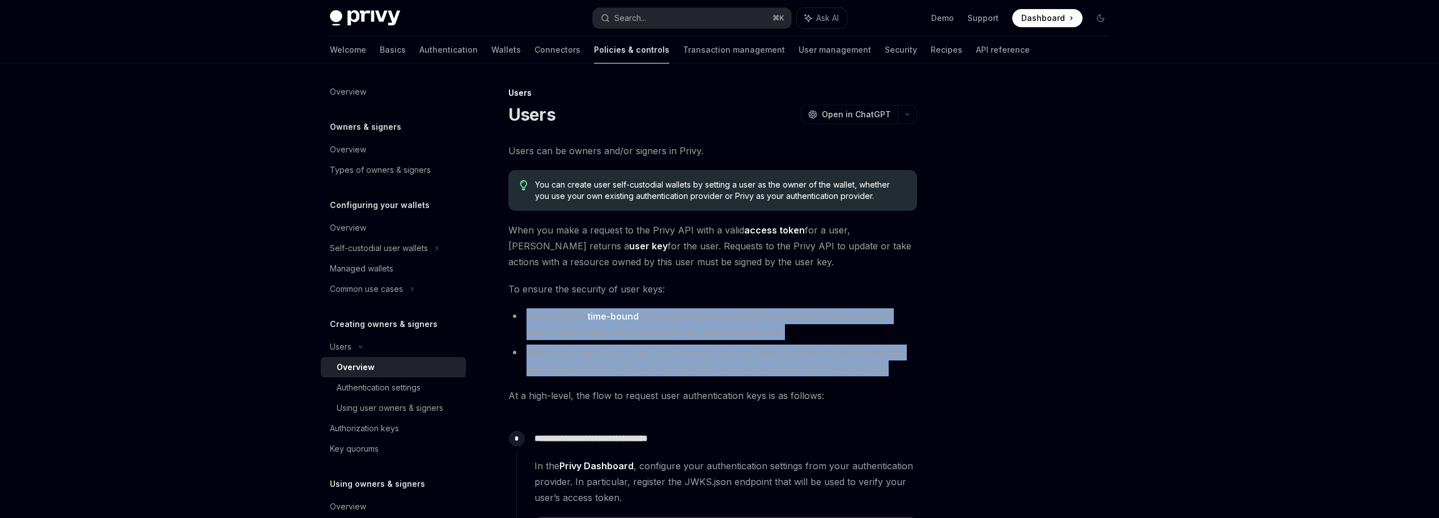
drag, startPoint x: 520, startPoint y: 314, endPoint x: 713, endPoint y: 379, distance: 203.4
click at [713, 379] on div "**********" at bounding box center [712, 437] width 409 height 589
click at [635, 383] on div "**********" at bounding box center [712, 437] width 409 height 589
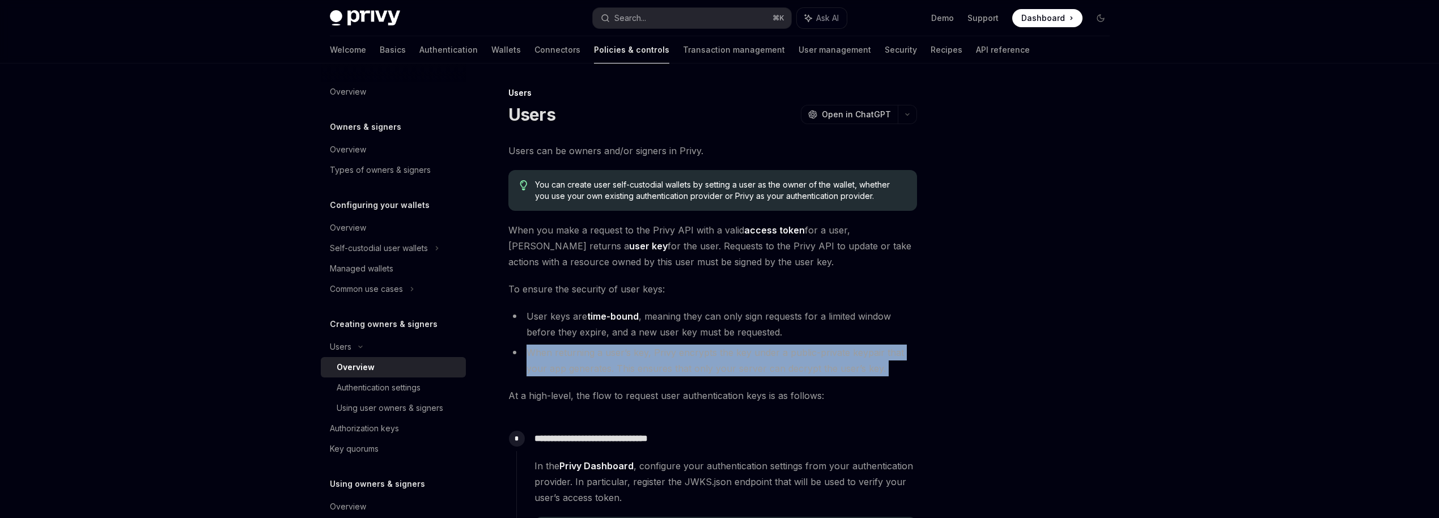
drag, startPoint x: 525, startPoint y: 350, endPoint x: 566, endPoint y: 386, distance: 54.2
click at [566, 386] on div "**********" at bounding box center [712, 437] width 409 height 589
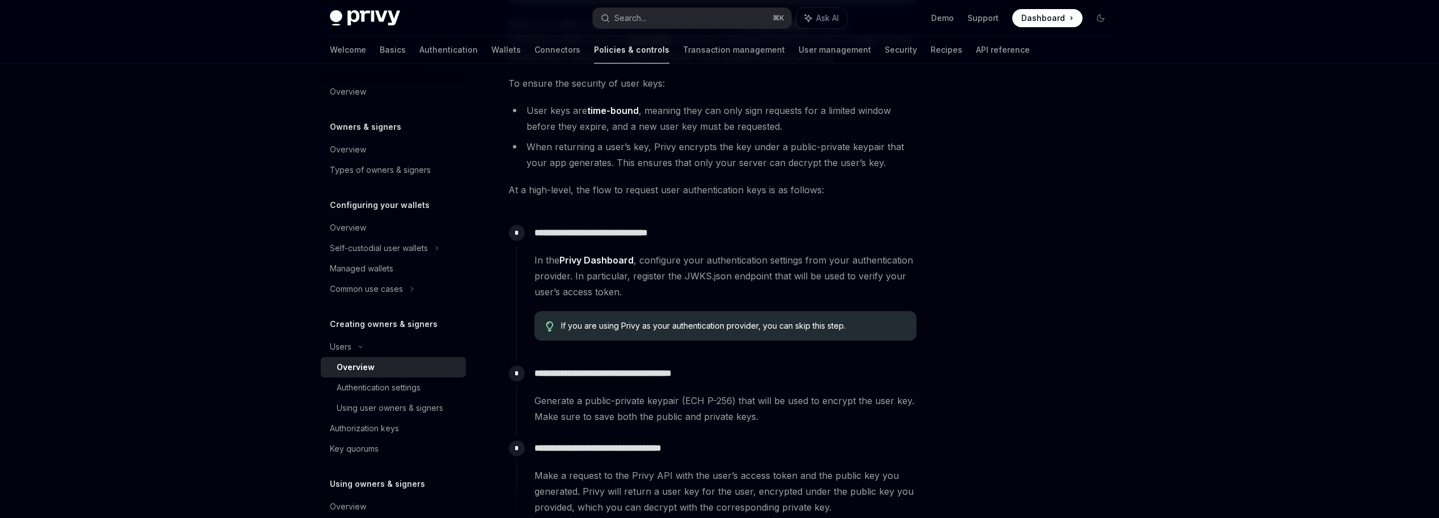
scroll to position [298, 0]
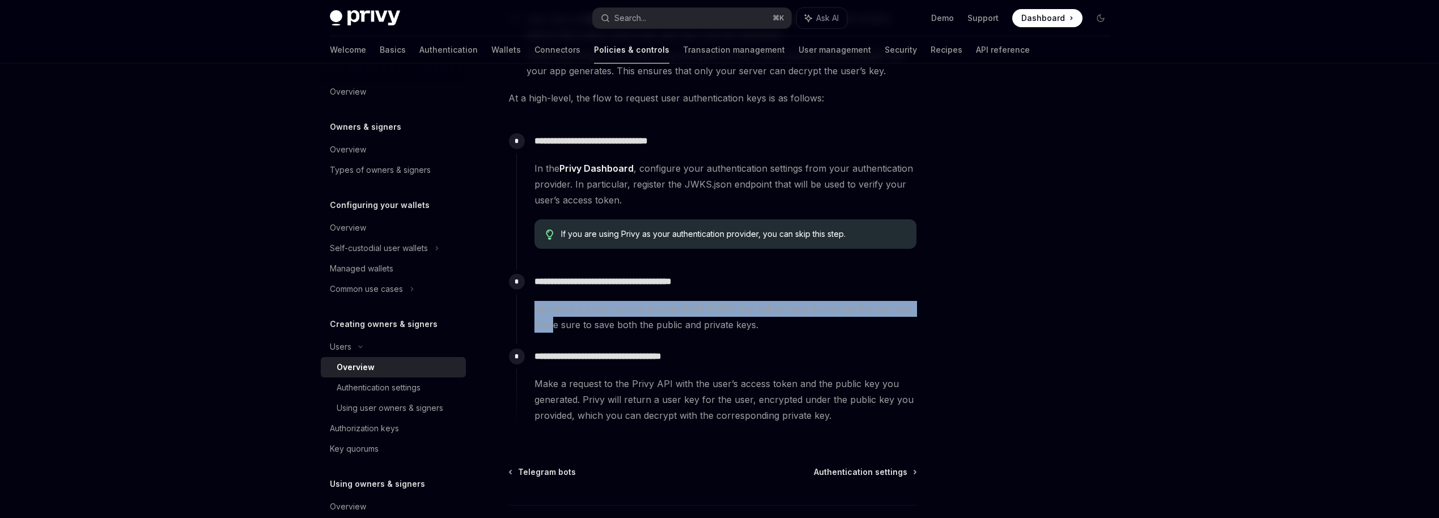
drag, startPoint x: 536, startPoint y: 315, endPoint x: 553, endPoint y: 324, distance: 19.3
click at [553, 324] on span "Generate a public-private keypair (ECH P-256) that will be used to encrypt the …" at bounding box center [726, 317] width 382 height 32
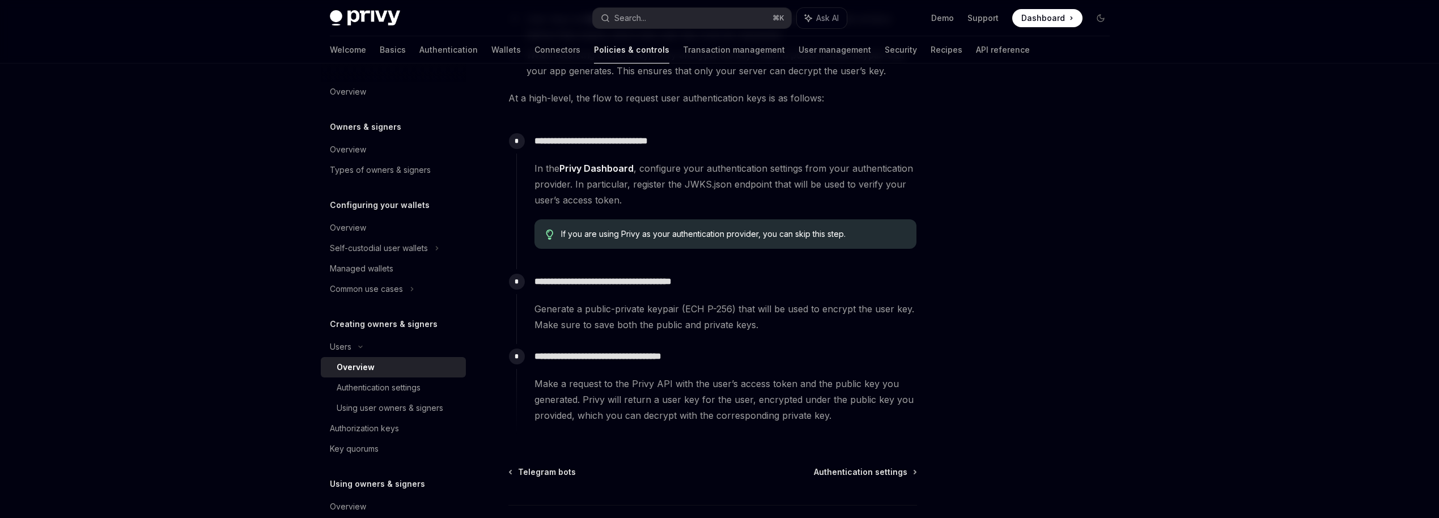
click at [569, 331] on span "Generate a public-private keypair (ECH P-256) that will be used to encrypt the …" at bounding box center [726, 317] width 382 height 32
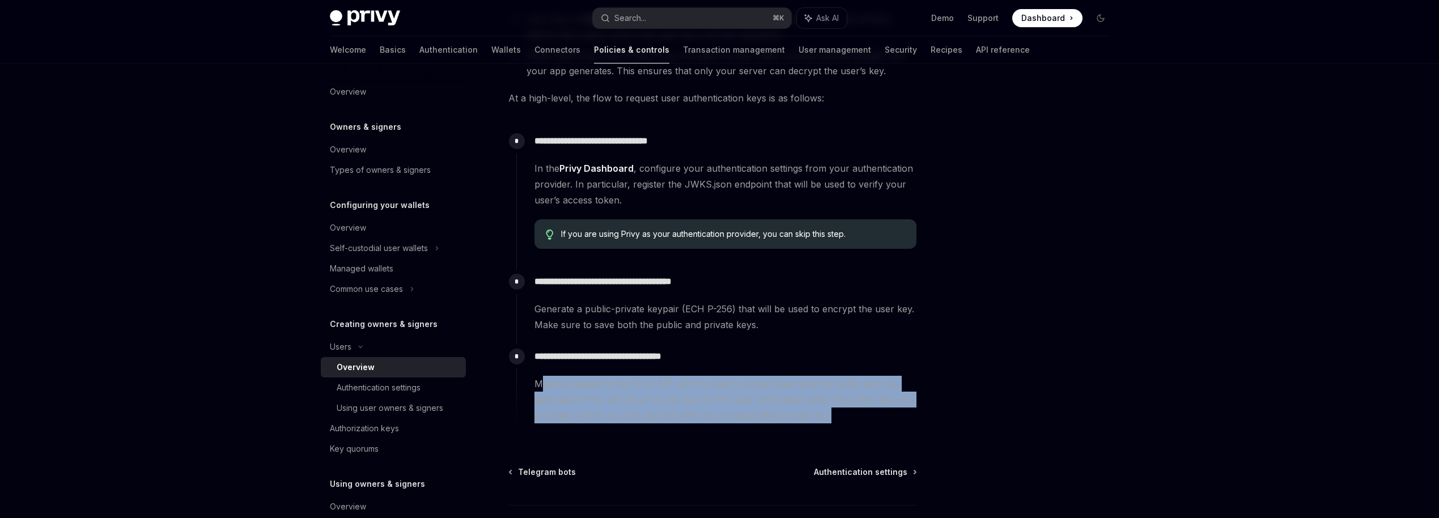
drag, startPoint x: 540, startPoint y: 380, endPoint x: 621, endPoint y: 423, distance: 91.3
click at [622, 425] on div "**********" at bounding box center [716, 389] width 401 height 91
click at [621, 423] on div "**********" at bounding box center [716, 389] width 401 height 91
drag, startPoint x: 531, startPoint y: 387, endPoint x: 665, endPoint y: 418, distance: 137.2
click at [665, 418] on div "**********" at bounding box center [716, 383] width 401 height 79
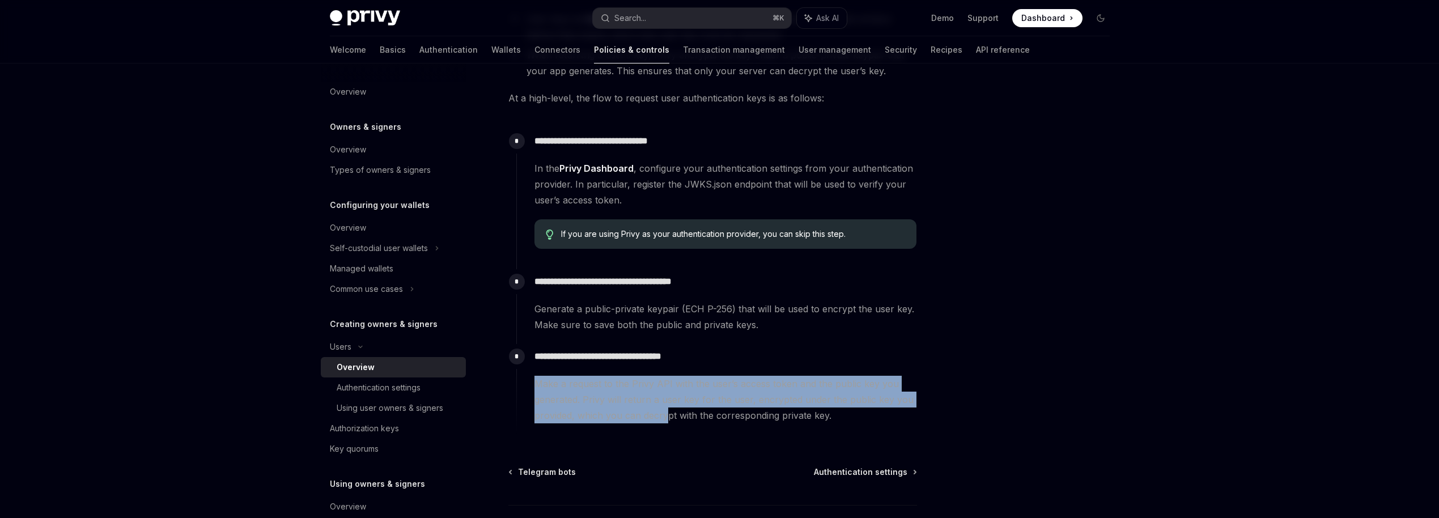
click at [663, 418] on span "Make a request to the Privy API with the user’s access token and the public key…" at bounding box center [726, 400] width 382 height 48
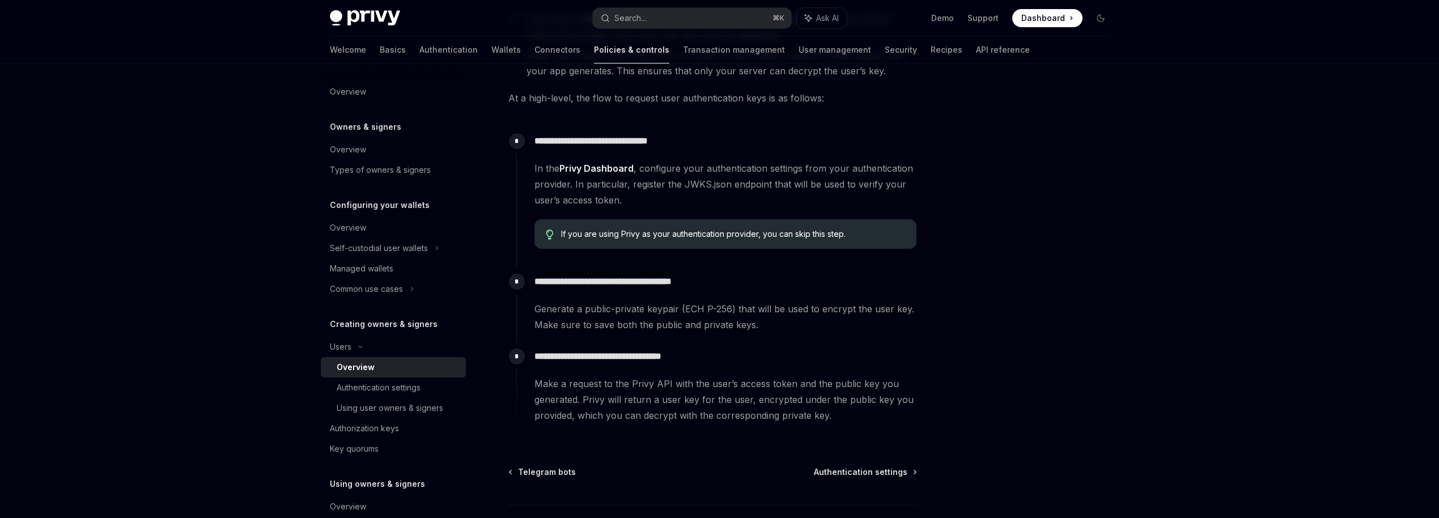
click at [663, 418] on span "Make a request to the Privy API with the user’s access token and the public key…" at bounding box center [726, 400] width 382 height 48
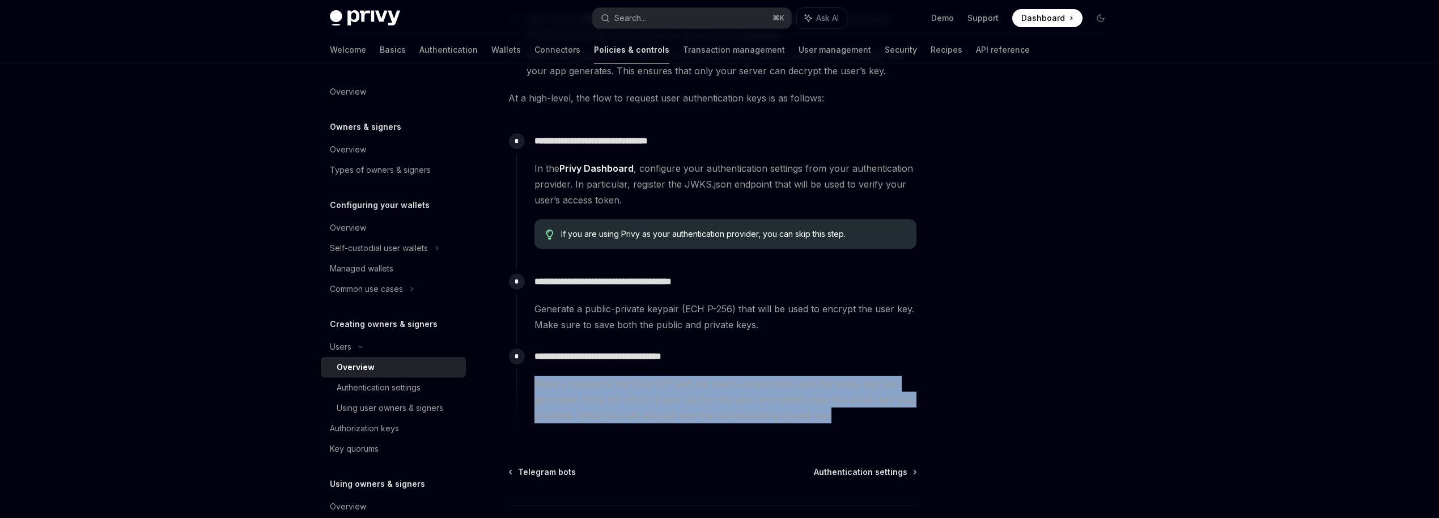
drag, startPoint x: 533, startPoint y: 381, endPoint x: 851, endPoint y: 415, distance: 319.7
click at [851, 415] on div "**********" at bounding box center [716, 383] width 401 height 79
click at [589, 419] on span "Make a request to the Privy API with the user’s access token and the public key…" at bounding box center [726, 400] width 382 height 48
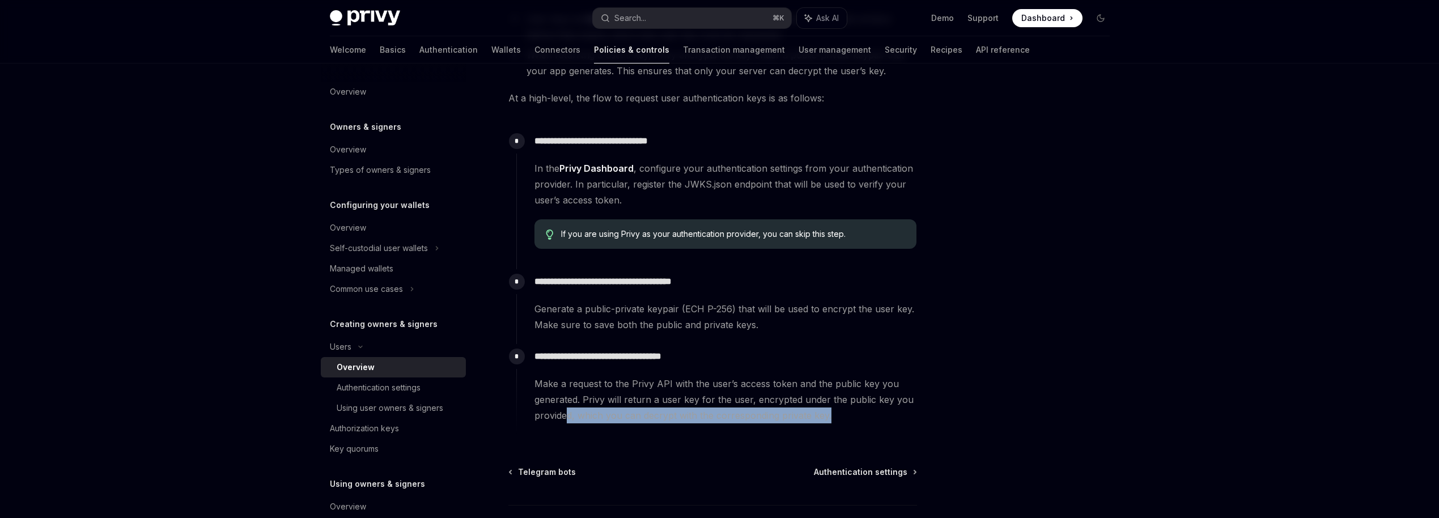
drag, startPoint x: 569, startPoint y: 417, endPoint x: 634, endPoint y: 423, distance: 66.1
click at [634, 423] on div "**********" at bounding box center [716, 389] width 401 height 91
click at [637, 420] on span "Make a request to the Privy API with the user’s access token and the public key…" at bounding box center [726, 400] width 382 height 48
click at [391, 393] on div "Authentication settings" at bounding box center [379, 388] width 84 height 14
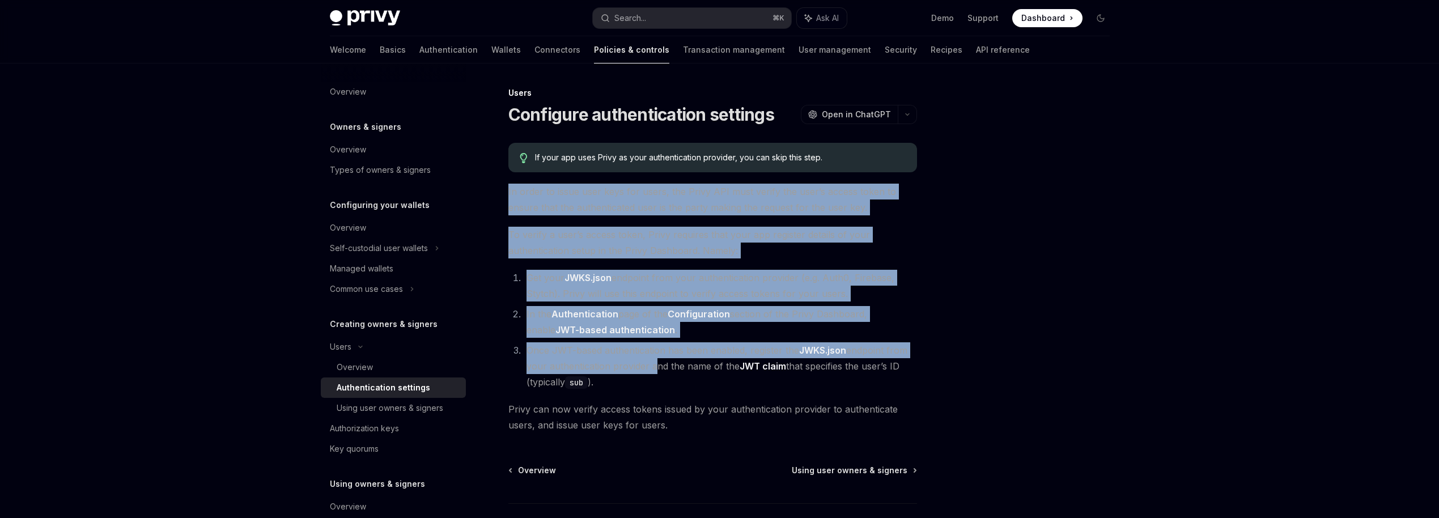
drag, startPoint x: 508, startPoint y: 188, endPoint x: 650, endPoint y: 358, distance: 221.3
click at [650, 358] on div "If your app uses Privy as your authentication provider, you can skip this step.…" at bounding box center [712, 288] width 409 height 290
click at [395, 407] on div "Using user owners & signers" at bounding box center [390, 408] width 107 height 14
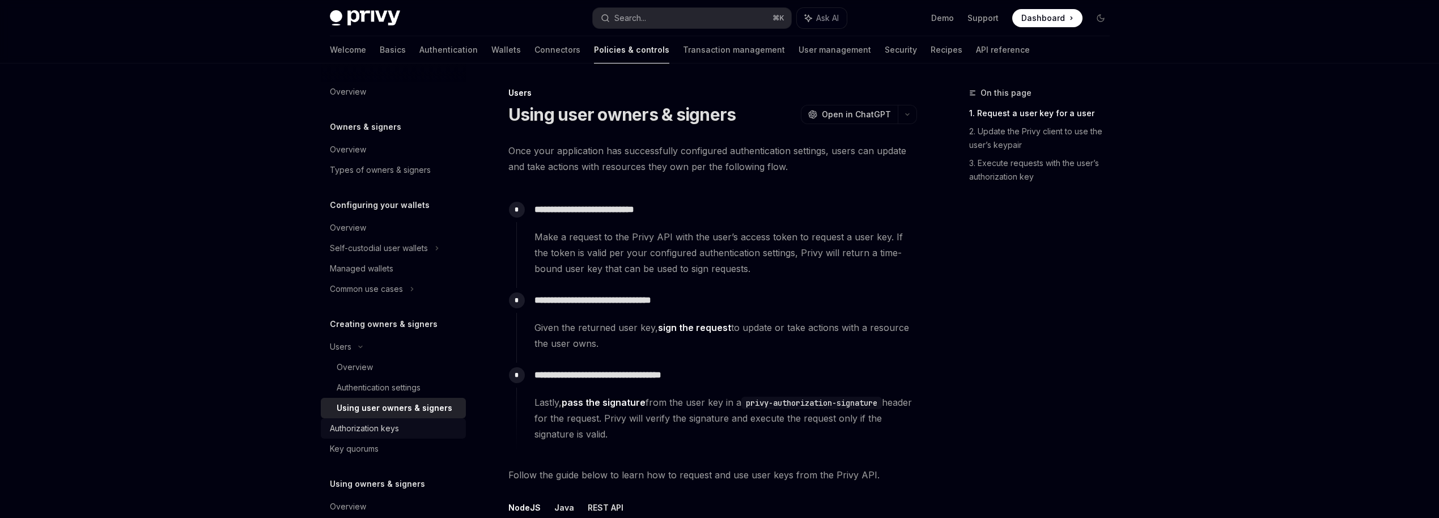
click at [377, 434] on div "Authorization keys" at bounding box center [364, 429] width 69 height 14
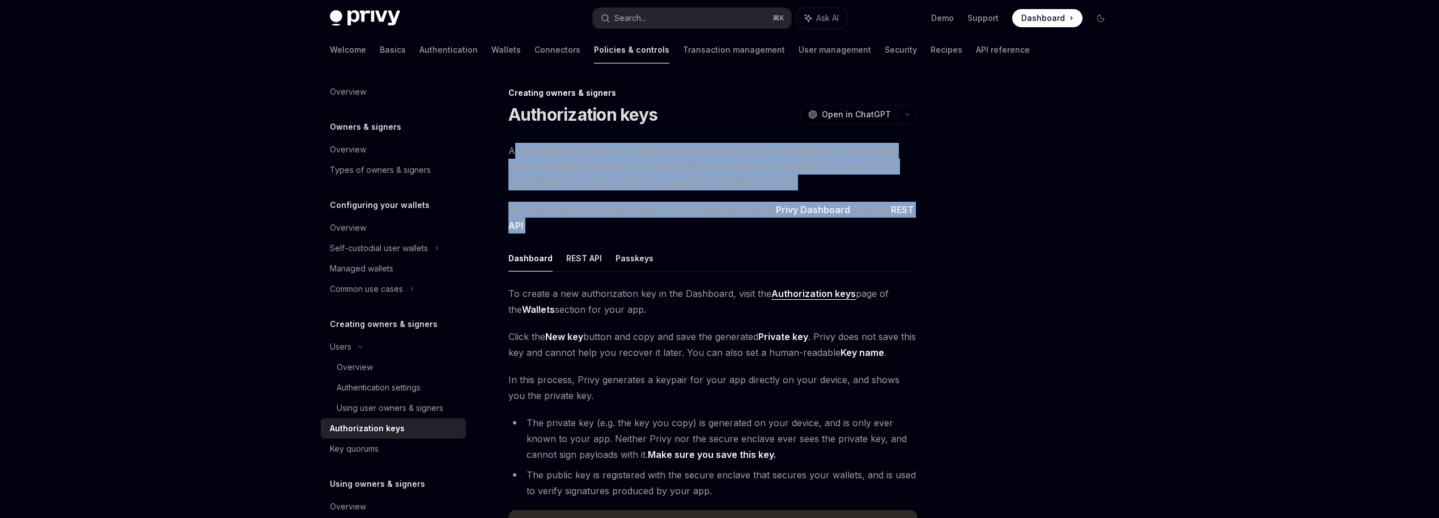
drag, startPoint x: 512, startPoint y: 155, endPoint x: 614, endPoint y: 233, distance: 128.6
click at [614, 233] on div "Authorization keys allow the party that controls the key to execute actions on …" at bounding box center [712, 346] width 409 height 407
click at [614, 233] on span "You can create authorization keys for your application via the Privy Dashboard …" at bounding box center [712, 218] width 409 height 32
drag, startPoint x: 500, startPoint y: 146, endPoint x: 645, endPoint y: 225, distance: 164.6
click at [645, 225] on div "Creating owners & signers Authorization keys OpenAI Open in ChatGPT OpenAI Open…" at bounding box center [607, 402] width 626 height 632
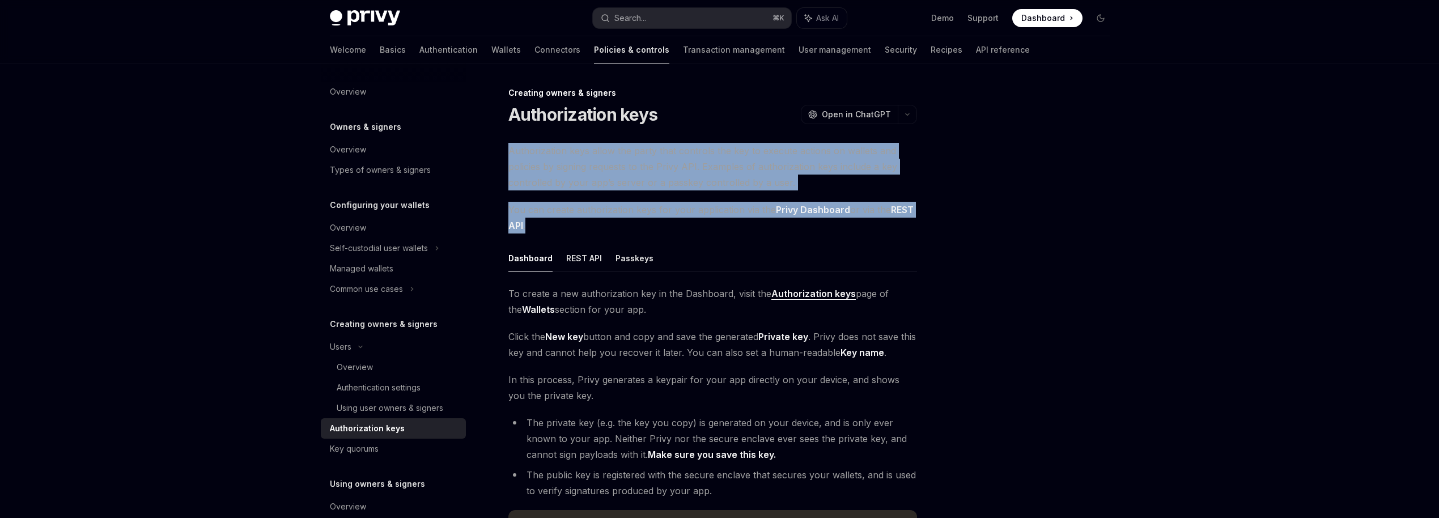
click at [644, 226] on span "You can create authorization keys for your application via the Privy Dashboard …" at bounding box center [712, 218] width 409 height 32
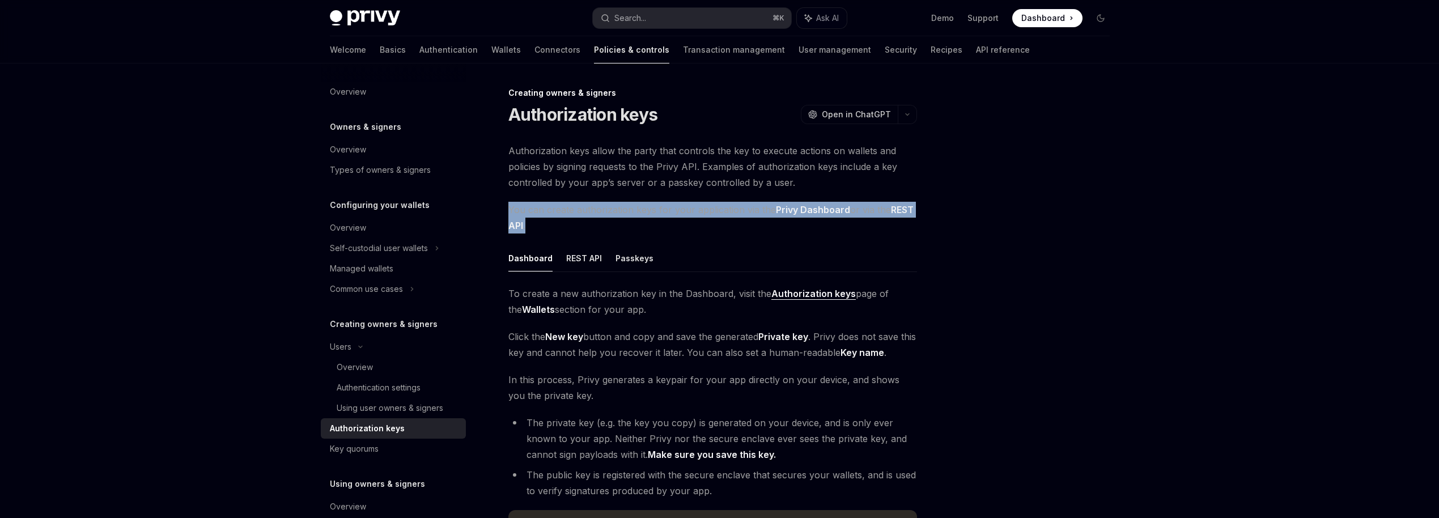
drag, startPoint x: 504, startPoint y: 207, endPoint x: 568, endPoint y: 226, distance: 66.2
click at [569, 227] on div "Creating owners & signers Authorization keys OpenAI Open in ChatGPT OpenAI Open…" at bounding box center [607, 402] width 626 height 632
click at [597, 260] on button "REST API" at bounding box center [584, 258] width 36 height 27
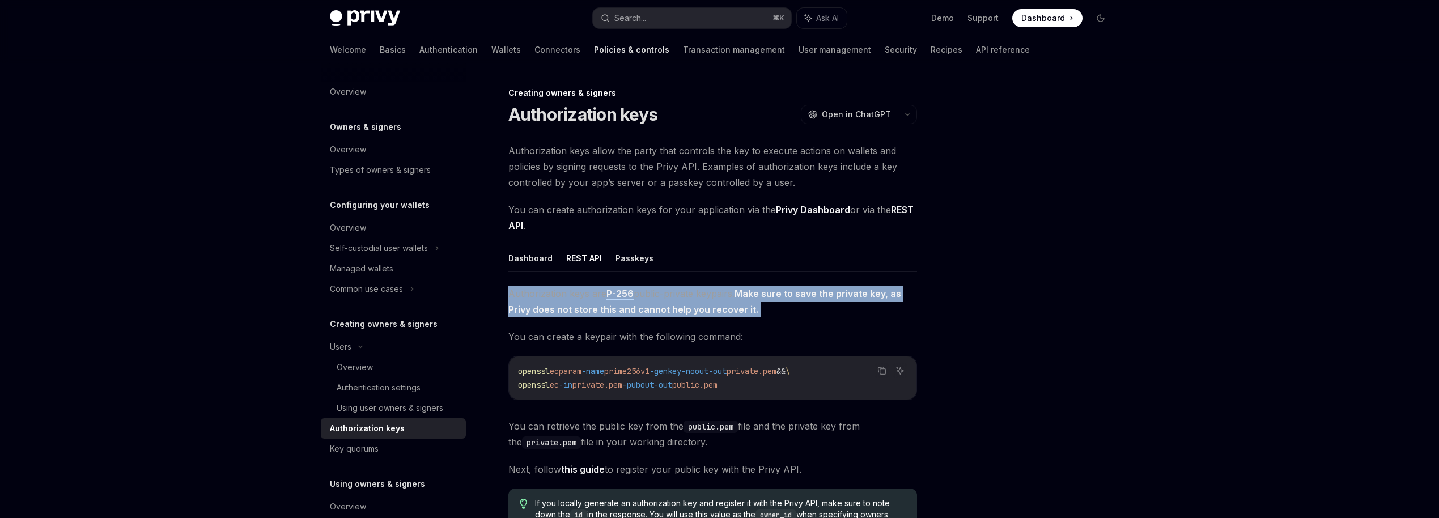
drag, startPoint x: 504, startPoint y: 299, endPoint x: 622, endPoint y: 321, distance: 119.8
click at [622, 321] on div "Creating owners & signers Authorization keys OpenAI Open in ChatGPT OpenAI Open…" at bounding box center [607, 402] width 626 height 633
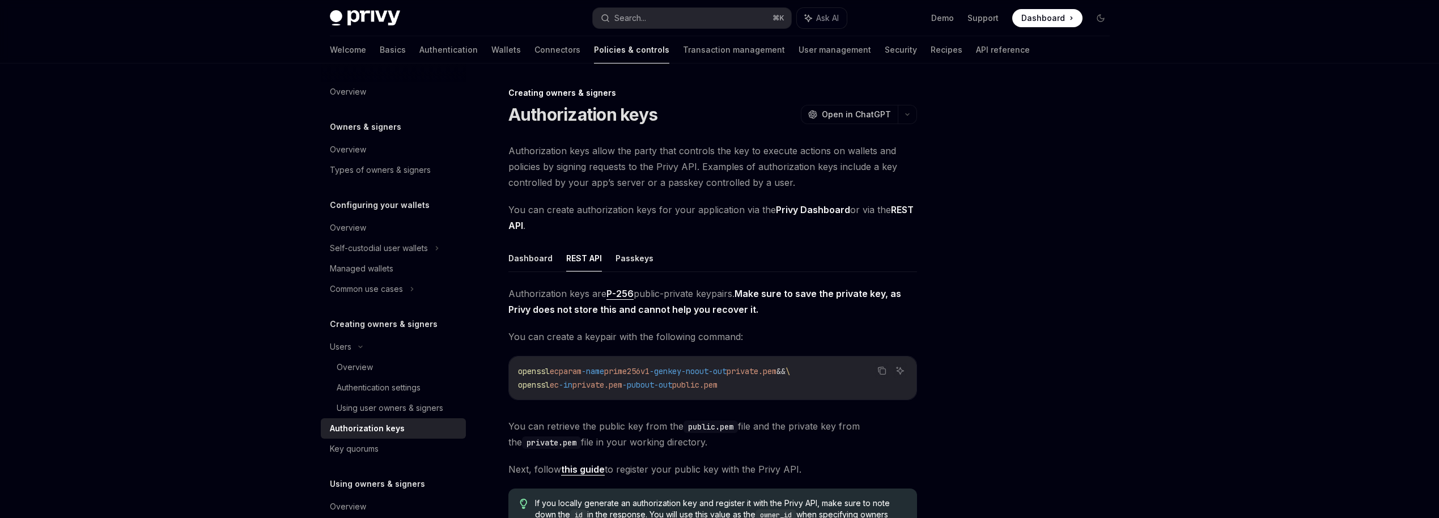
click at [672, 312] on strong "Make sure to save the private key, as Privy does not store this and cannot help…" at bounding box center [704, 301] width 393 height 27
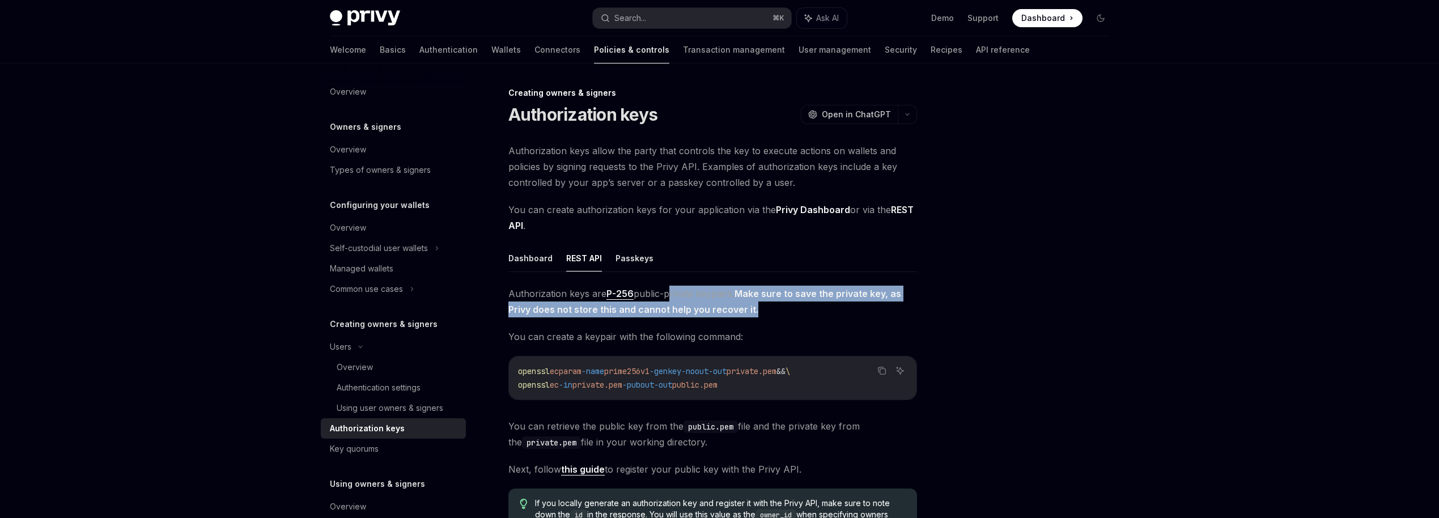
drag, startPoint x: 666, startPoint y: 294, endPoint x: 752, endPoint y: 309, distance: 86.9
click at [752, 309] on span "Authorization keys are P-256 public-private keypairs. Make sure to save the pri…" at bounding box center [712, 302] width 409 height 32
drag, startPoint x: 774, startPoint y: 313, endPoint x: 502, endPoint y: 298, distance: 272.5
click at [502, 298] on div "Creating owners & signers Authorization keys OpenAI Open in ChatGPT OpenAI Open…" at bounding box center [607, 402] width 626 height 633
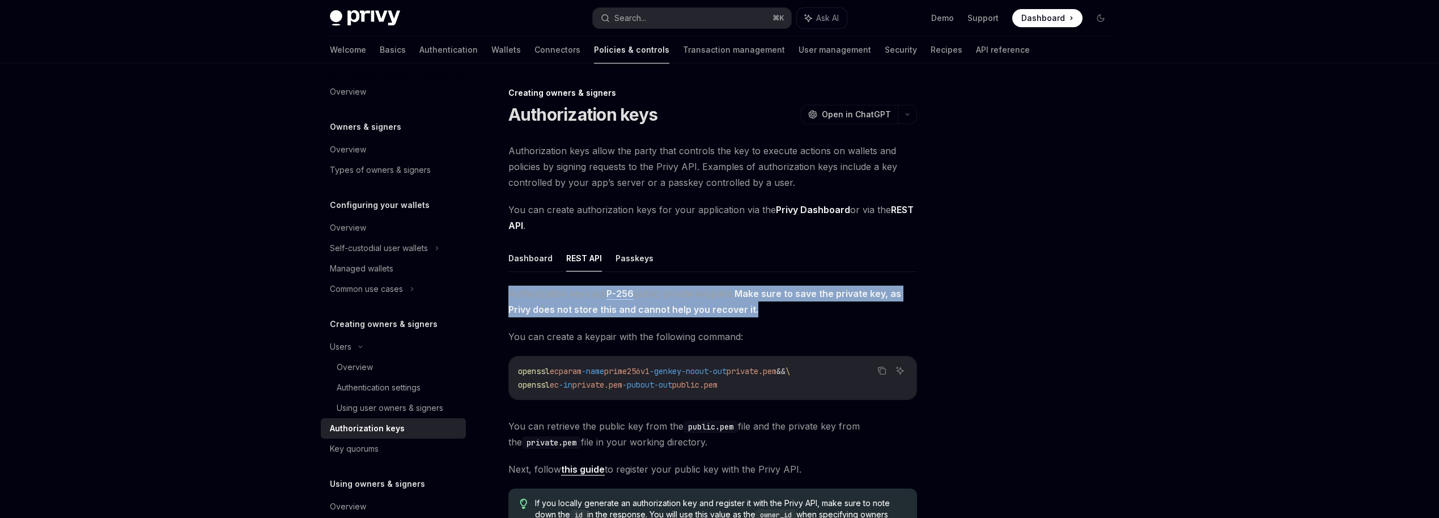
click at [518, 312] on strong "Make sure to save the private key, as Privy does not store this and cannot help…" at bounding box center [704, 301] width 393 height 27
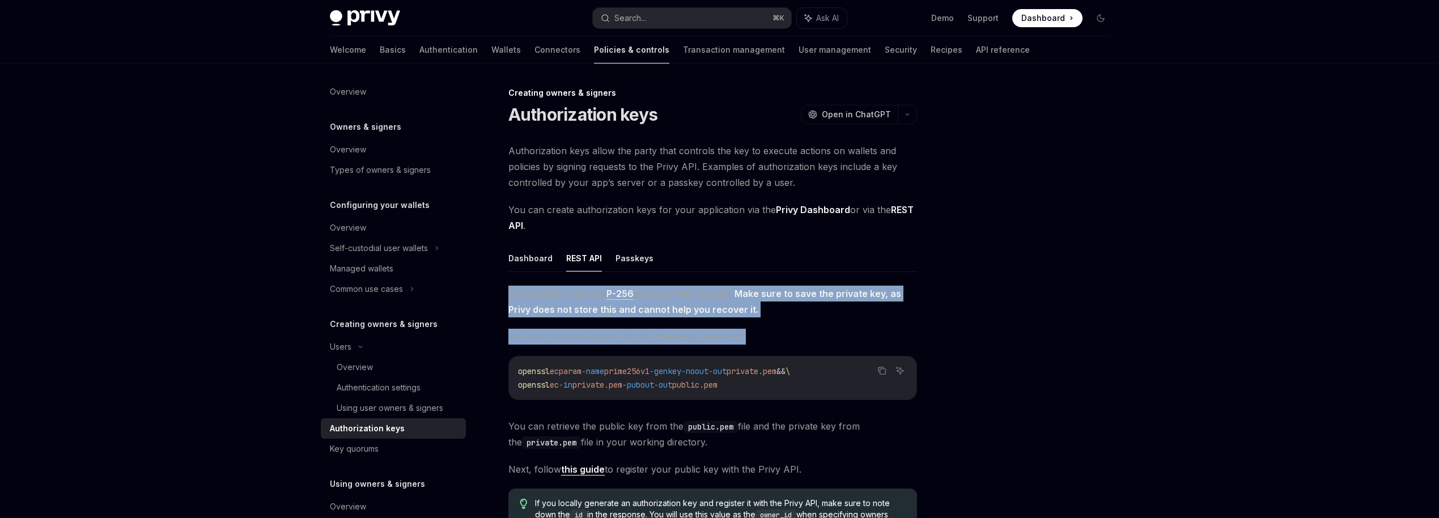
drag, startPoint x: 508, startPoint y: 292, endPoint x: 776, endPoint y: 346, distance: 273.0
click at [776, 346] on div "Authorization keys are P-256 public-private keypairs. Make sure to save the pri…" at bounding box center [712, 418] width 409 height 265
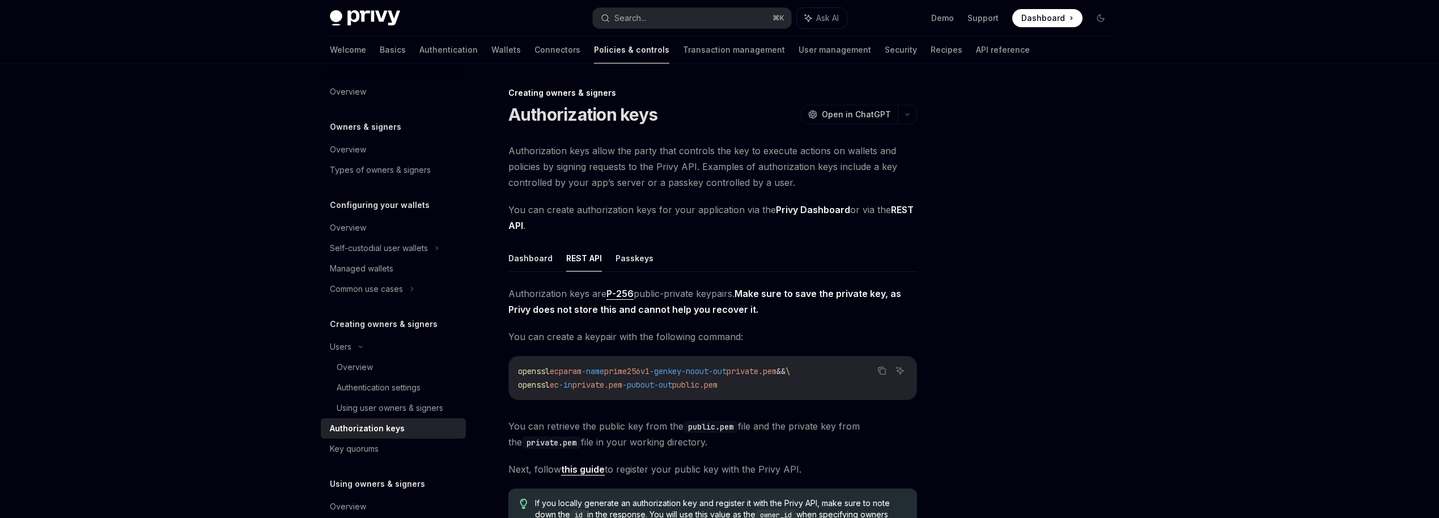
click at [648, 429] on span "You can retrieve the public key from the public.pem file and the private key fr…" at bounding box center [712, 434] width 409 height 32
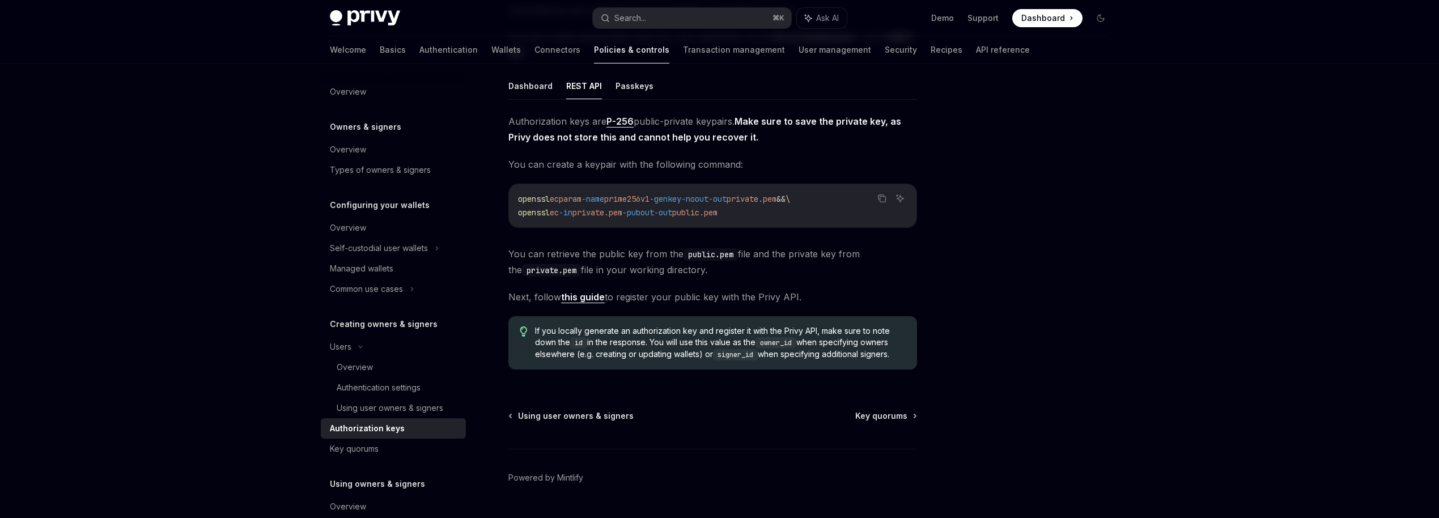
scroll to position [181, 0]
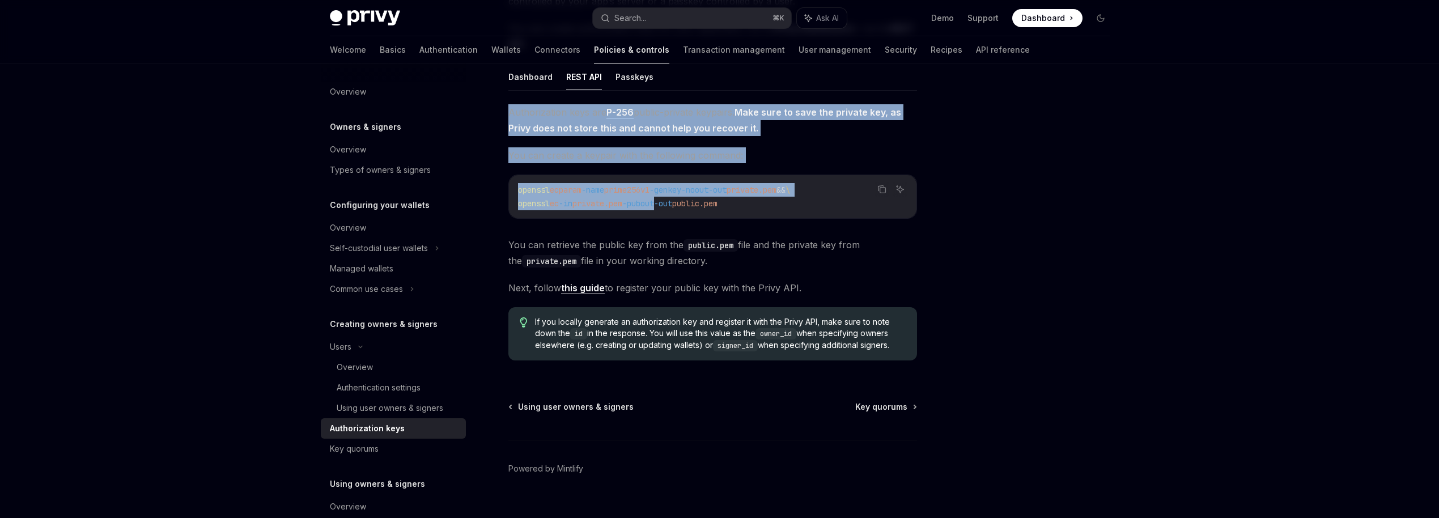
drag, startPoint x: 501, startPoint y: 116, endPoint x: 675, endPoint y: 202, distance: 193.9
click at [675, 202] on div "Creating owners & signers Authorization keys OpenAI Open in ChatGPT OpenAI Open…" at bounding box center [607, 221] width 626 height 633
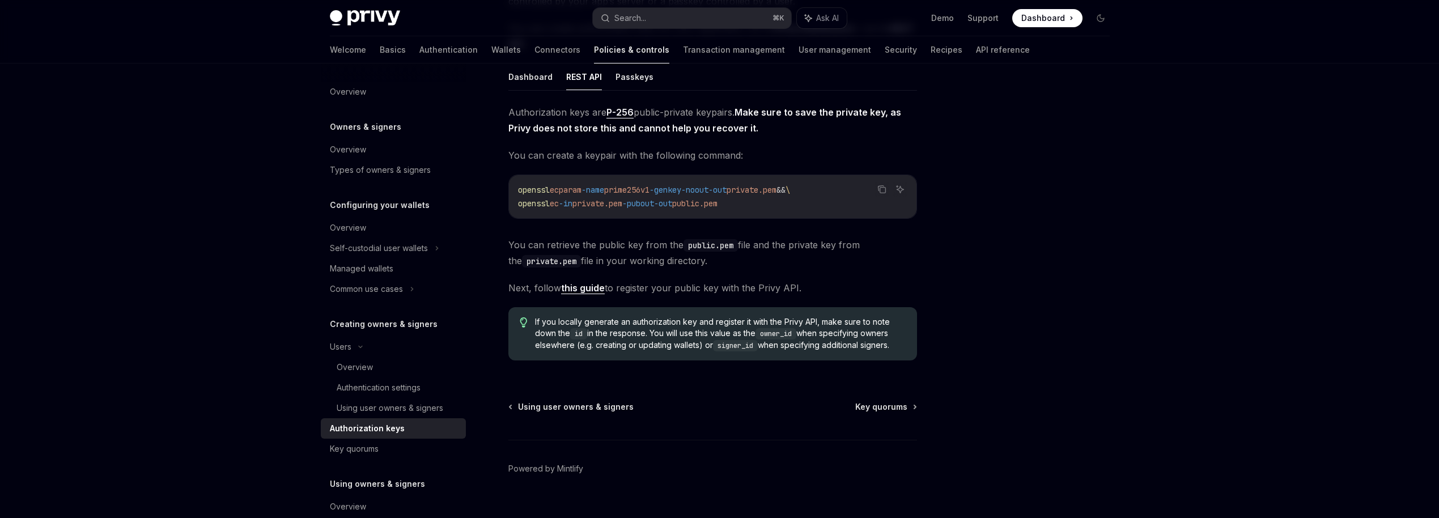
click at [691, 260] on span "You can retrieve the public key from the public.pem file and the private key fr…" at bounding box center [712, 253] width 409 height 32
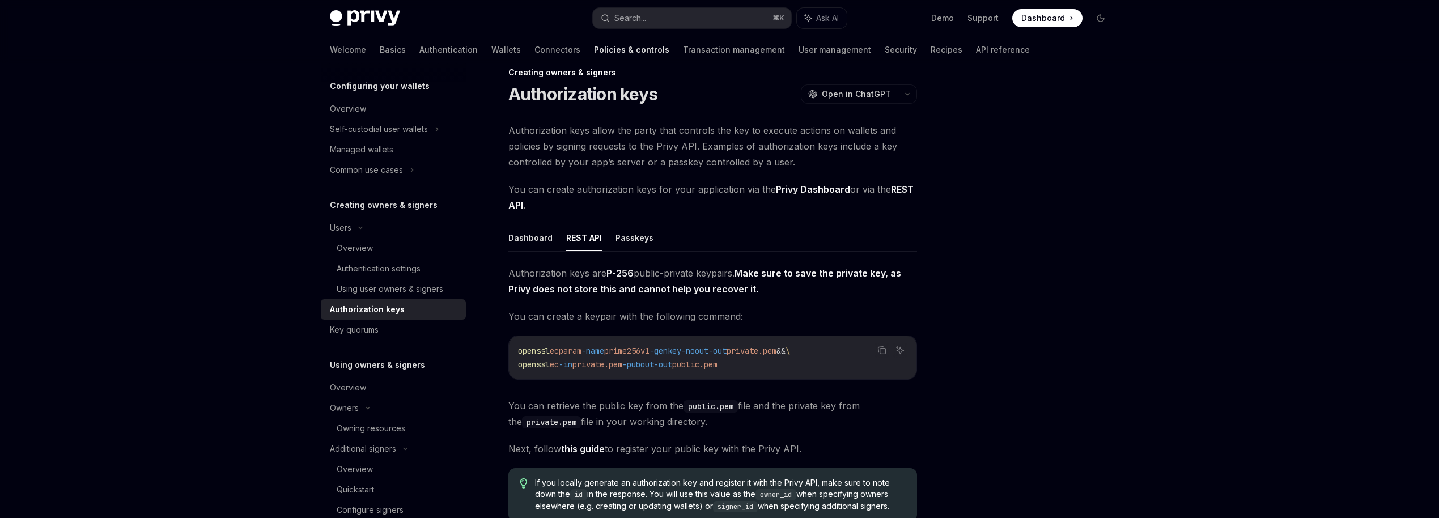
scroll to position [0, 0]
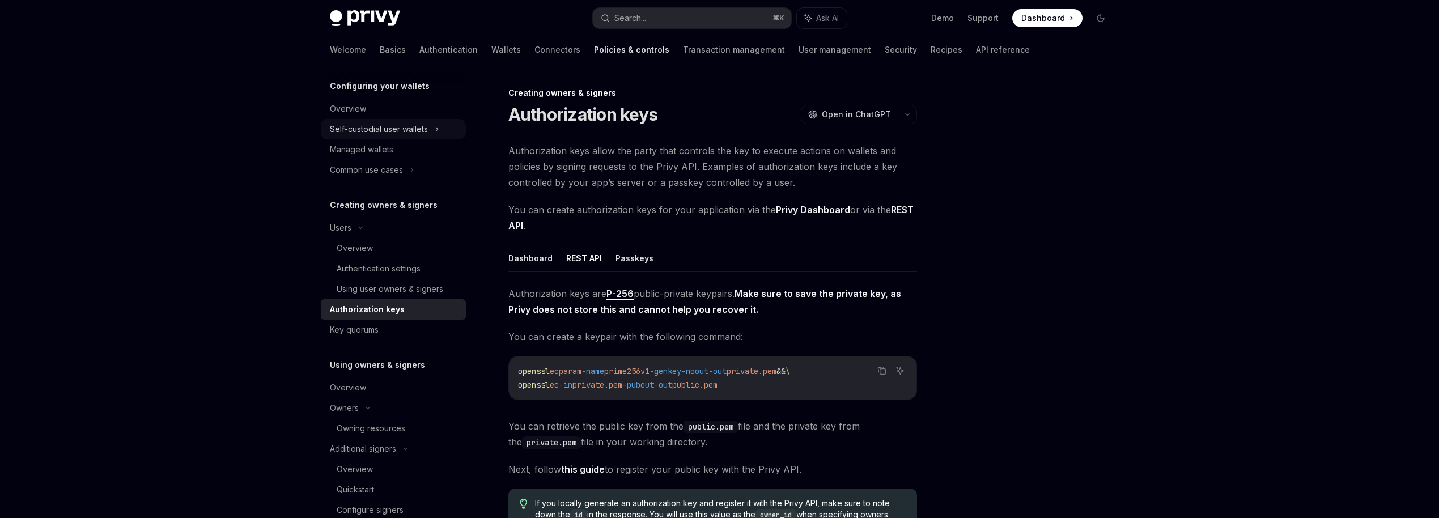
click at [395, 129] on div "Self-custodial user wallets" at bounding box center [379, 129] width 98 height 14
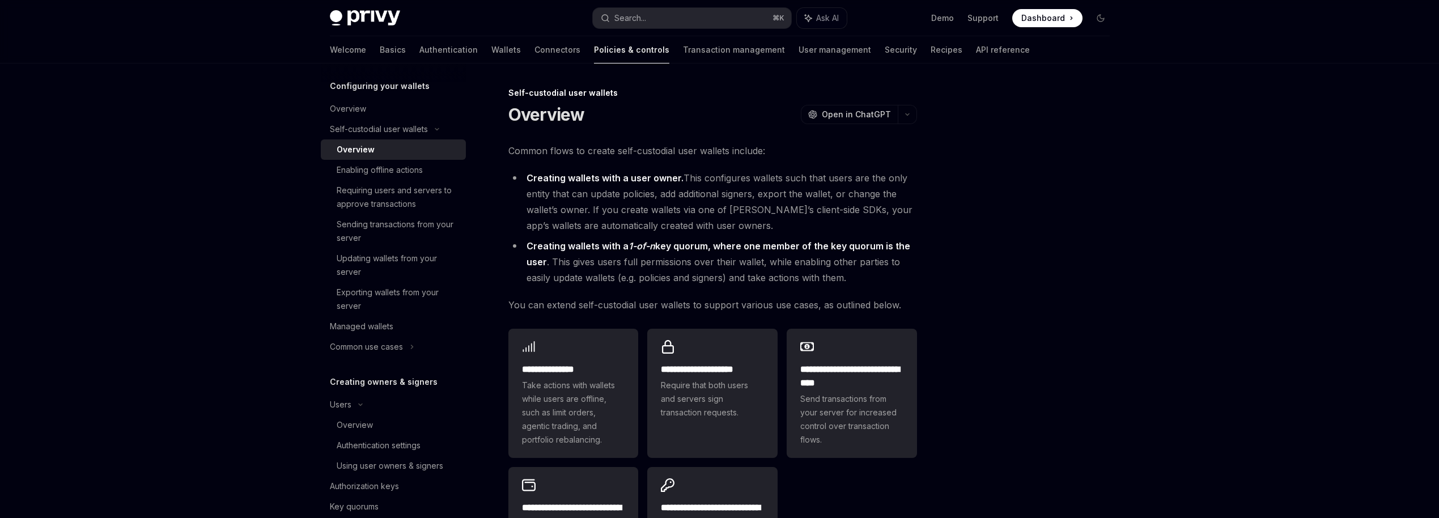
click at [404, 155] on div "Overview" at bounding box center [398, 150] width 122 height 14
click at [411, 209] on div "Requiring users and servers to approve transactions" at bounding box center [398, 197] width 122 height 27
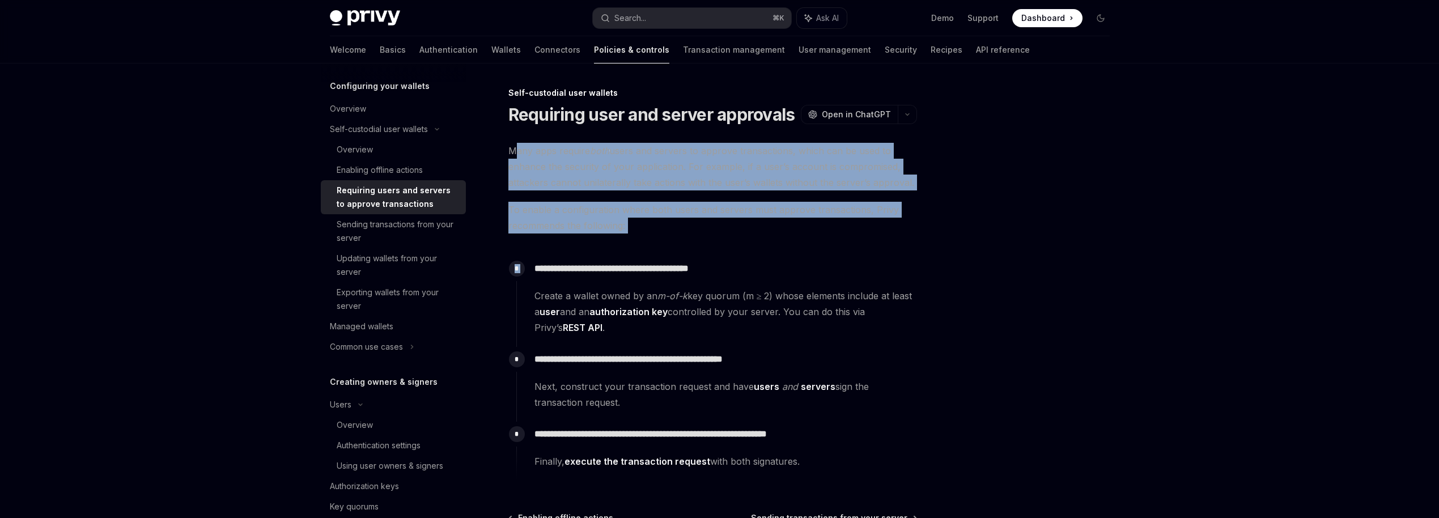
drag, startPoint x: 515, startPoint y: 154, endPoint x: 648, endPoint y: 244, distance: 160.8
click at [648, 244] on div "**********" at bounding box center [712, 312] width 409 height 338
click at [644, 230] on span "To enable a configuration where both users and servers must approve transaction…" at bounding box center [712, 218] width 409 height 32
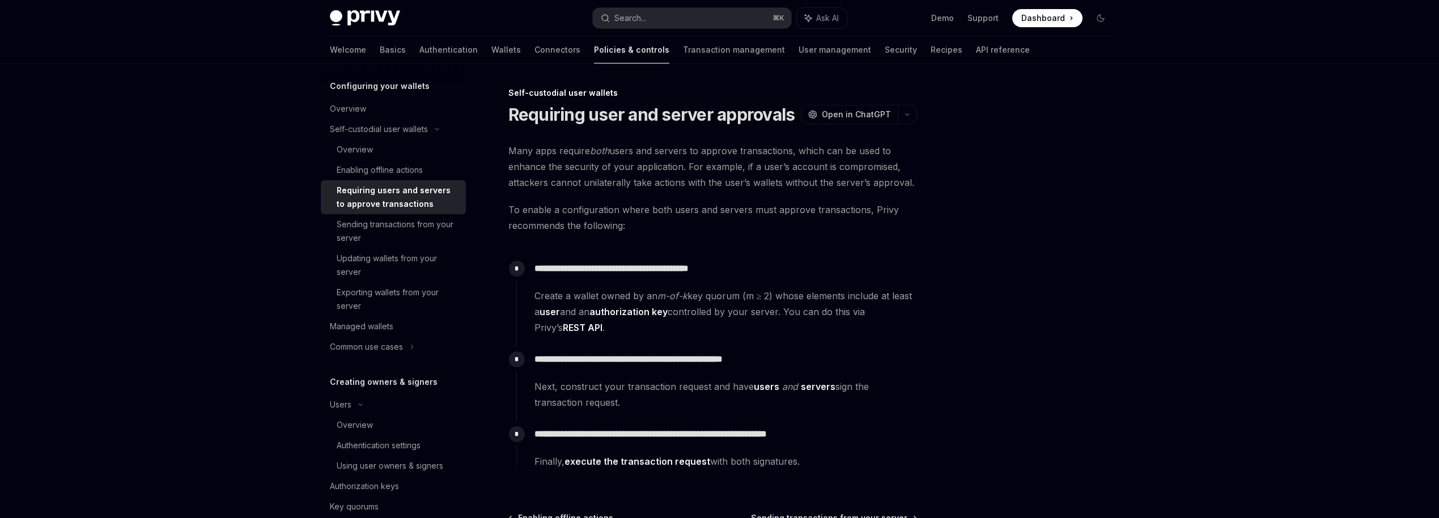
click at [643, 224] on span "To enable a configuration where both users and servers must approve transaction…" at bounding box center [712, 218] width 409 height 32
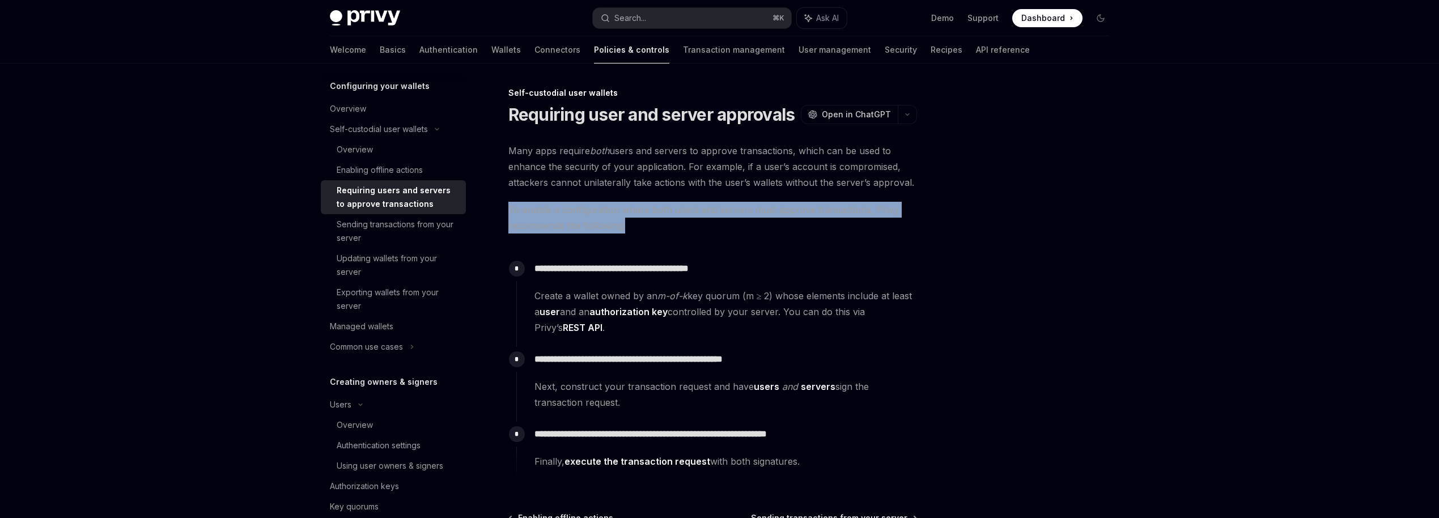
click at [643, 224] on span "To enable a configuration where both users and servers must approve transaction…" at bounding box center [712, 218] width 409 height 32
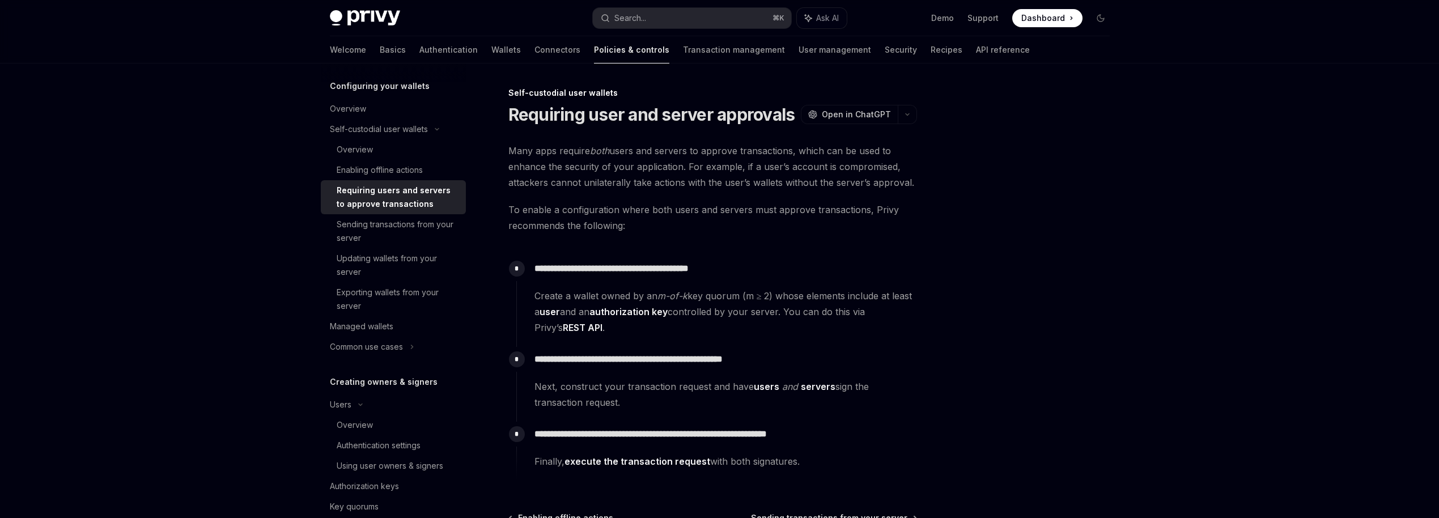
click at [640, 233] on span "To enable a configuration where both users and servers must approve transaction…" at bounding box center [712, 218] width 409 height 32
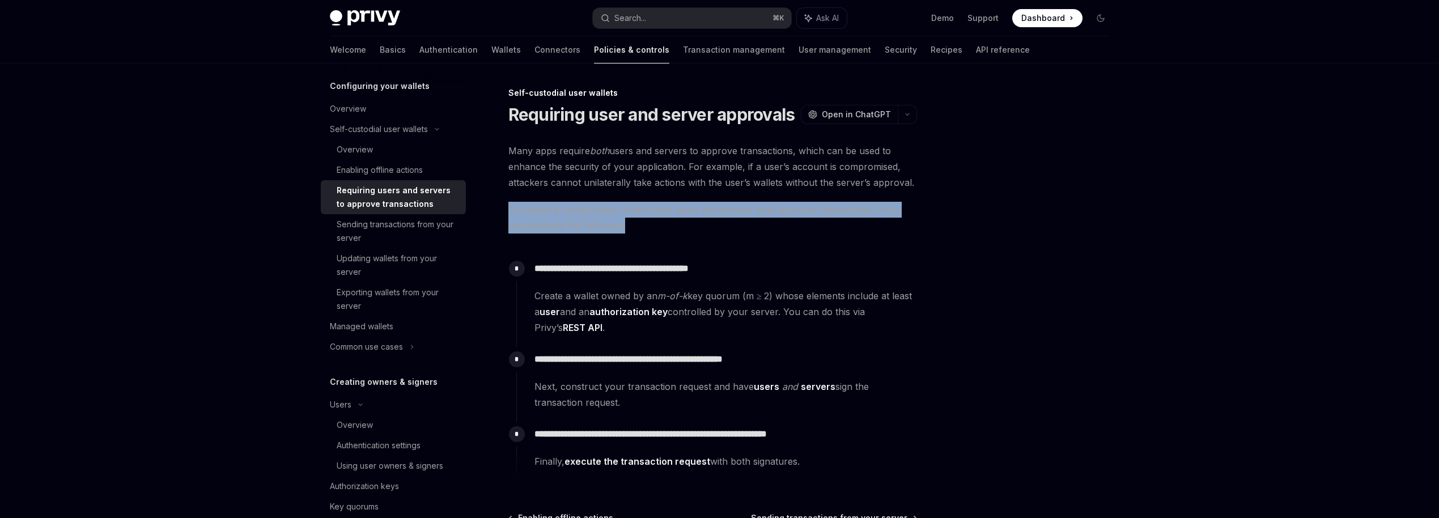
click at [640, 233] on span "To enable a configuration where both users and servers must approve transaction…" at bounding box center [712, 218] width 409 height 32
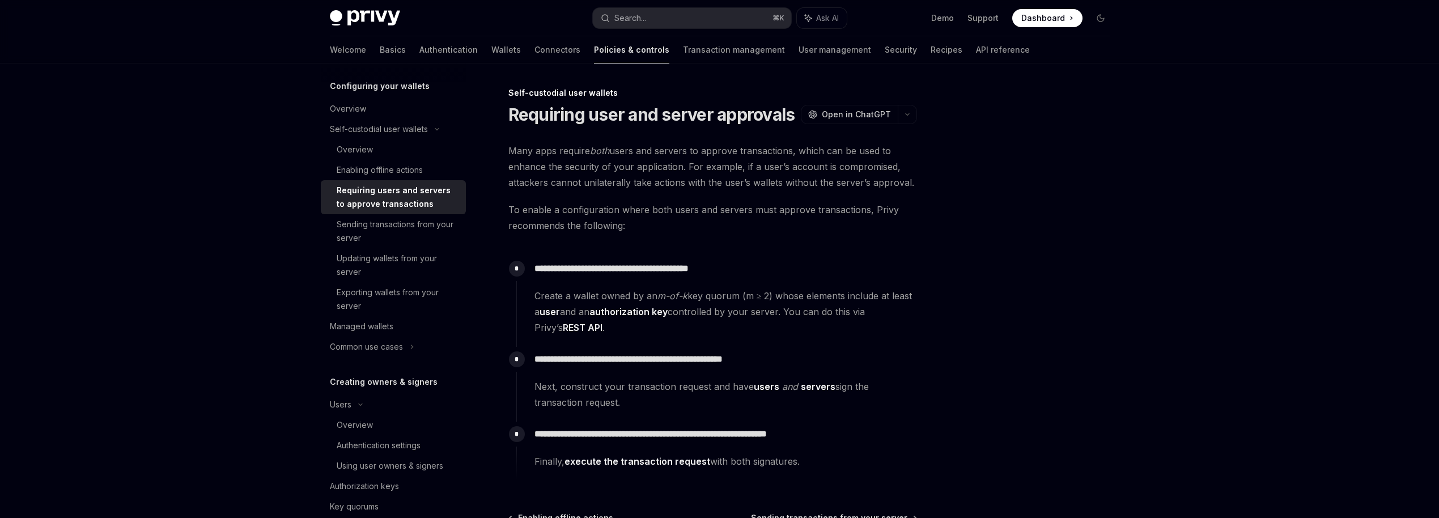
click at [641, 236] on div "**********" at bounding box center [712, 312] width 409 height 338
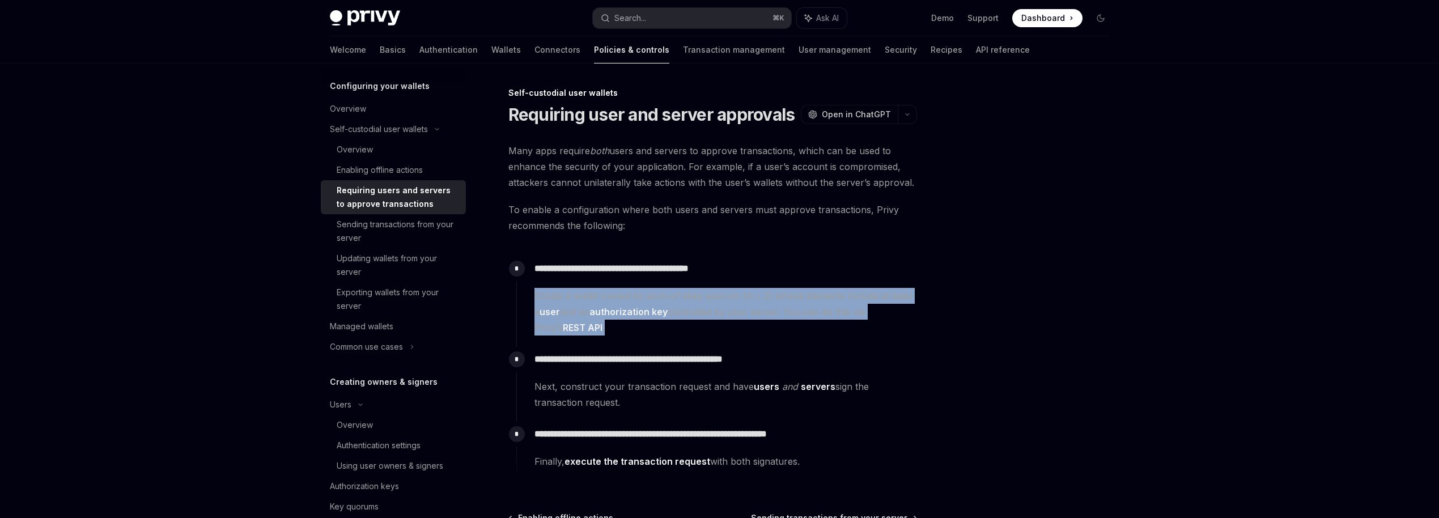
drag, startPoint x: 536, startPoint y: 300, endPoint x: 609, endPoint y: 336, distance: 81.1
click at [609, 336] on div "**********" at bounding box center [716, 301] width 401 height 91
click at [611, 337] on div "**********" at bounding box center [716, 301] width 401 height 91
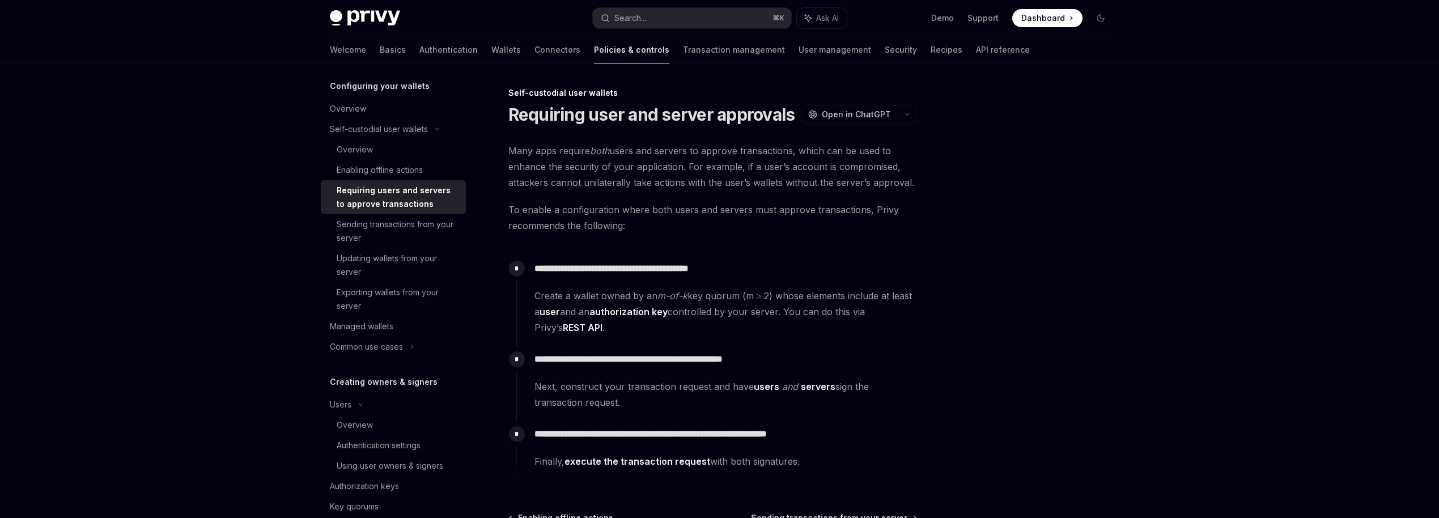
click at [611, 337] on div "**********" at bounding box center [716, 301] width 401 height 91
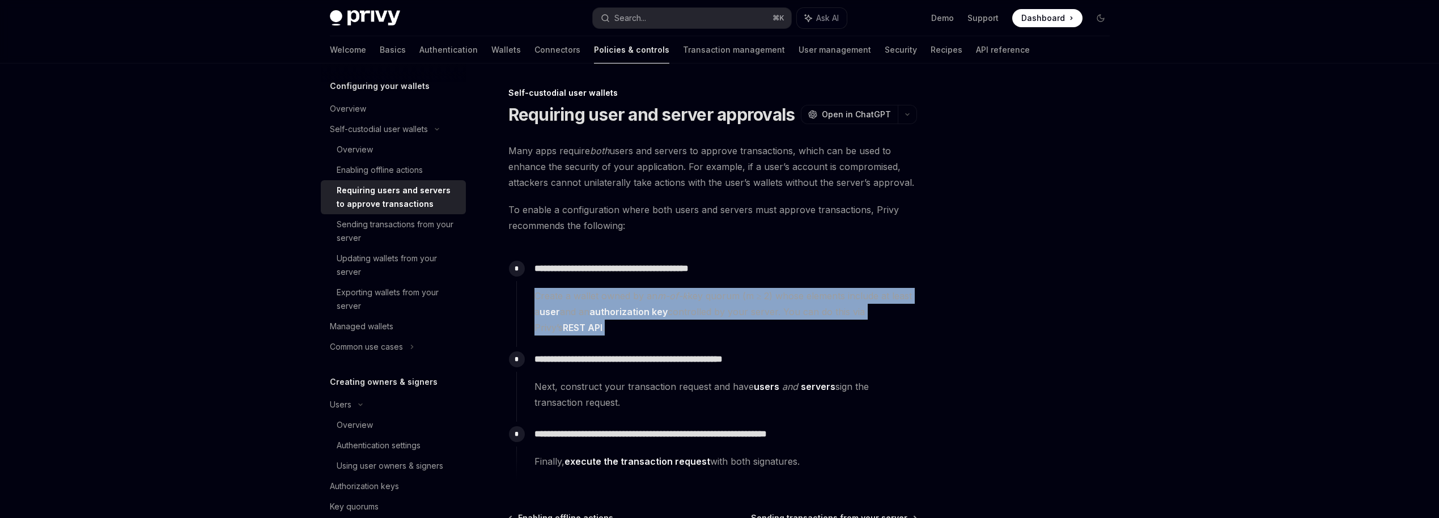
click at [611, 337] on div "**********" at bounding box center [716, 301] width 401 height 91
click at [616, 338] on div "**********" at bounding box center [716, 301] width 401 height 91
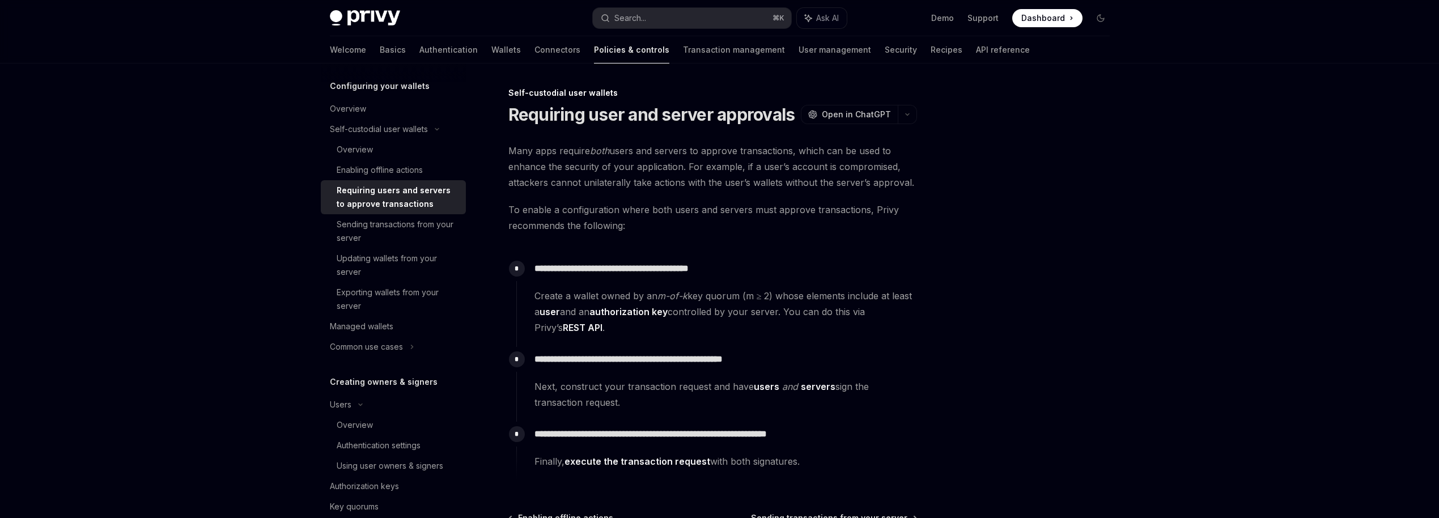
click at [583, 313] on span "Create a wallet owned by an m-of-k key quorum (m ≥ 2) whose elements include at…" at bounding box center [726, 312] width 382 height 48
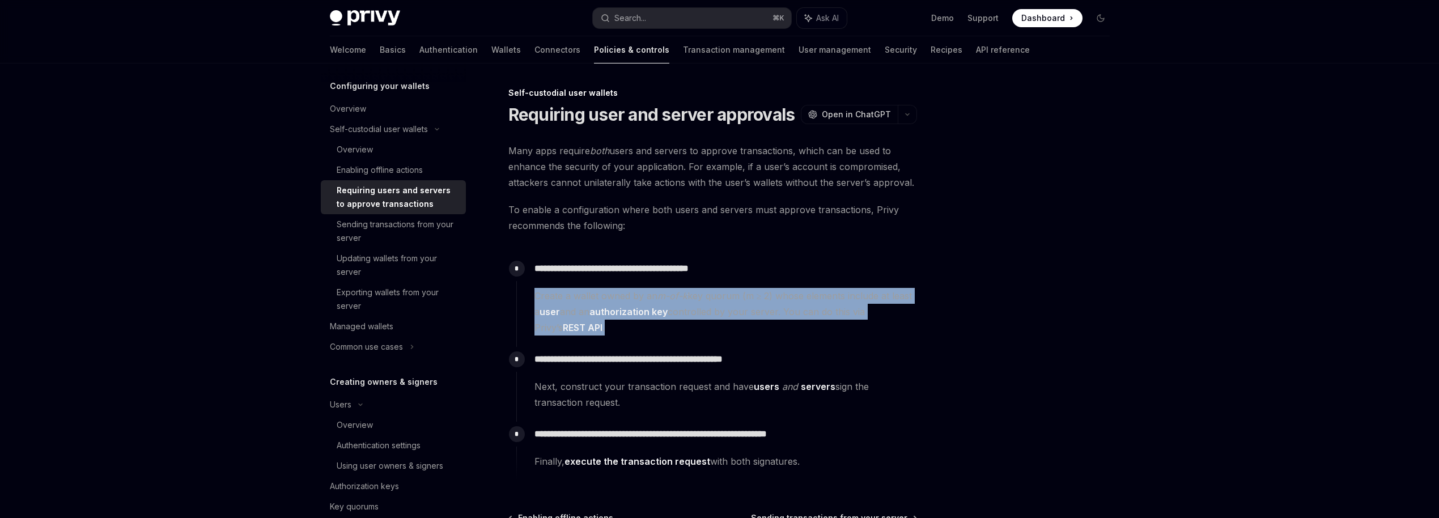
click at [583, 313] on span "Create a wallet owned by an m-of-k key quorum (m ≥ 2) whose elements include at…" at bounding box center [726, 312] width 382 height 48
drag, startPoint x: 532, startPoint y: 294, endPoint x: 681, endPoint y: 346, distance: 158.1
click at [681, 346] on div "**********" at bounding box center [716, 368] width 401 height 224
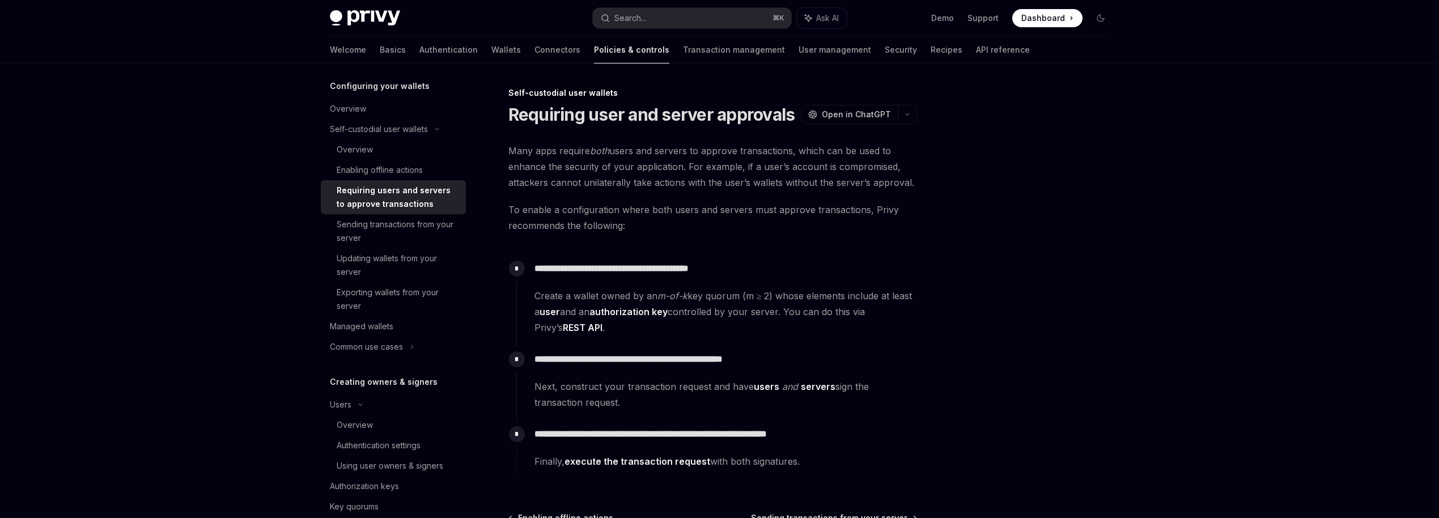
click at [689, 357] on p "**********" at bounding box center [726, 359] width 382 height 16
click at [671, 322] on span "Create a wallet owned by an m-of-k key quorum (m ≥ 2) whose elements include at…" at bounding box center [726, 312] width 382 height 48
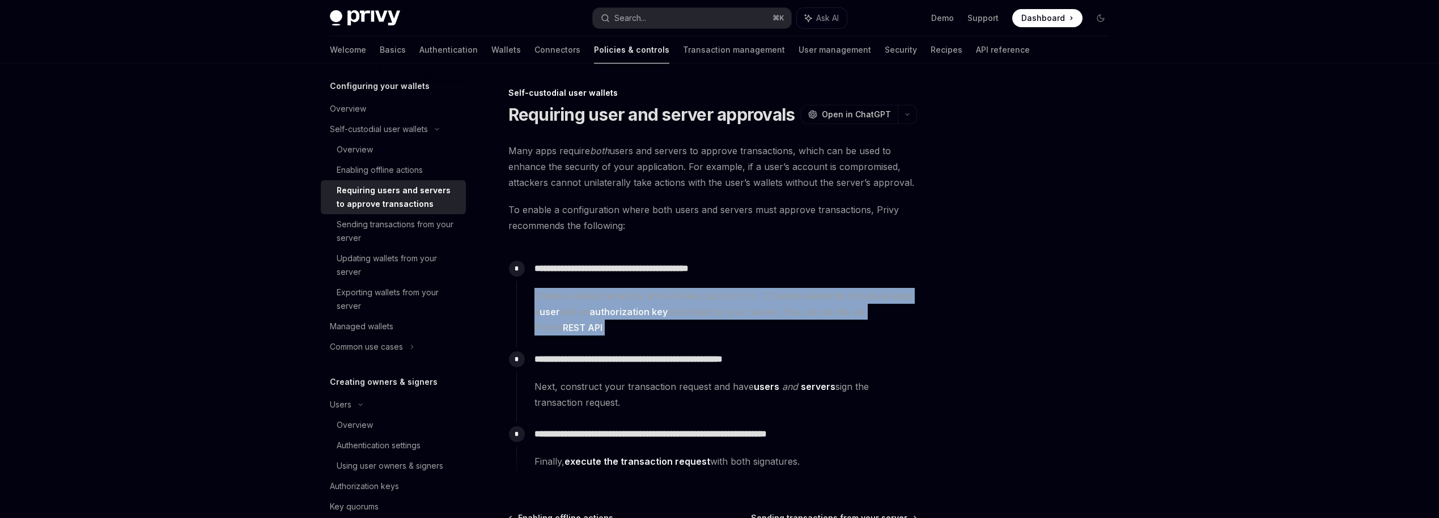
click at [671, 322] on span "Create a wallet owned by an m-of-k key quorum (m ≥ 2) whose elements include at…" at bounding box center [726, 312] width 382 height 48
click at [676, 334] on span "Create a wallet owned by an m-of-k key quorum (m ≥ 2) whose elements include at…" at bounding box center [726, 312] width 382 height 48
drag, startPoint x: 699, startPoint y: 330, endPoint x: 542, endPoint y: 291, distance: 161.9
click at [542, 291] on span "Create a wallet owned by an m-of-k key quorum (m ≥ 2) whose elements include at…" at bounding box center [726, 312] width 382 height 48
click at [547, 299] on span "Create a wallet owned by an m-of-k key quorum (m ≥ 2) whose elements include at…" at bounding box center [726, 312] width 382 height 48
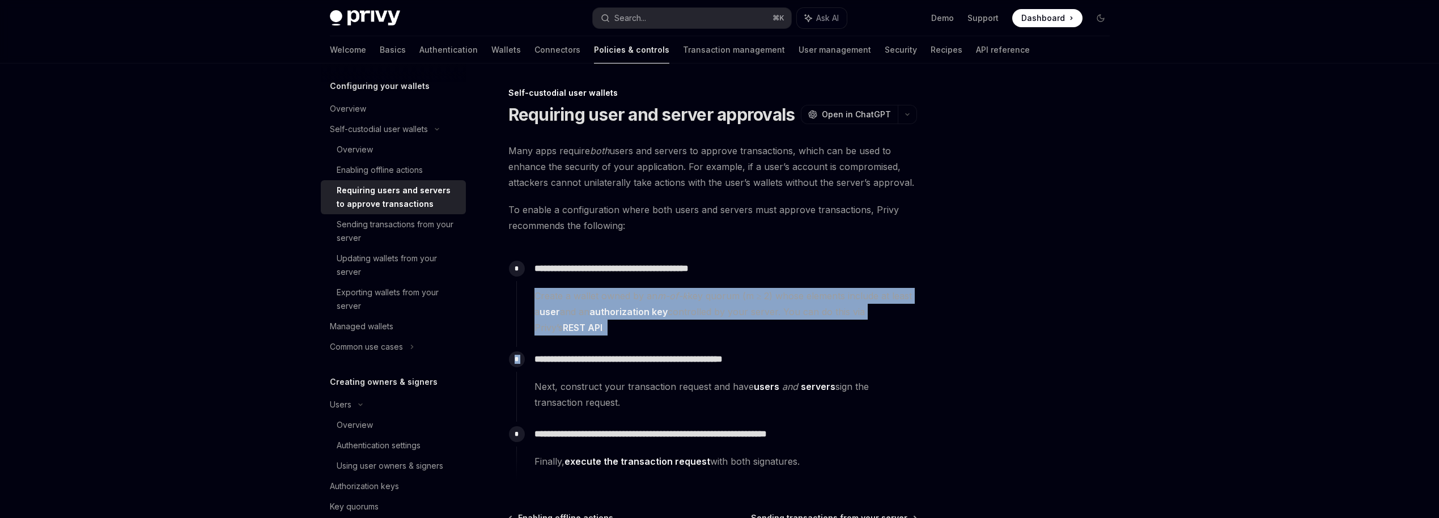
drag, startPoint x: 533, startPoint y: 295, endPoint x: 651, endPoint y: 350, distance: 129.8
click at [651, 350] on div "**********" at bounding box center [716, 368] width 401 height 224
click at [647, 343] on div "**********" at bounding box center [716, 301] width 401 height 91
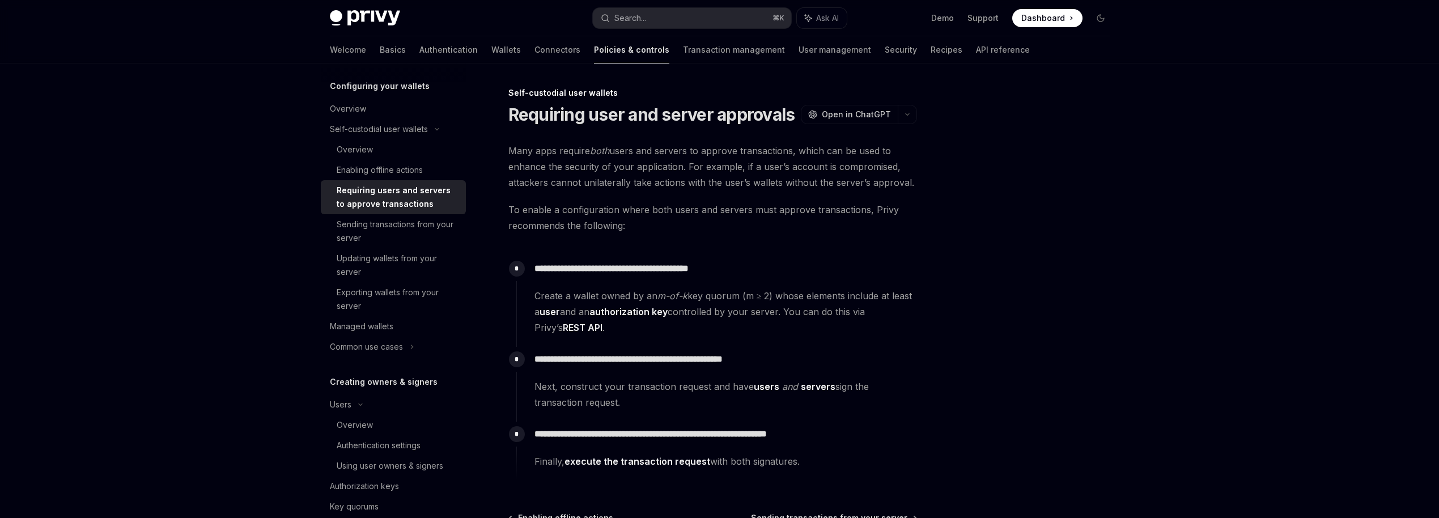
click at [638, 329] on span "Create a wallet owned by an m-of-k key quorum (m ≥ 2) whose elements include at…" at bounding box center [726, 312] width 382 height 48
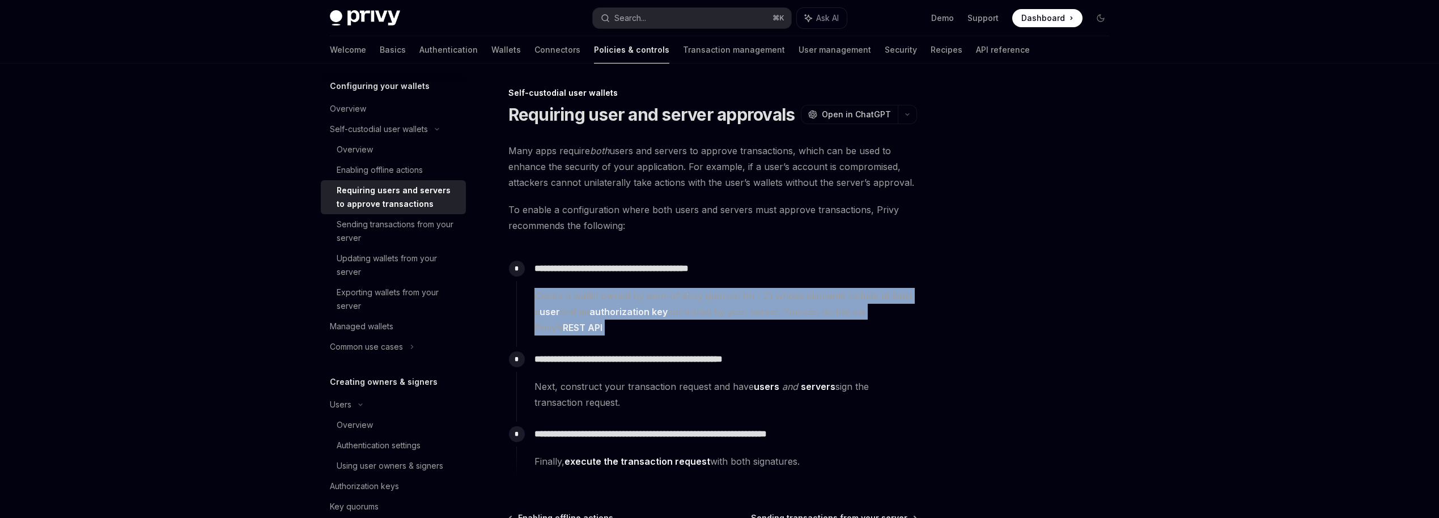
click at [638, 329] on span "Create a wallet owned by an m-of-k key quorum (m ≥ 2) whose elements include at…" at bounding box center [726, 312] width 382 height 48
click at [635, 328] on span "Create a wallet owned by an m-of-k key quorum (m ≥ 2) whose elements include at…" at bounding box center [726, 312] width 382 height 48
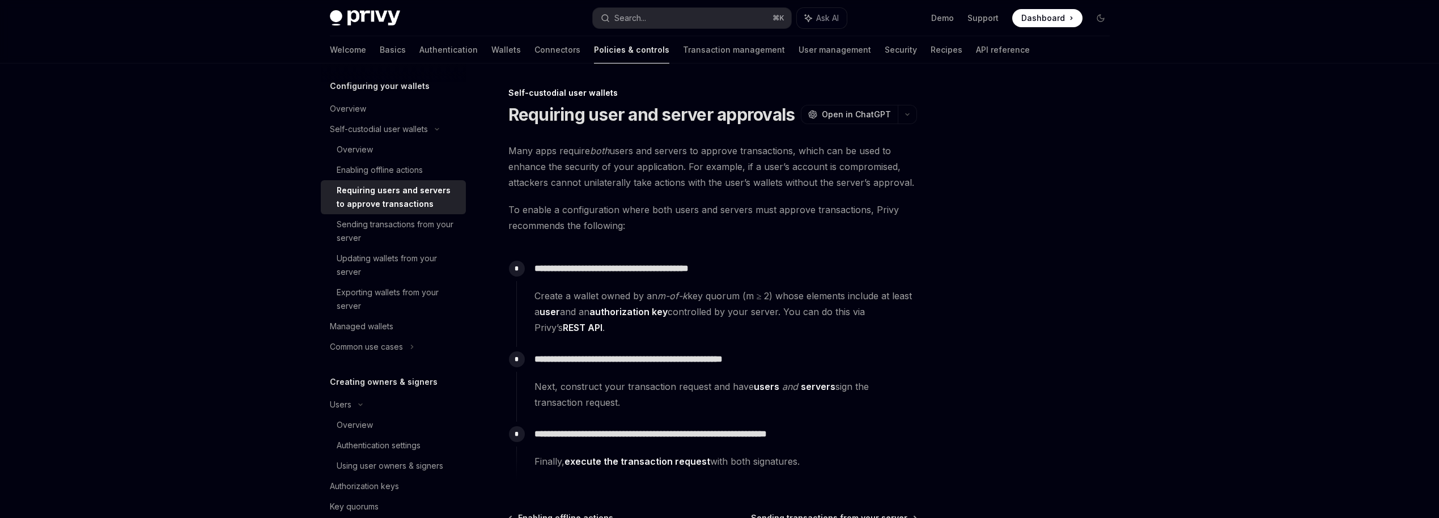
click at [635, 328] on span "Create a wallet owned by an m-of-k key quorum (m ≥ 2) whose elements include at…" at bounding box center [726, 312] width 382 height 48
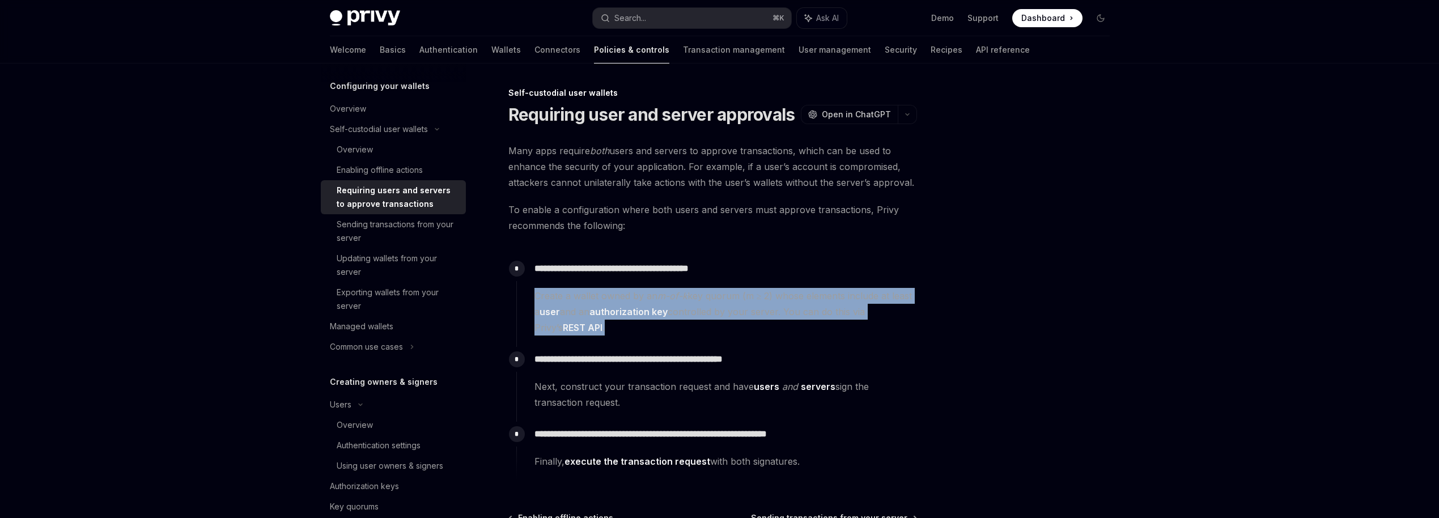
click at [635, 328] on span "Create a wallet owned by an m-of-k key quorum (m ≥ 2) whose elements include at…" at bounding box center [726, 312] width 382 height 48
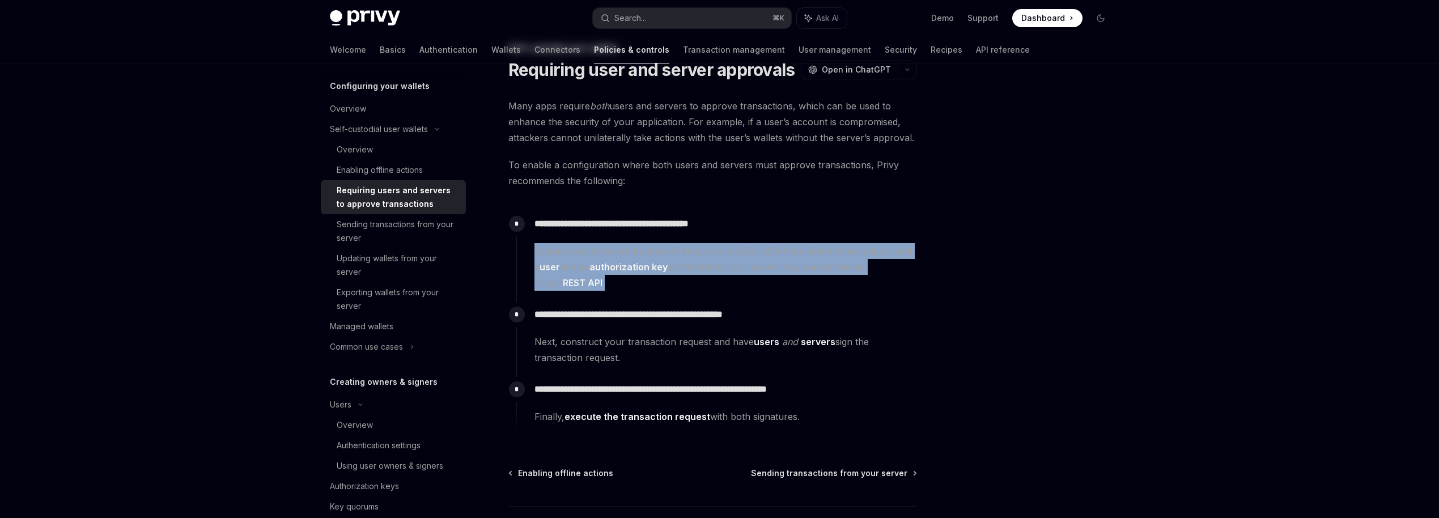
scroll to position [48, 0]
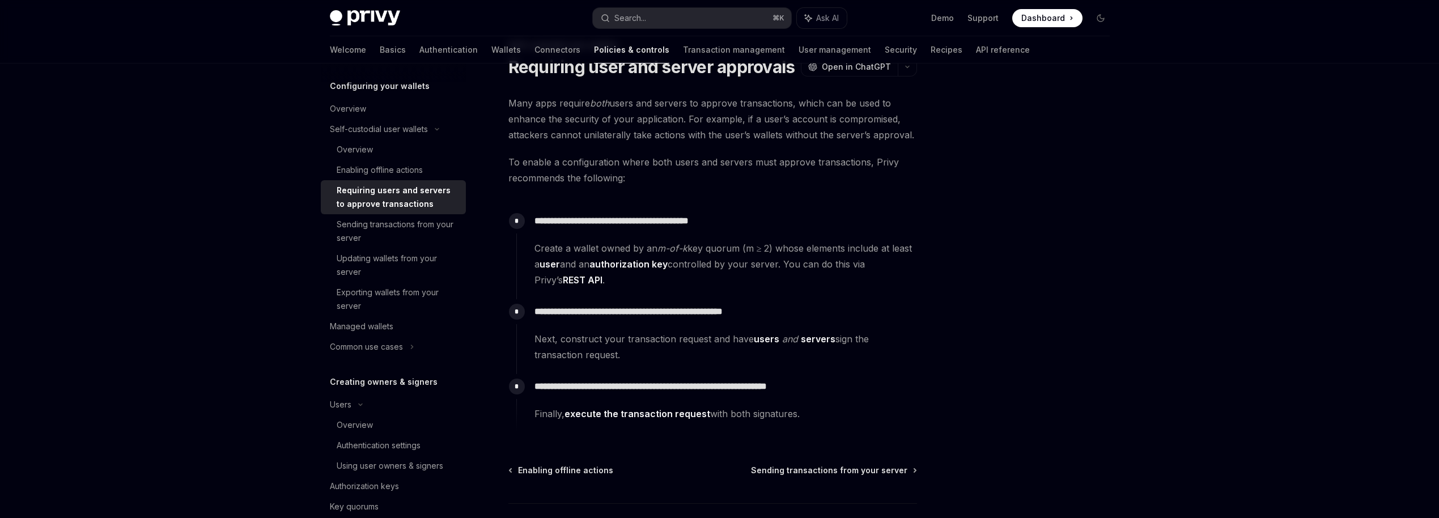
click at [596, 359] on span "Next, construct your transaction request and have users and servers sign the tr…" at bounding box center [726, 347] width 382 height 32
click at [597, 384] on p "**********" at bounding box center [726, 387] width 382 height 16
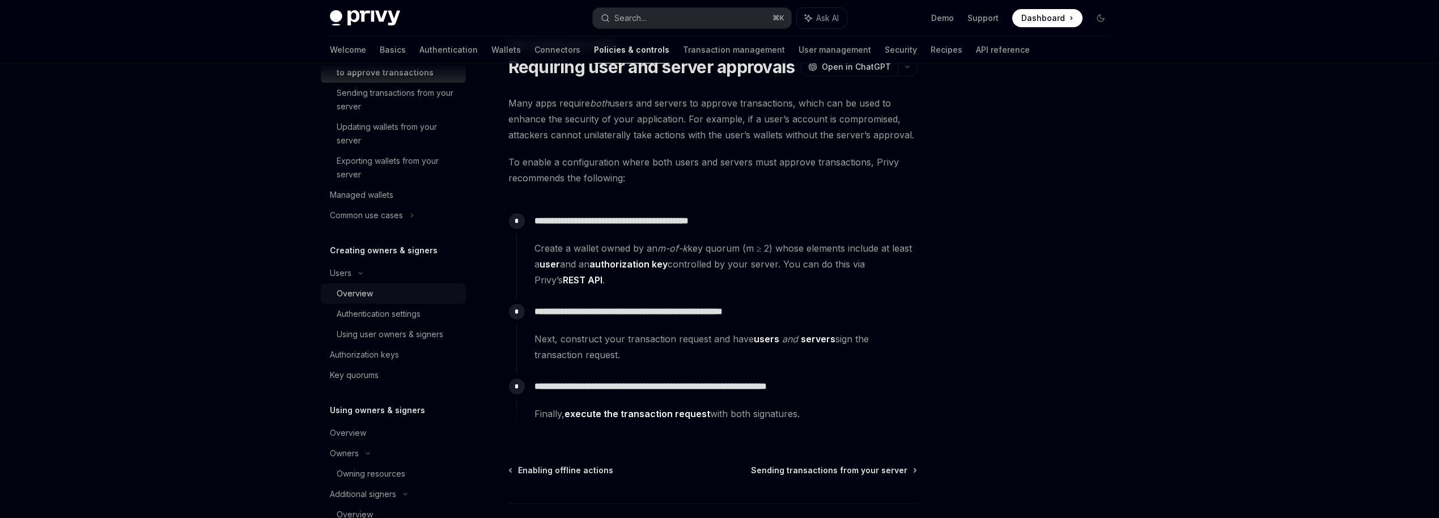
scroll to position [0, 0]
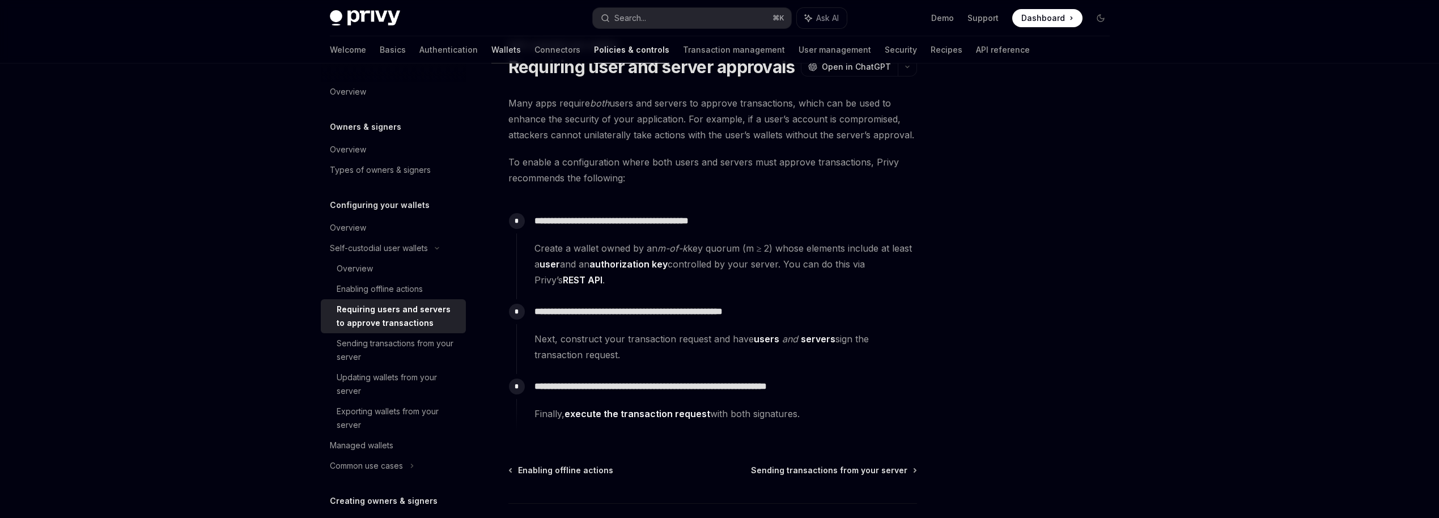
click at [491, 52] on link "Wallets" at bounding box center [505, 49] width 29 height 27
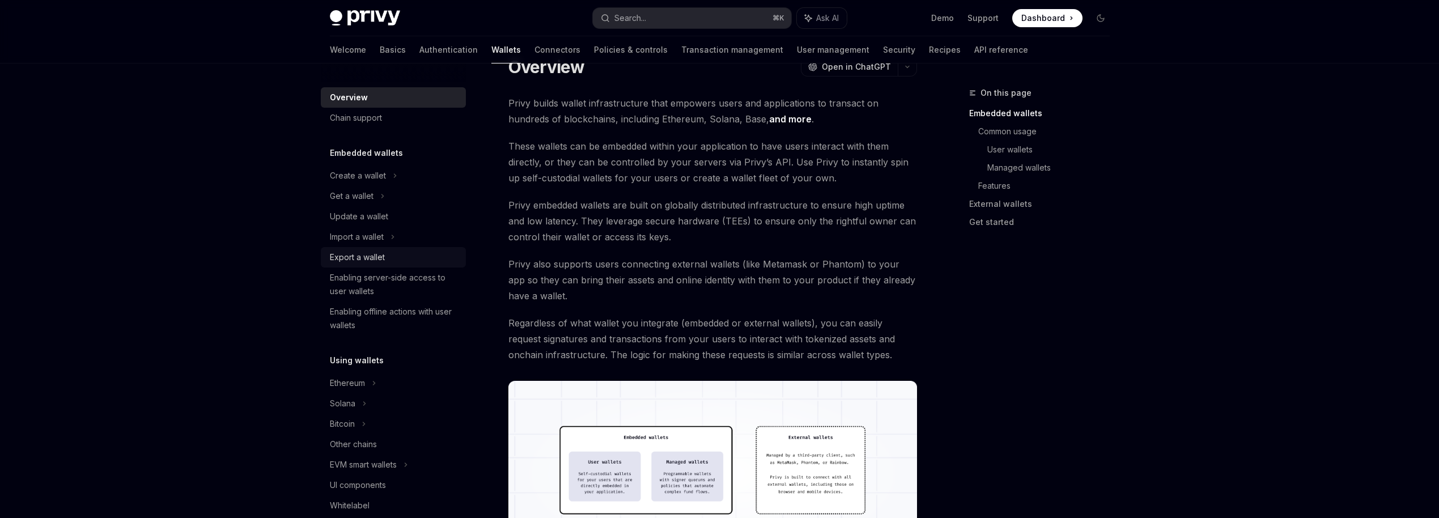
click at [361, 253] on div "Export a wallet" at bounding box center [357, 258] width 55 height 14
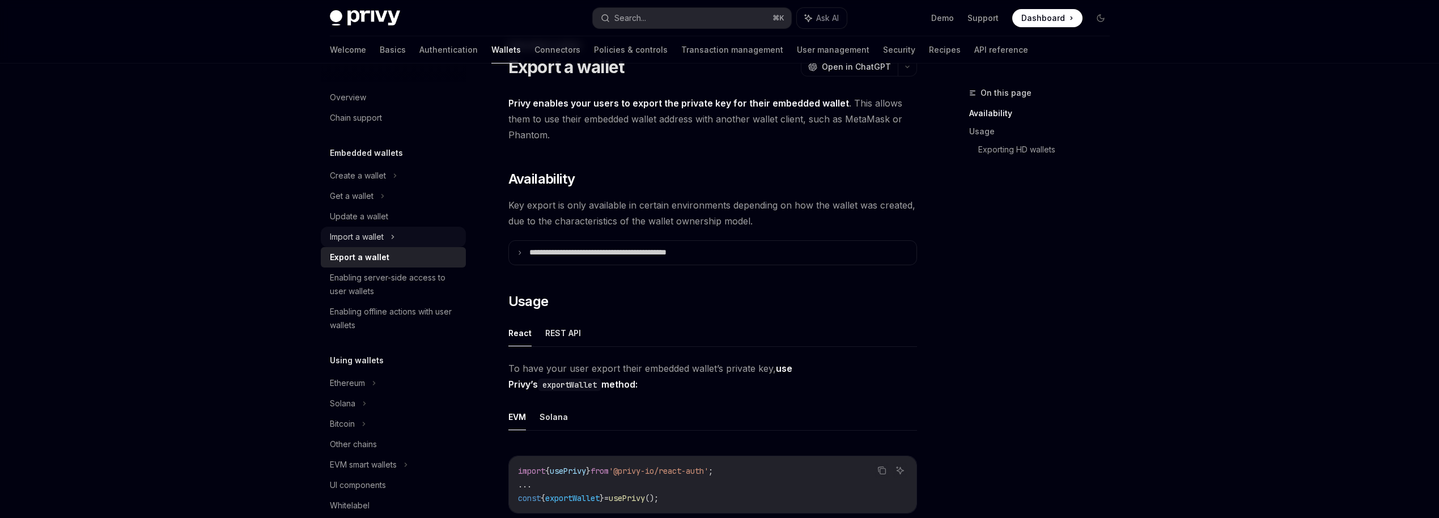
click at [376, 234] on div "Import a wallet" at bounding box center [357, 237] width 54 height 14
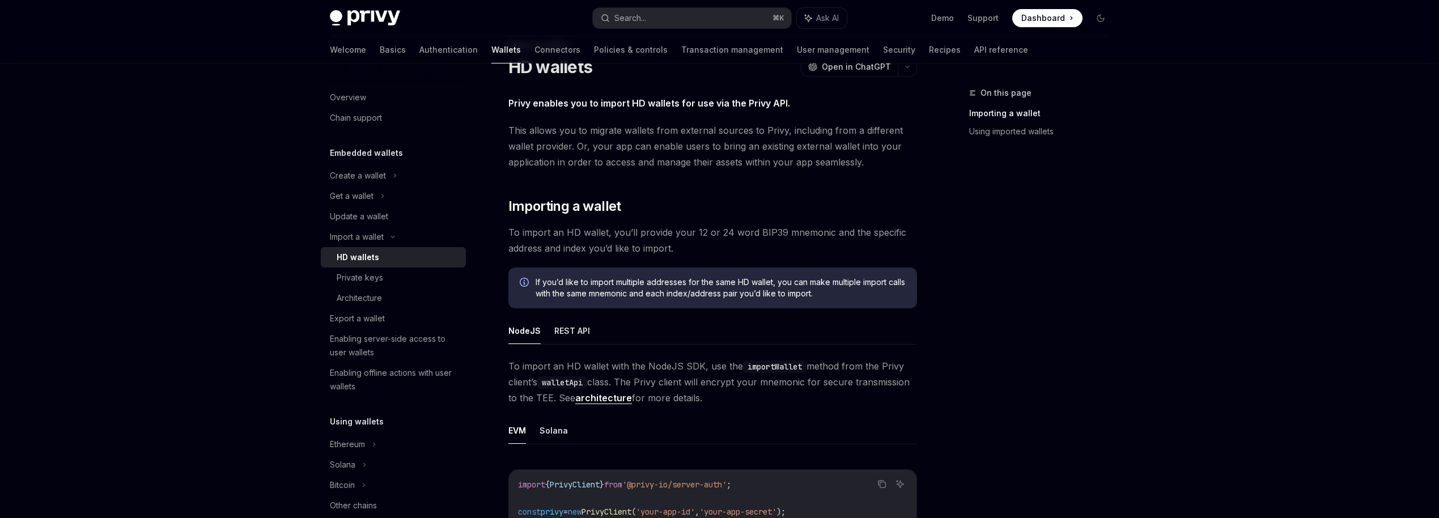
click at [368, 257] on div "HD wallets" at bounding box center [358, 258] width 43 height 14
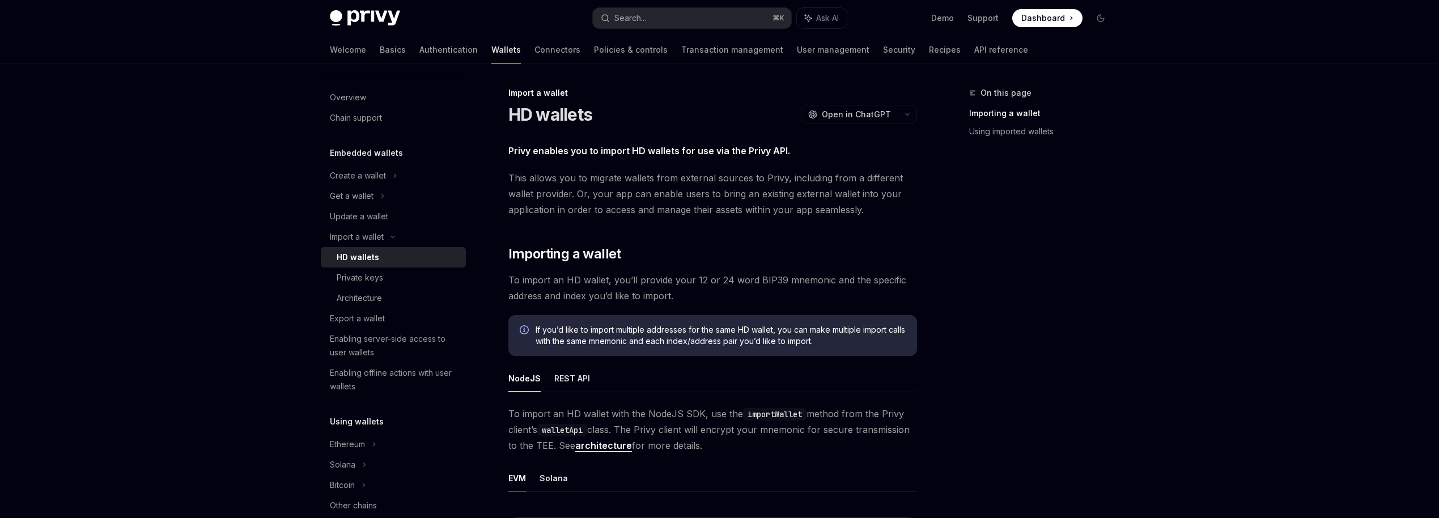
click at [372, 258] on div "HD wallets" at bounding box center [358, 258] width 43 height 14
click at [374, 274] on div "Private keys" at bounding box center [360, 278] width 46 height 14
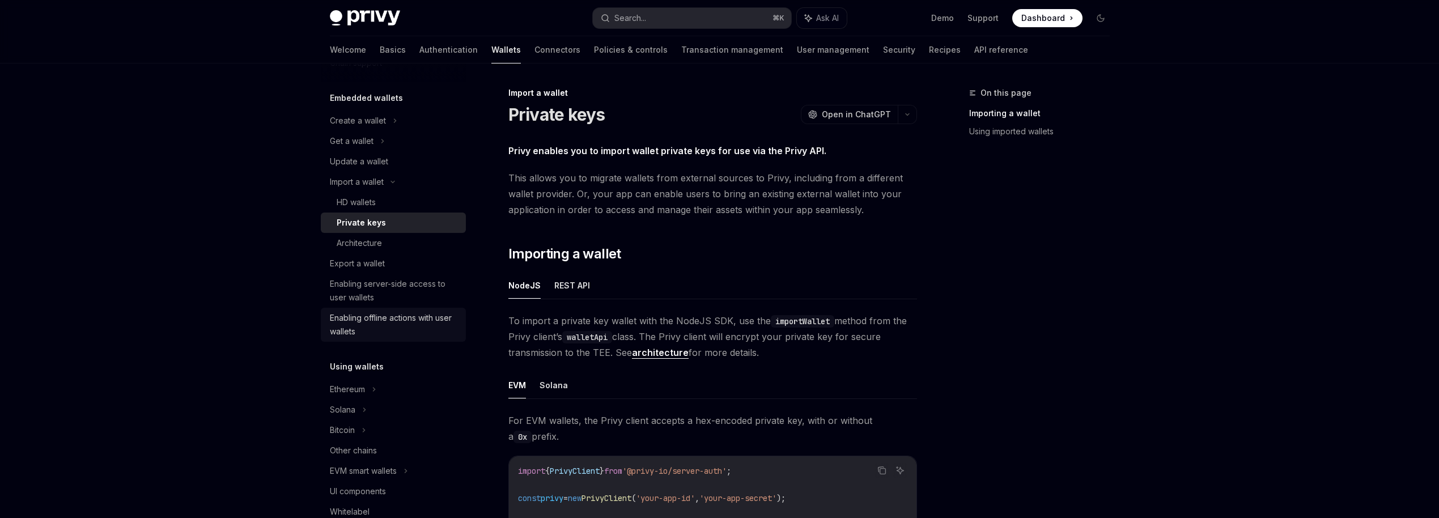
scroll to position [62, 0]
click at [368, 145] on div "Solana" at bounding box center [393, 134] width 145 height 20
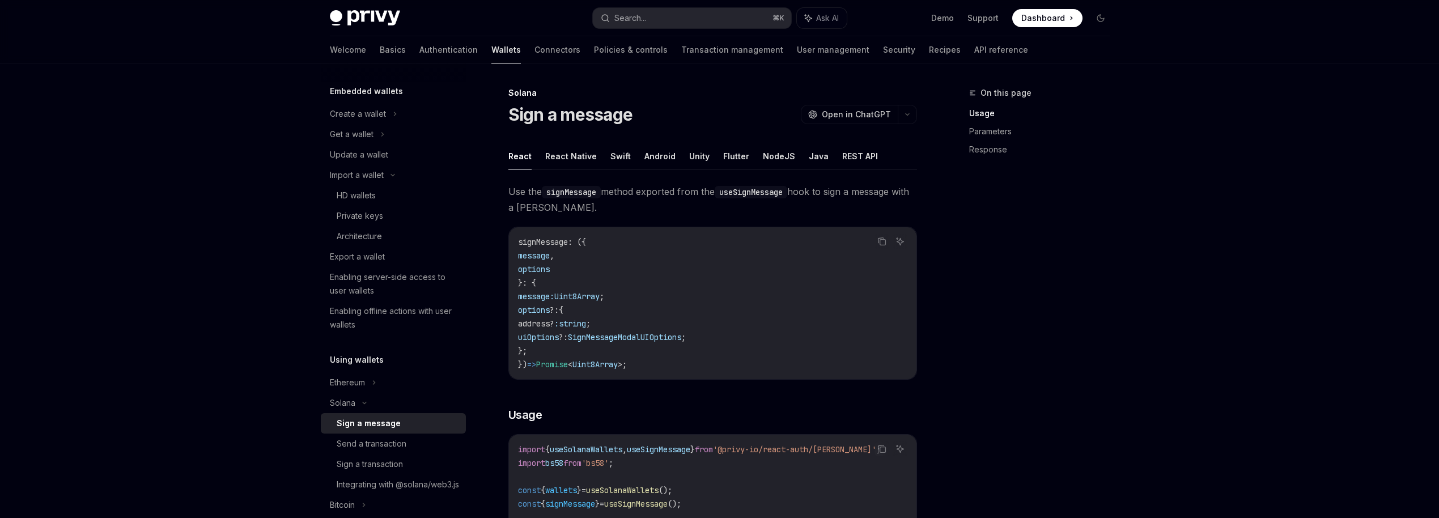
click at [669, 35] on div "Privy Docs home page Search... ⌘ K Ask AI Demo Support Dashboard Dashboard Sear…" at bounding box center [720, 18] width 780 height 36
click at [681, 43] on link "Transaction management" at bounding box center [732, 49] width 102 height 27
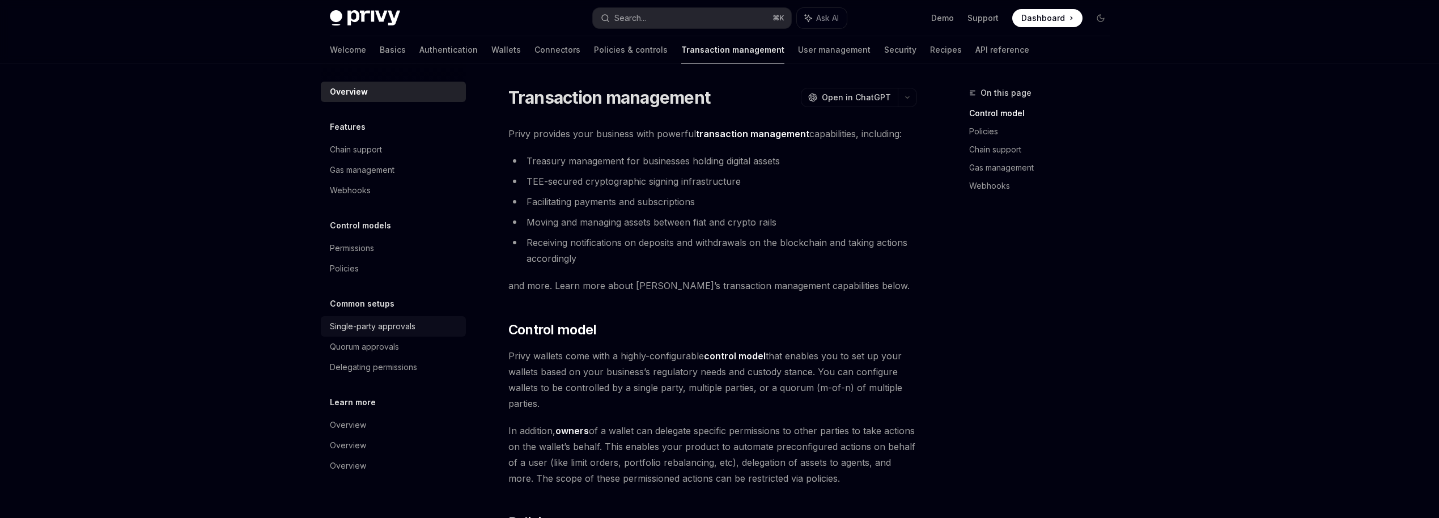
click at [396, 326] on div "Single-party approvals" at bounding box center [373, 327] width 86 height 14
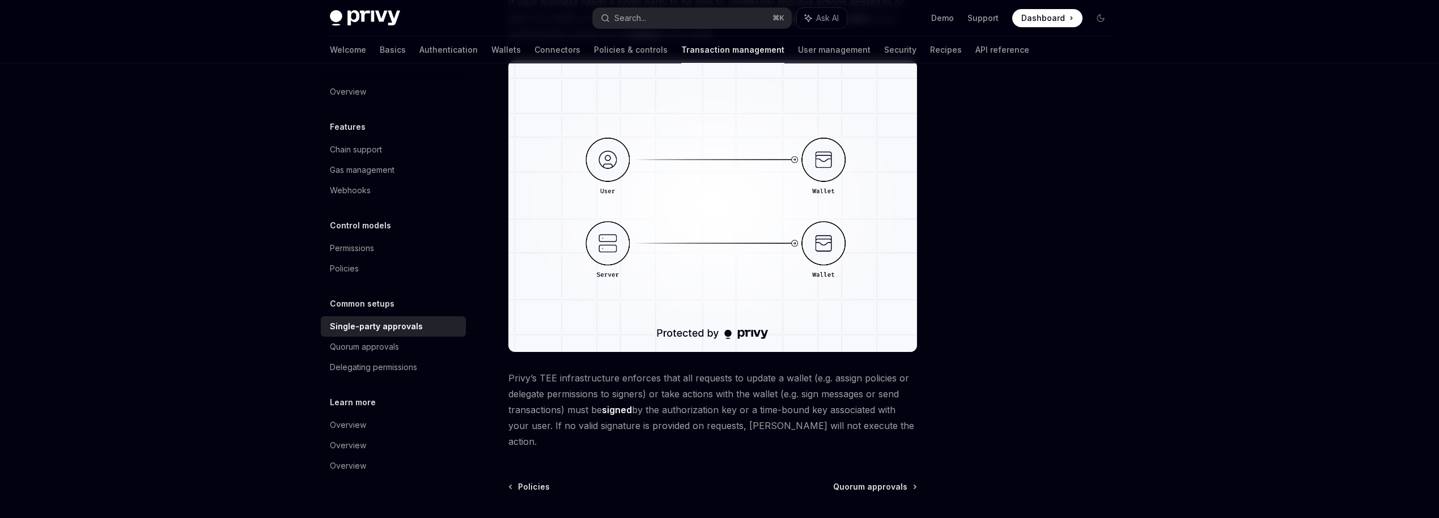
scroll to position [158, 0]
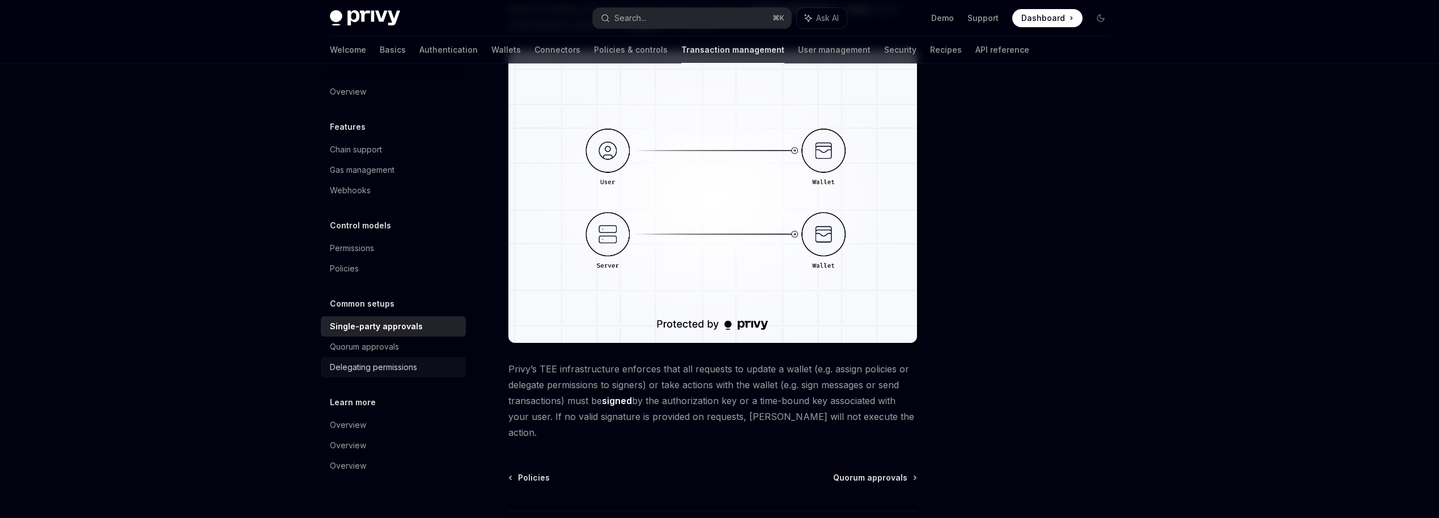
click at [392, 368] on div "Delegating permissions" at bounding box center [373, 367] width 87 height 14
type textarea "*"
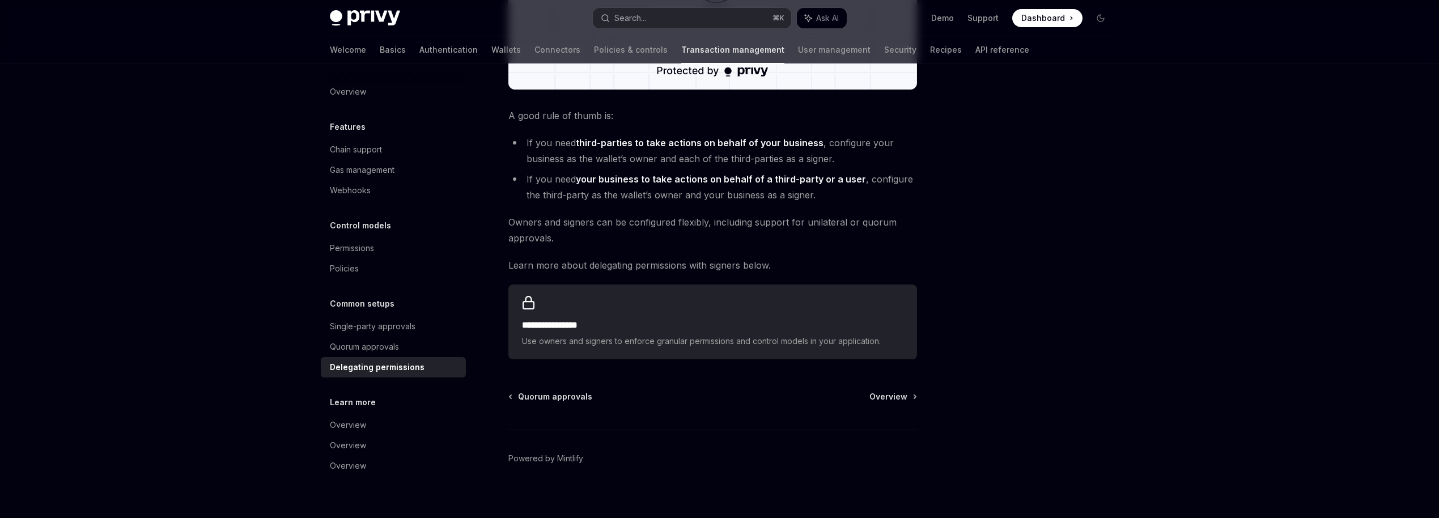
scroll to position [436, 0]
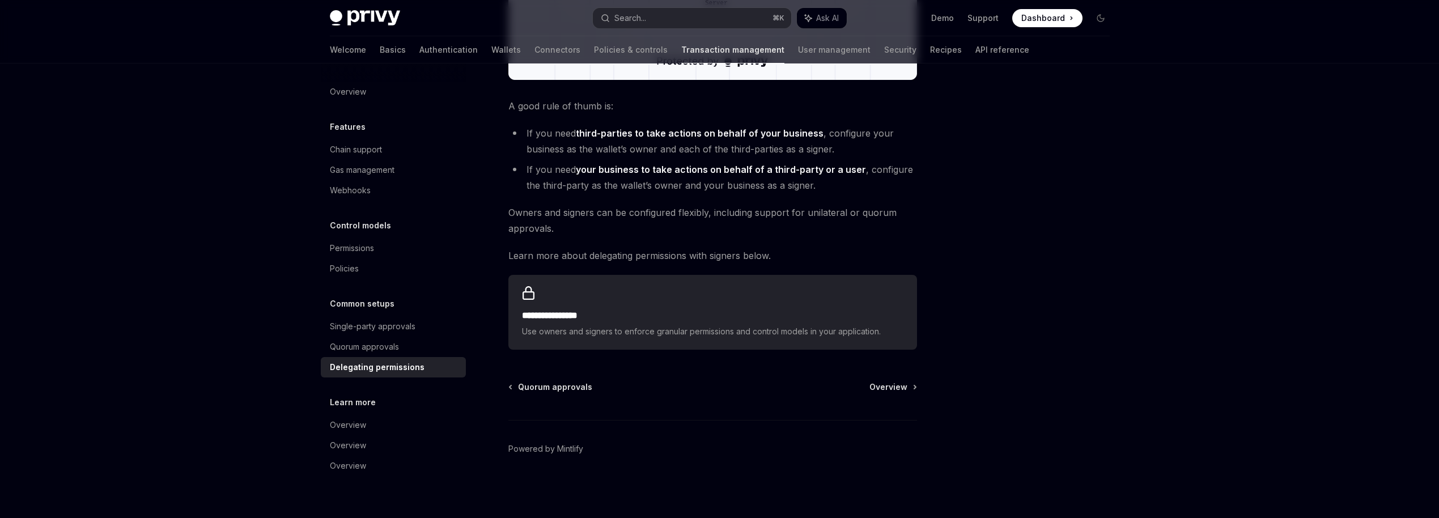
click at [640, 240] on div "**********" at bounding box center [712, 27] width 409 height 643
drag, startPoint x: 521, startPoint y: 242, endPoint x: 592, endPoint y: 242, distance: 71.4
click at [592, 242] on div "**********" at bounding box center [712, 27] width 409 height 643
click at [598, 242] on div "**********" at bounding box center [712, 27] width 409 height 643
click at [250, 281] on div "Privy Docs home page Search... ⌘ K Ask AI Demo Support Dashboard Dashboard Sear…" at bounding box center [719, 41] width 1439 height 955
